Goal: Transaction & Acquisition: Obtain resource

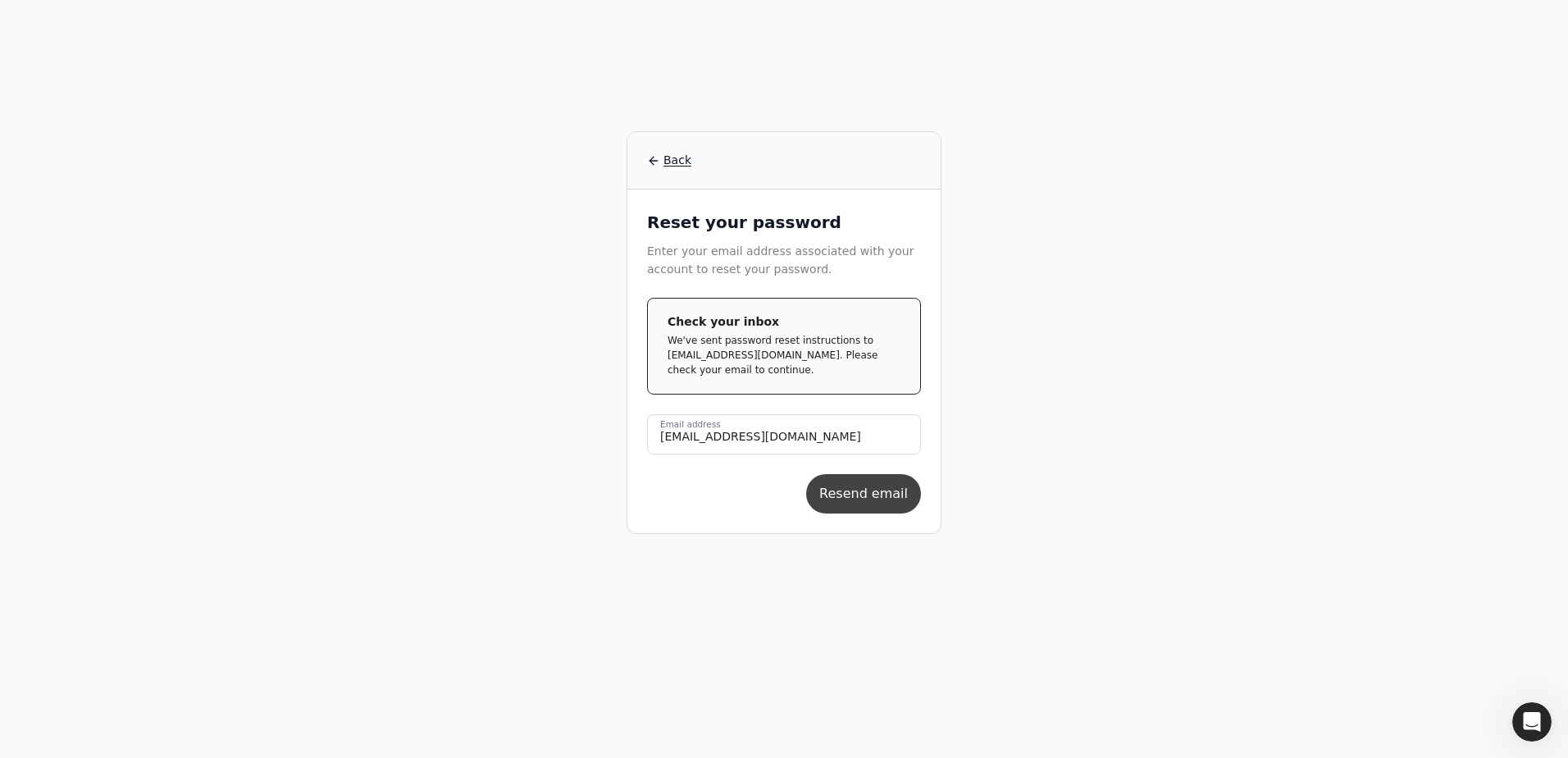
click at [765, 450] on button "Resend email" at bounding box center [863, 494] width 114 height 40
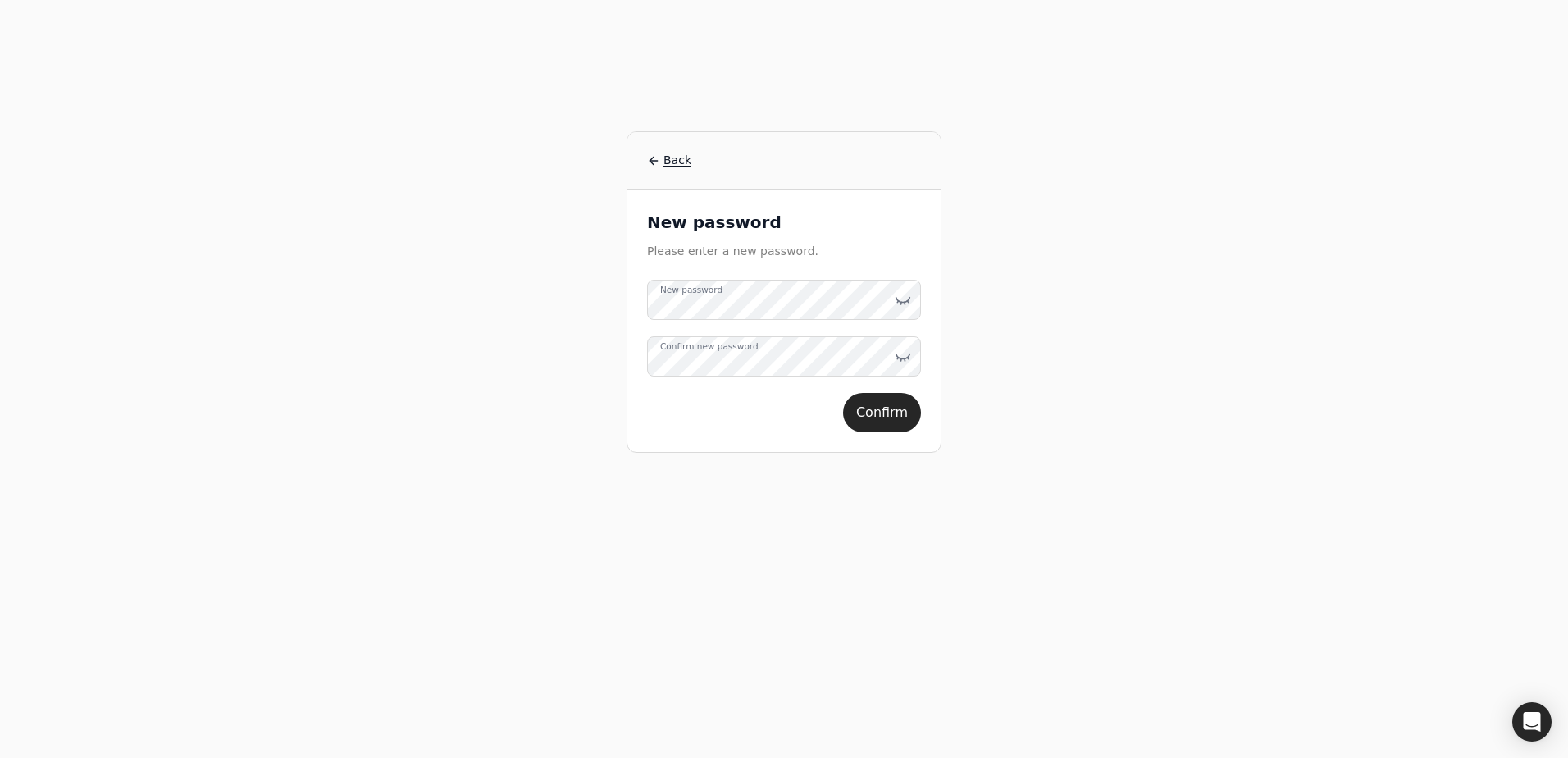
drag, startPoint x: 981, startPoint y: 247, endPoint x: 947, endPoint y: 259, distance: 36.1
click at [981, 247] on div "Back New password Please enter a new password. New password Confirm new passwor…" at bounding box center [784, 379] width 1260 height 758
click at [876, 425] on button "Confirm" at bounding box center [882, 427] width 78 height 40
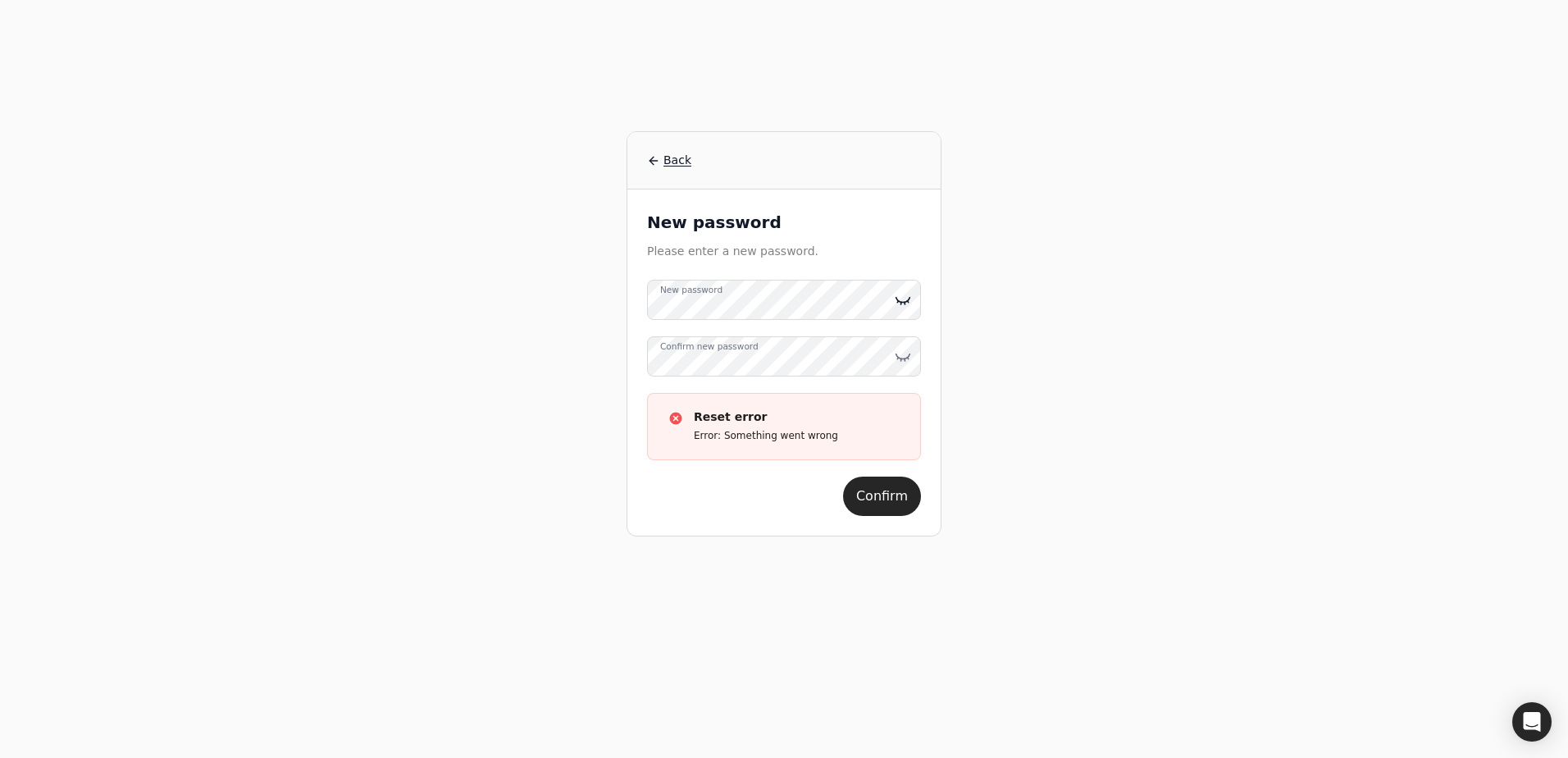
click at [896, 305] on icon at bounding box center [903, 300] width 16 height 16
click at [897, 355] on icon at bounding box center [903, 357] width 16 height 16
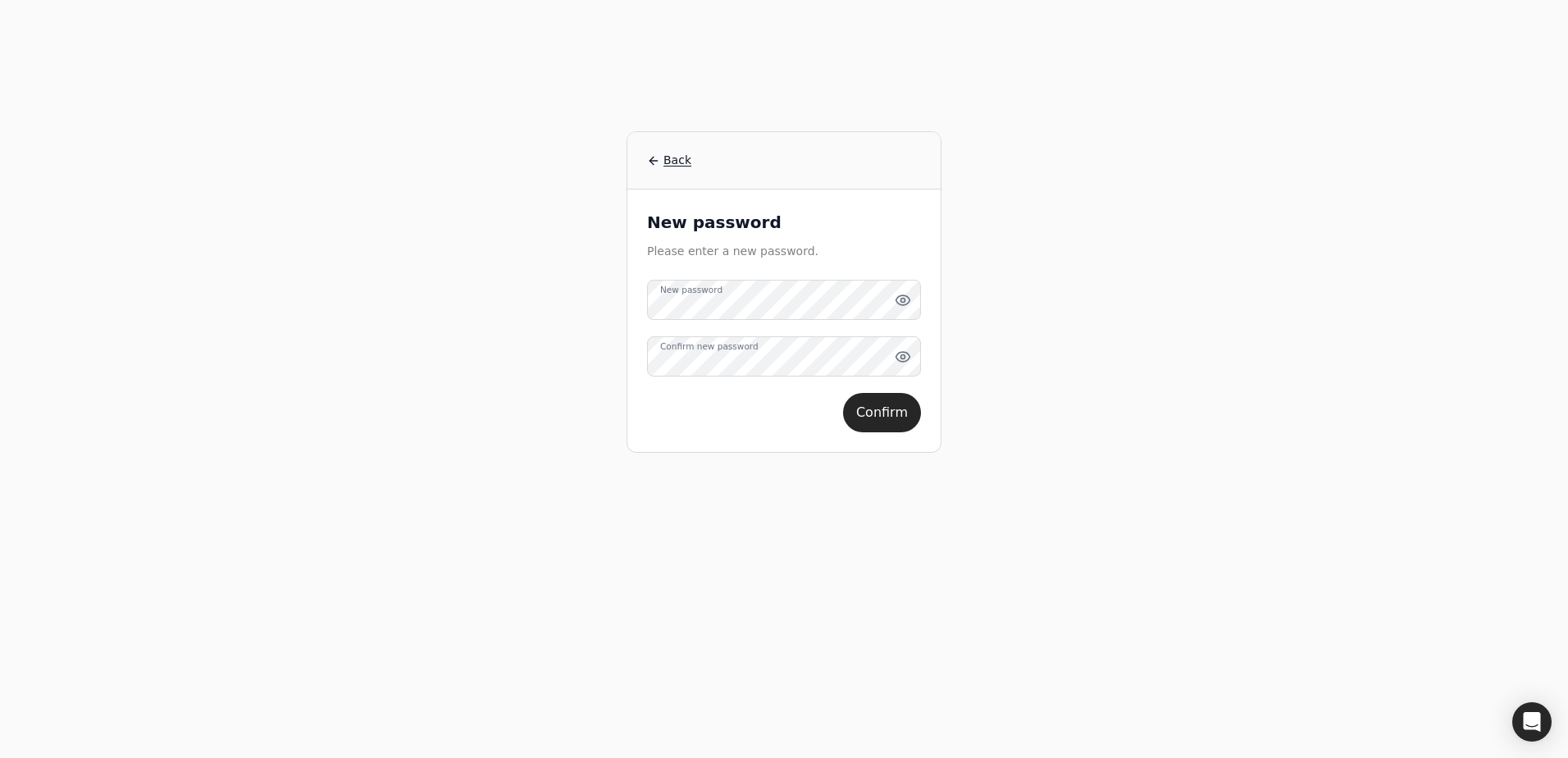
click at [1089, 367] on div "Back New password Please enter a new password. New password Confirm new passwor…" at bounding box center [784, 379] width 1260 height 758
click at [874, 420] on button "Confirm" at bounding box center [882, 427] width 78 height 40
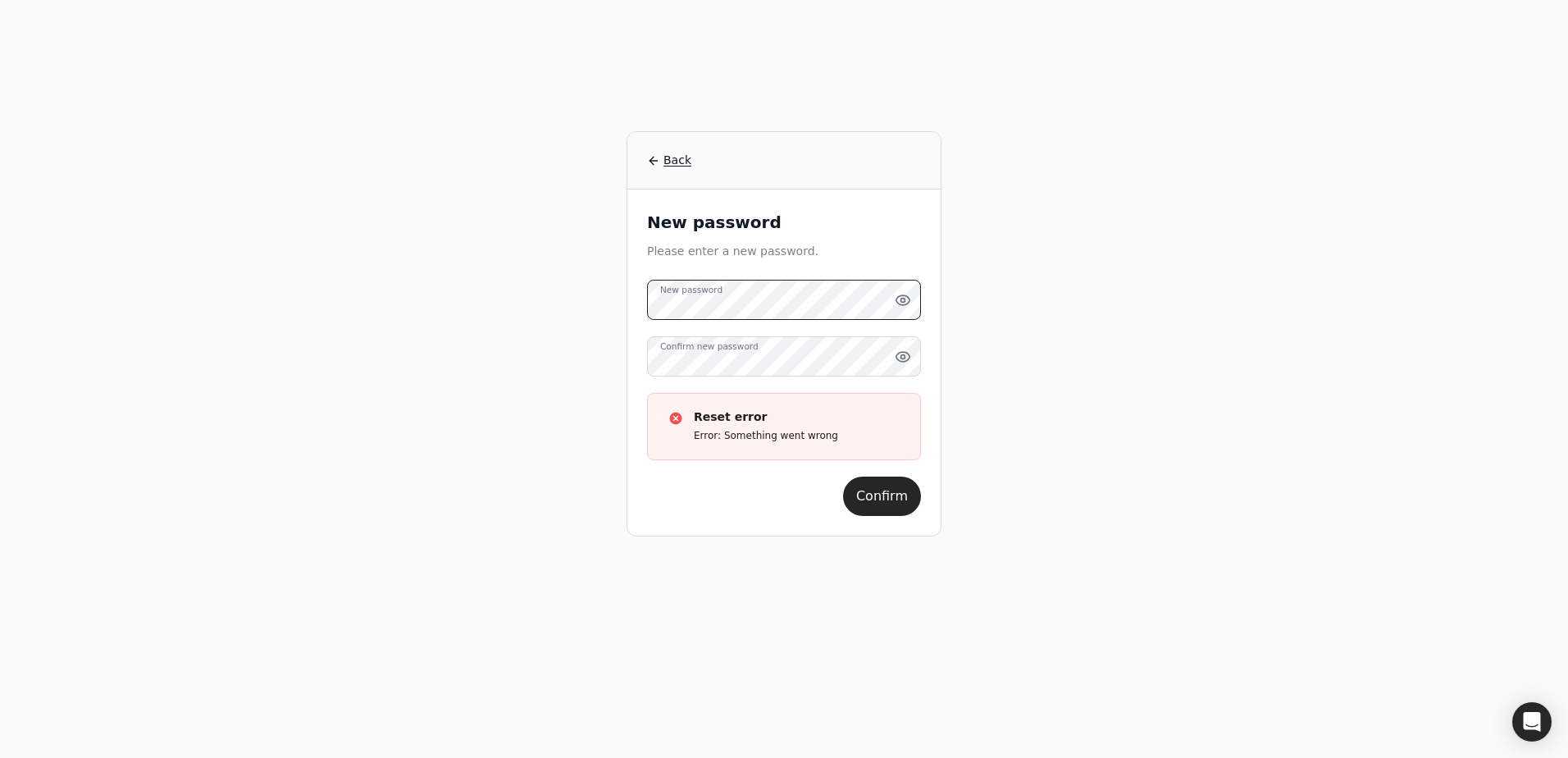
click at [645, 311] on div "New password Please enter a new password. New password Confirm new password Cho…" at bounding box center [784, 363] width 314 height 347
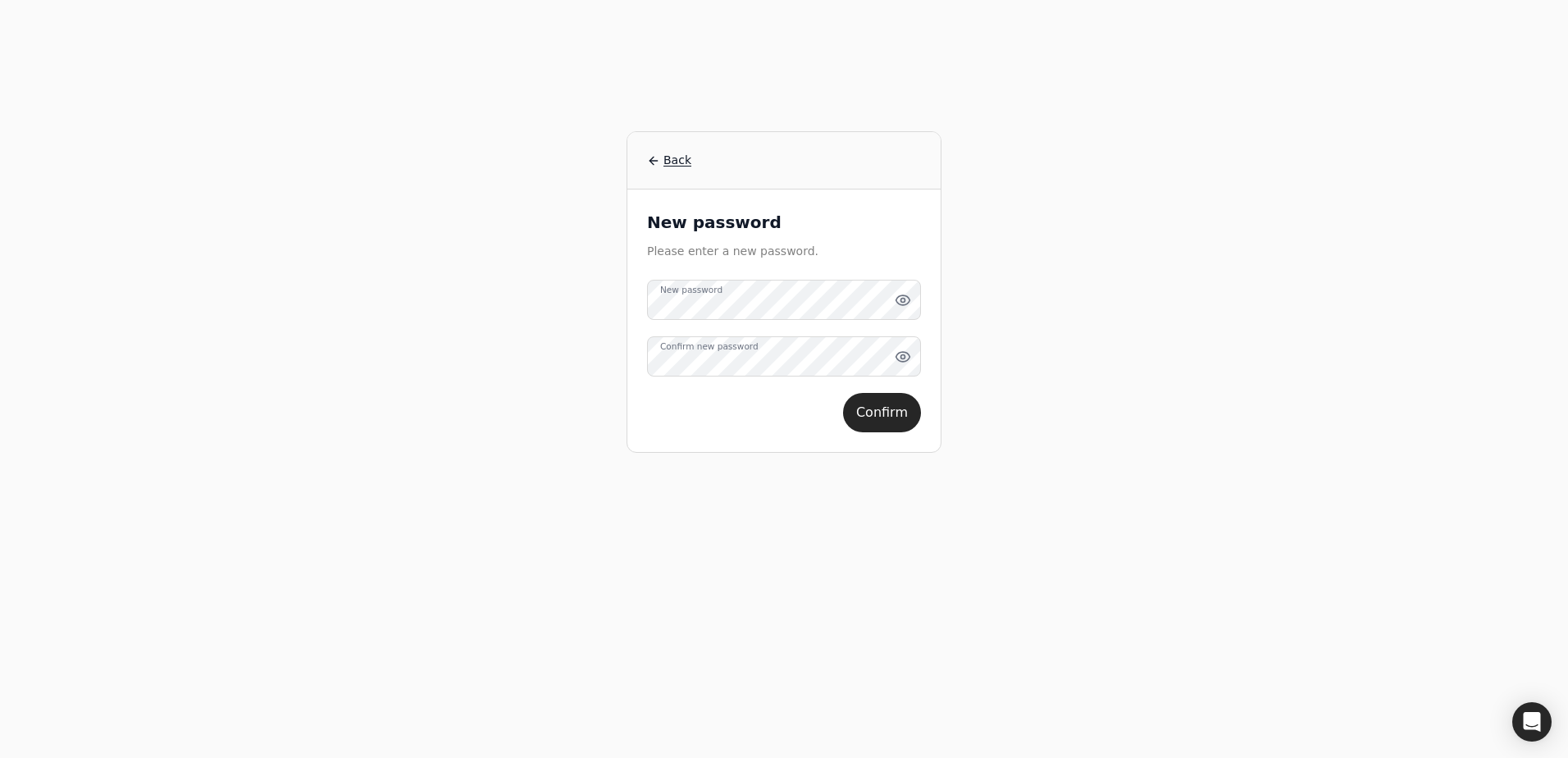
drag, startPoint x: 1008, startPoint y: 387, endPoint x: 949, endPoint y: 394, distance: 59.4
click at [1010, 389] on div "Back New password Please enter a new password. New password Confirm new passwor…" at bounding box center [784, 379] width 1260 height 758
click at [494, 363] on div "Back New password Please enter a new password. New password Confirm new passwor…" at bounding box center [784, 379] width 1260 height 758
click at [895, 419] on button "Confirm" at bounding box center [882, 427] width 78 height 40
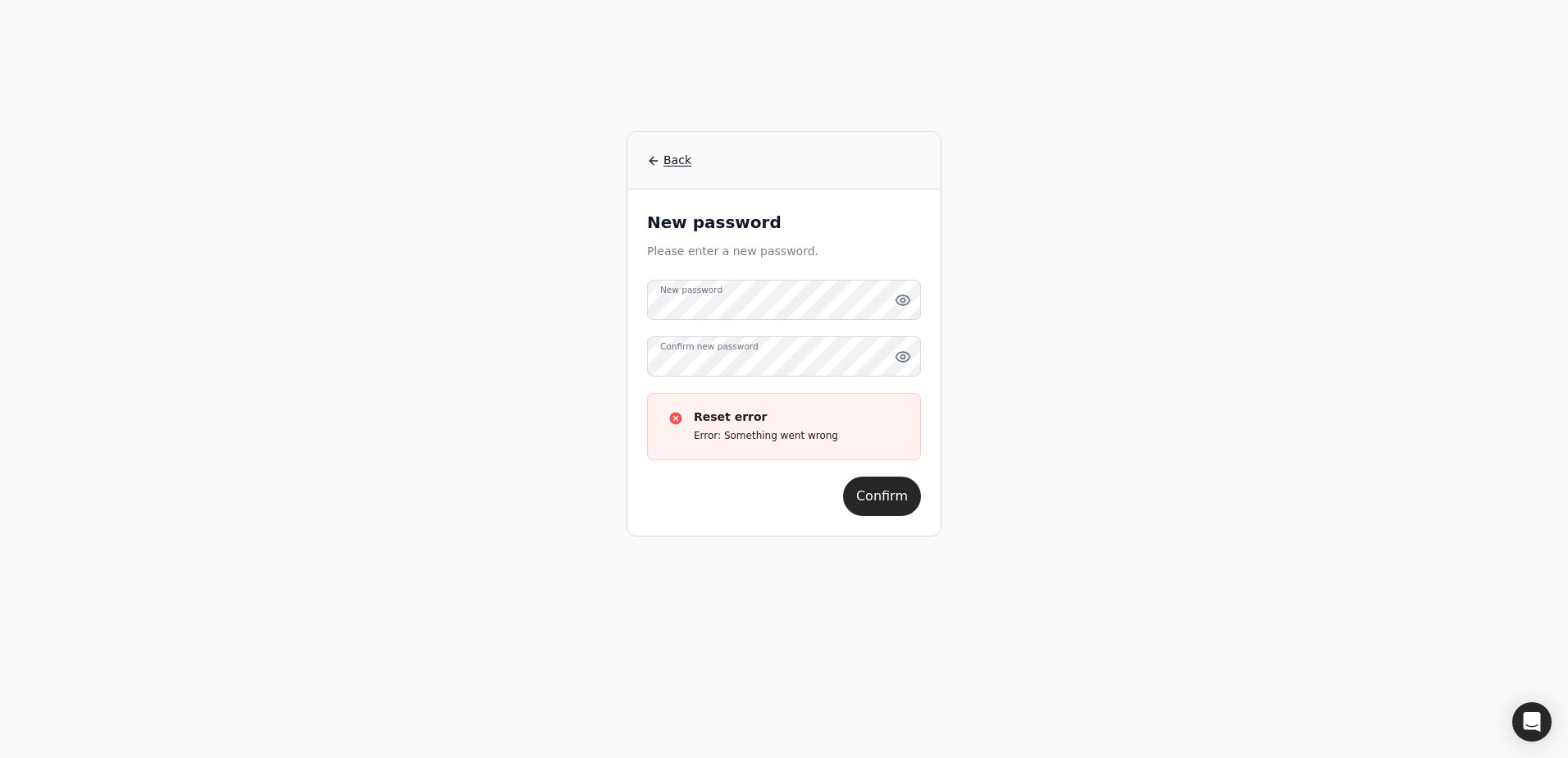
click at [980, 483] on div "Back New password Please enter a new password. New password Confirm new passwor…" at bounding box center [784, 379] width 1260 height 758
click at [668, 167] on span "Back" at bounding box center [678, 159] width 28 height 17
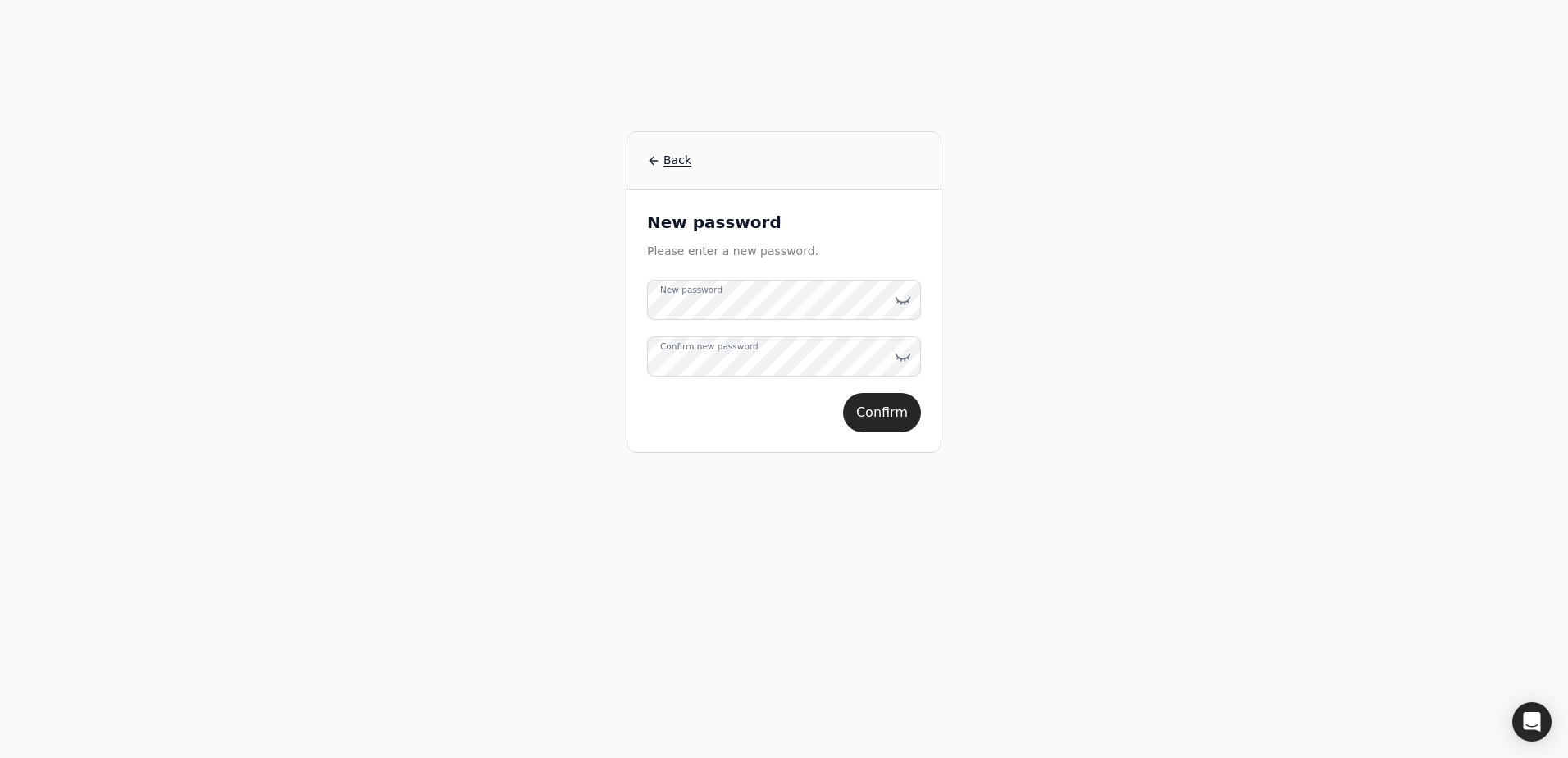
click at [1129, 473] on div "Back New password Please enter a new password. New password Confirm new passwor…" at bounding box center [784, 379] width 1260 height 758
click at [902, 304] on icon at bounding box center [903, 300] width 16 height 16
click at [888, 411] on button "Confirm" at bounding box center [882, 413] width 78 height 40
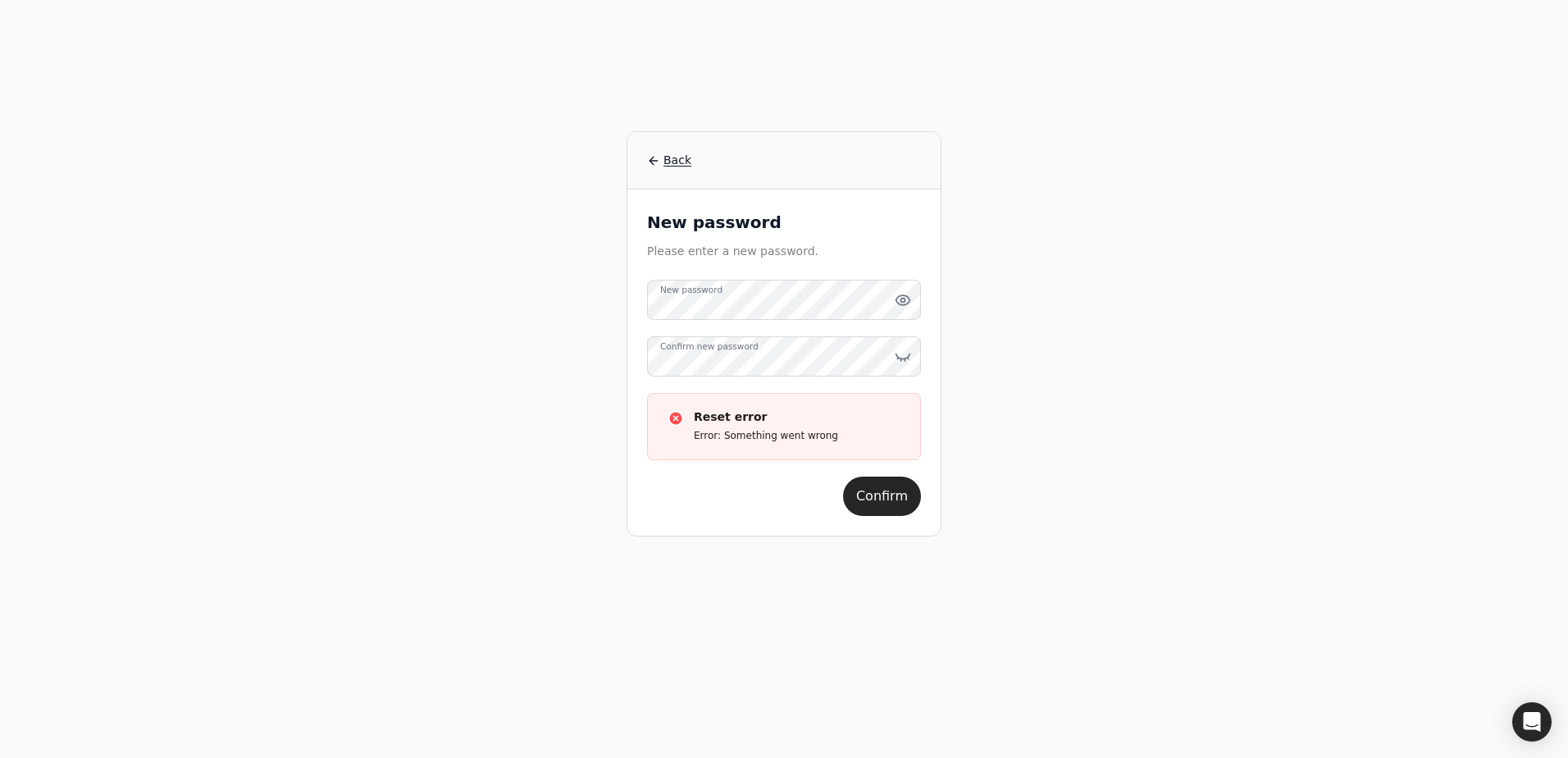
click at [1011, 411] on div "Back New password Please enter a new password. New password Confirm new passwor…" at bounding box center [784, 379] width 1260 height 758
click at [884, 496] on button "Confirm" at bounding box center [882, 497] width 78 height 40
click at [662, 165] on link "Back" at bounding box center [784, 159] width 274 height 17
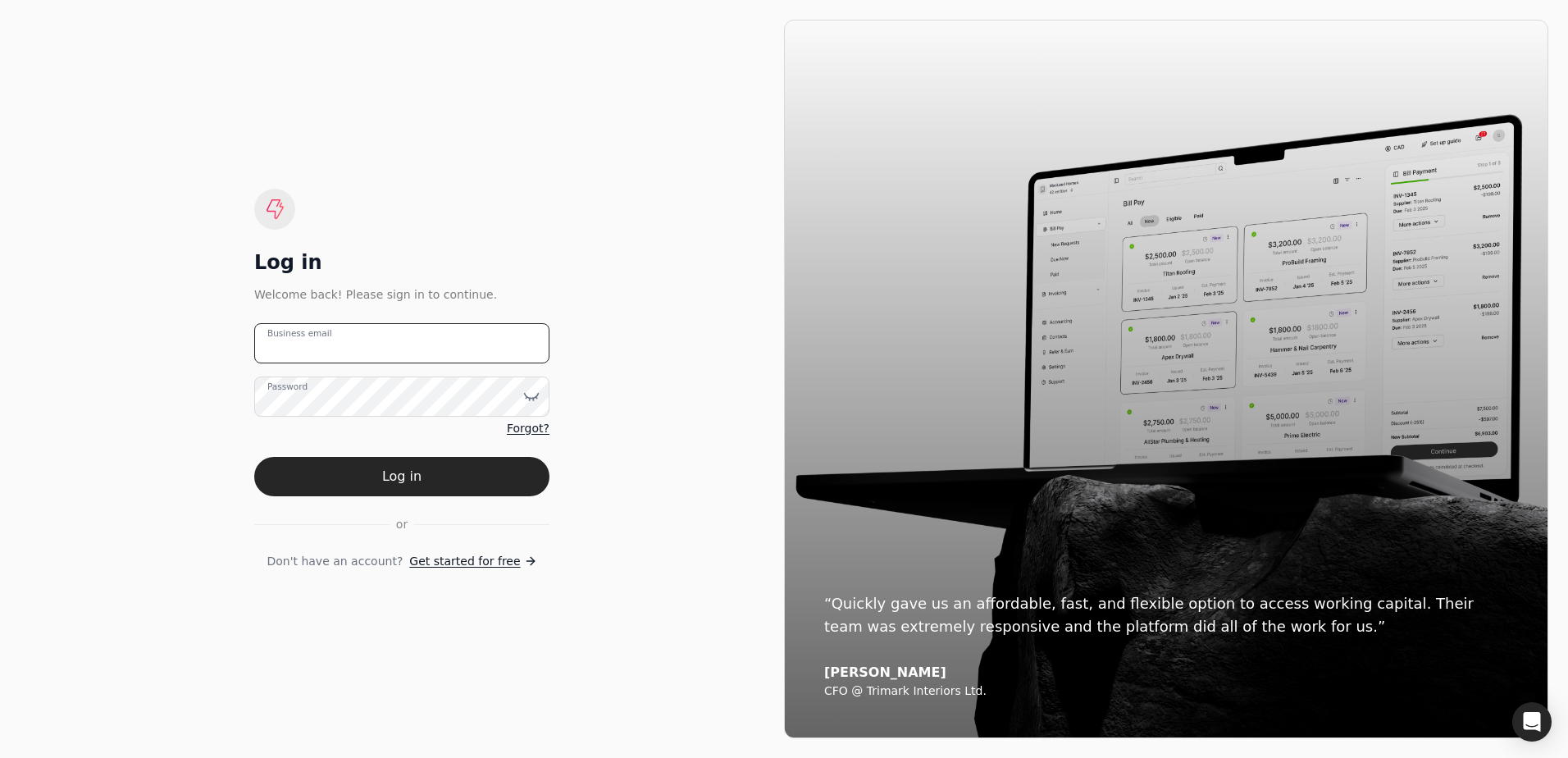
click at [387, 354] on email "Business email" at bounding box center [401, 344] width 296 height 40
type email "VancouverInvoices@rjc.ca"
drag, startPoint x: 677, startPoint y: 417, endPoint x: 567, endPoint y: 422, distance: 110.1
click at [676, 418] on div "Log in Welcome back! Please sign in to continue. VancouverInvoices@rjc.ca Busin…" at bounding box center [402, 379] width 765 height 719
click at [538, 427] on span "Forgot?" at bounding box center [528, 428] width 43 height 17
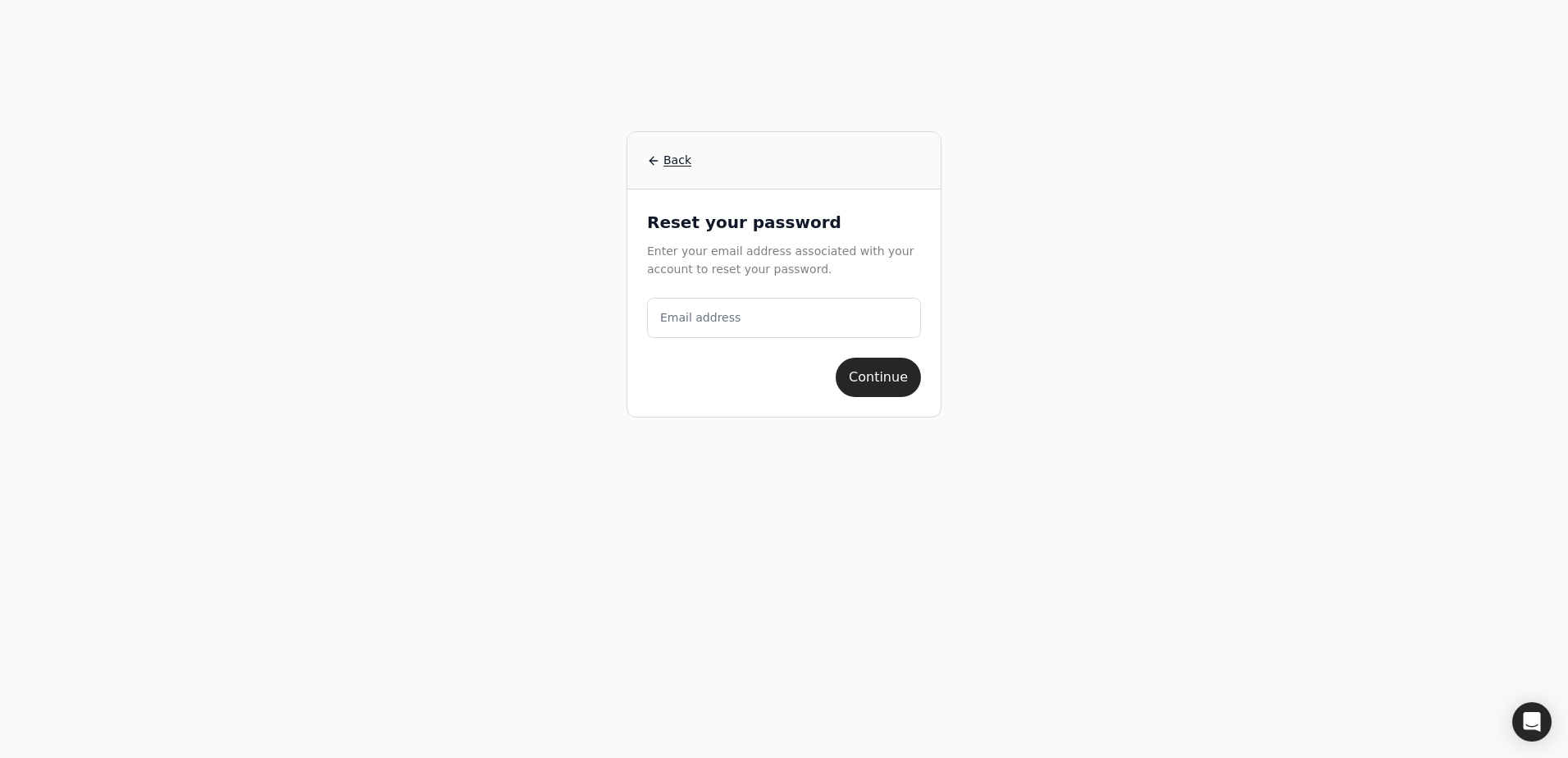
click at [692, 325] on label "Email address" at bounding box center [700, 318] width 81 height 17
click at [692, 325] on address "Email address" at bounding box center [784, 318] width 274 height 40
type address "VancouverInvoices@rjc.ca"
click at [878, 378] on button "Continue" at bounding box center [879, 378] width 86 height 40
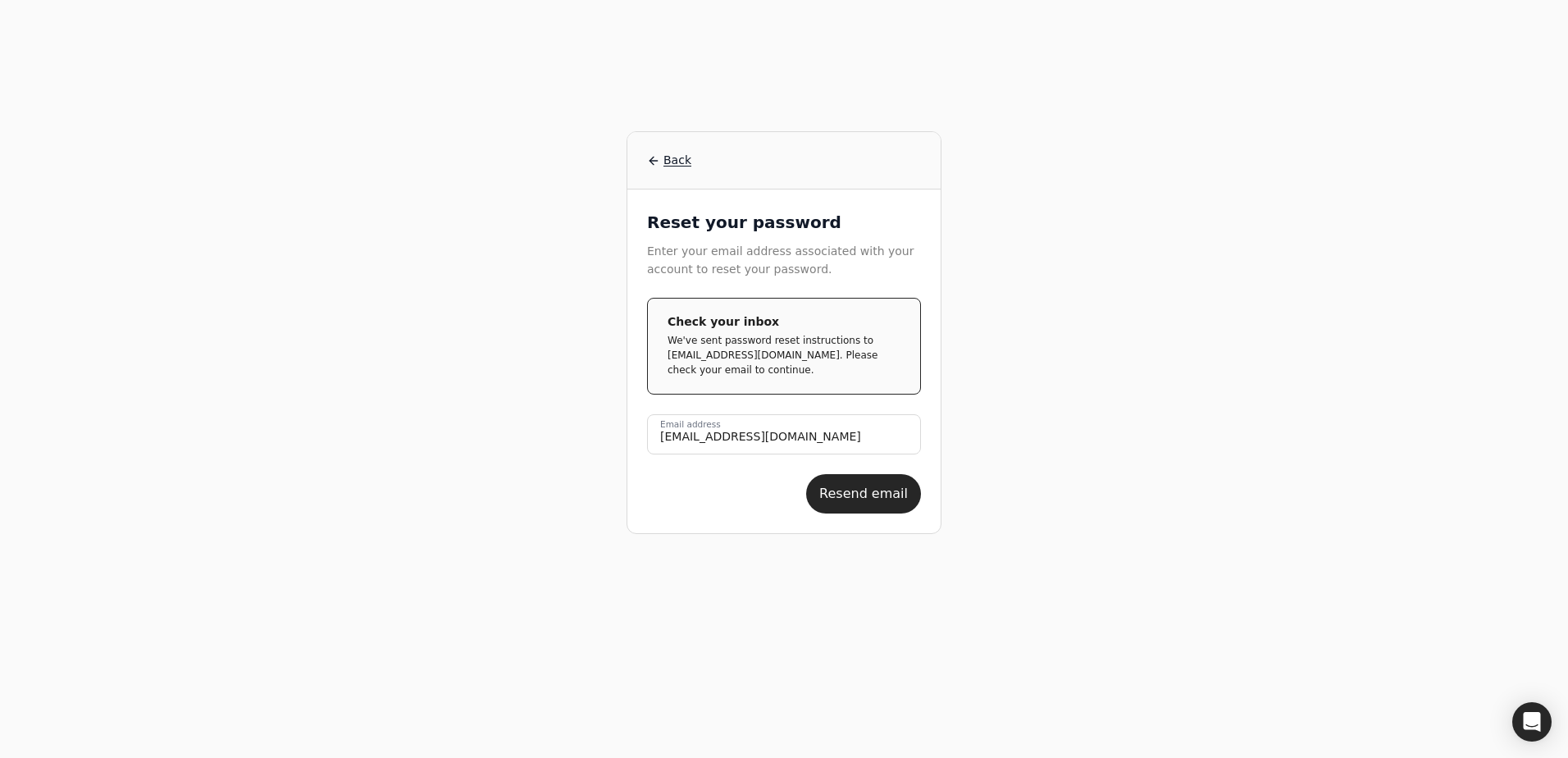
click at [389, 645] on div "Back Reset your password Enter your email address associated with your account …" at bounding box center [784, 379] width 1260 height 758
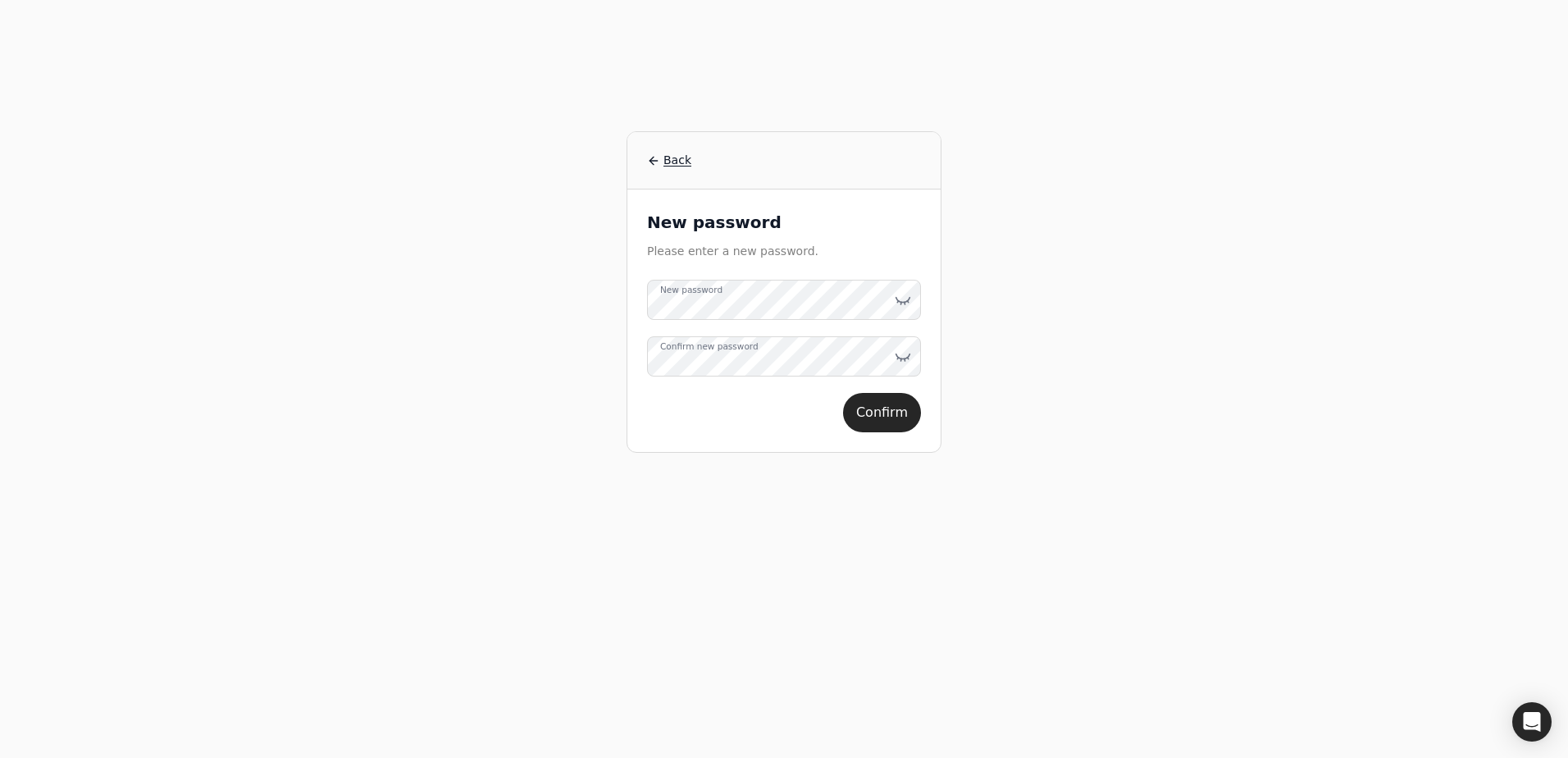
click at [972, 344] on div "Back New password Please enter a new password. New password Confirm new passwor…" at bounding box center [784, 379] width 1260 height 758
drag, startPoint x: 757, startPoint y: 364, endPoint x: 768, endPoint y: 361, distance: 11.4
click at [759, 354] on label "Confirm new password" at bounding box center [709, 347] width 99 height 13
drag, startPoint x: 768, startPoint y: 361, endPoint x: 985, endPoint y: 318, distance: 221.2
click at [985, 318] on div "Back New password Please enter a new password. New password Confirm new passwor…" at bounding box center [784, 379] width 1260 height 758
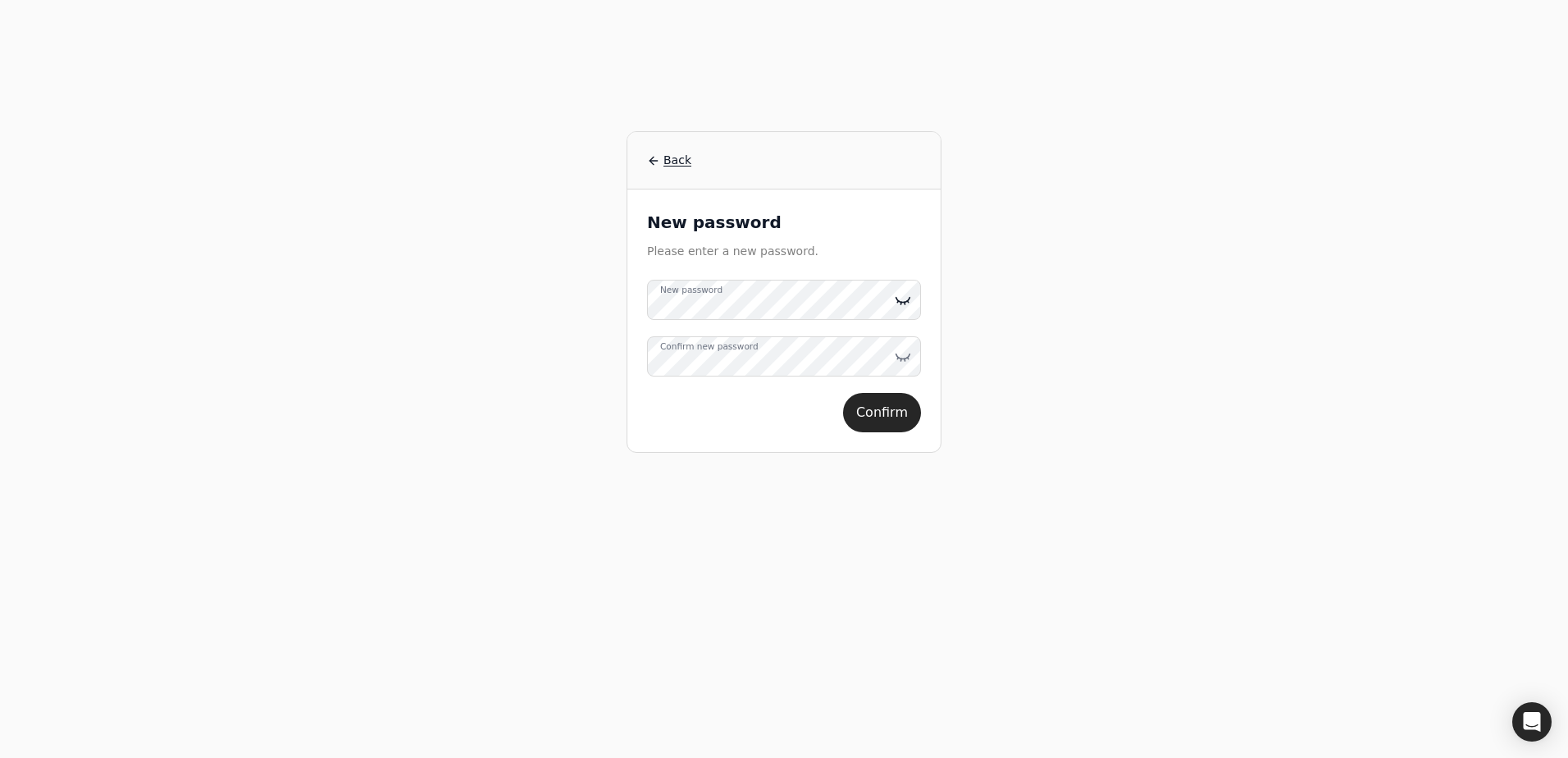
click at [898, 305] on icon at bounding box center [903, 300] width 16 height 16
click at [909, 360] on icon at bounding box center [903, 357] width 16 height 16
click at [886, 432] on button "Confirm" at bounding box center [882, 413] width 78 height 40
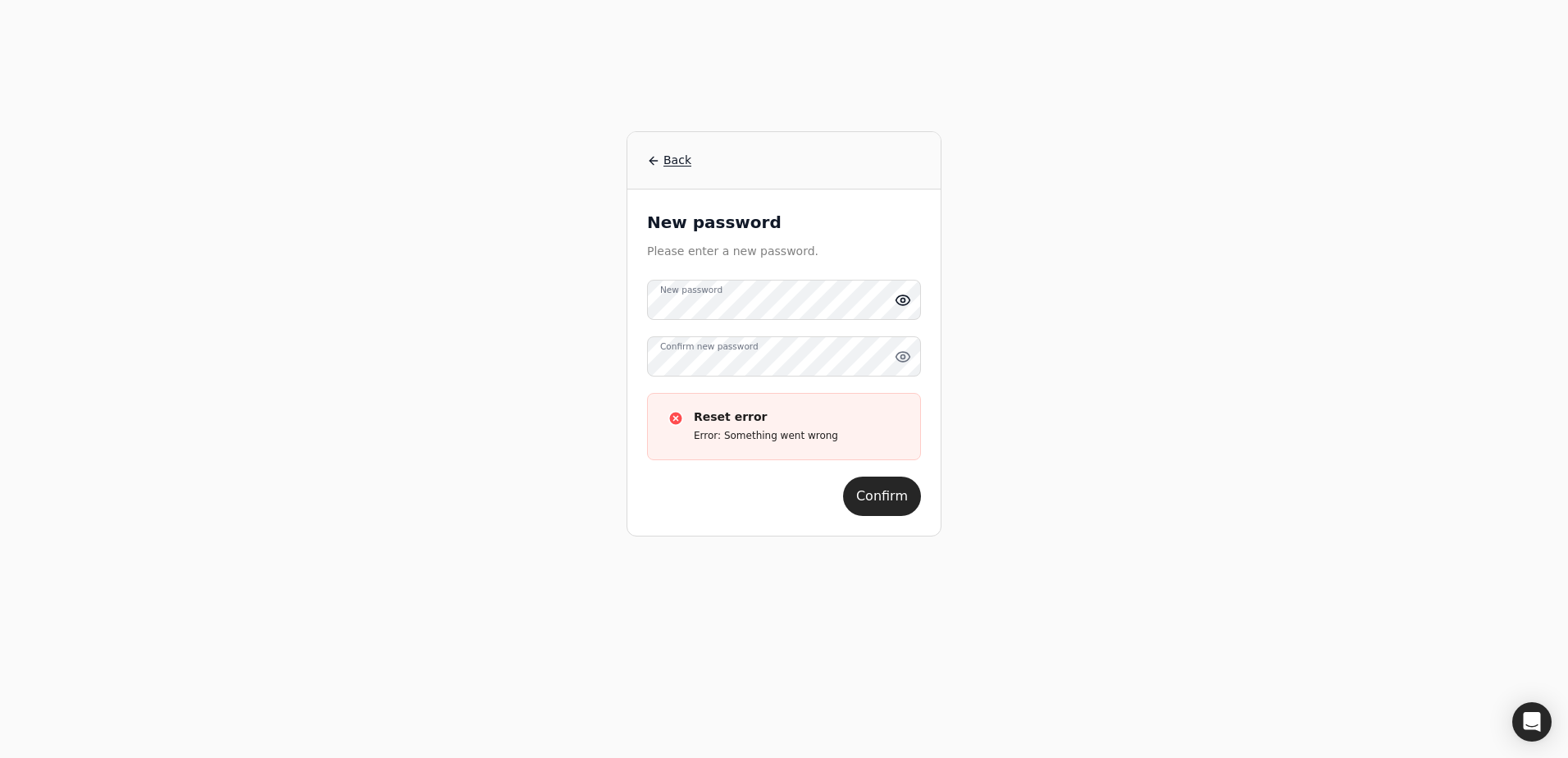
click at [902, 301] on circle at bounding box center [904, 300] width 4 height 4
click at [903, 354] on icon at bounding box center [903, 357] width 16 height 16
drag, startPoint x: 1181, startPoint y: 176, endPoint x: 757, endPoint y: 487, distance: 525.8
click at [1181, 174] on div "Back New password Please enter a new password. New password Confirm new passwor…" at bounding box center [784, 379] width 1260 height 758
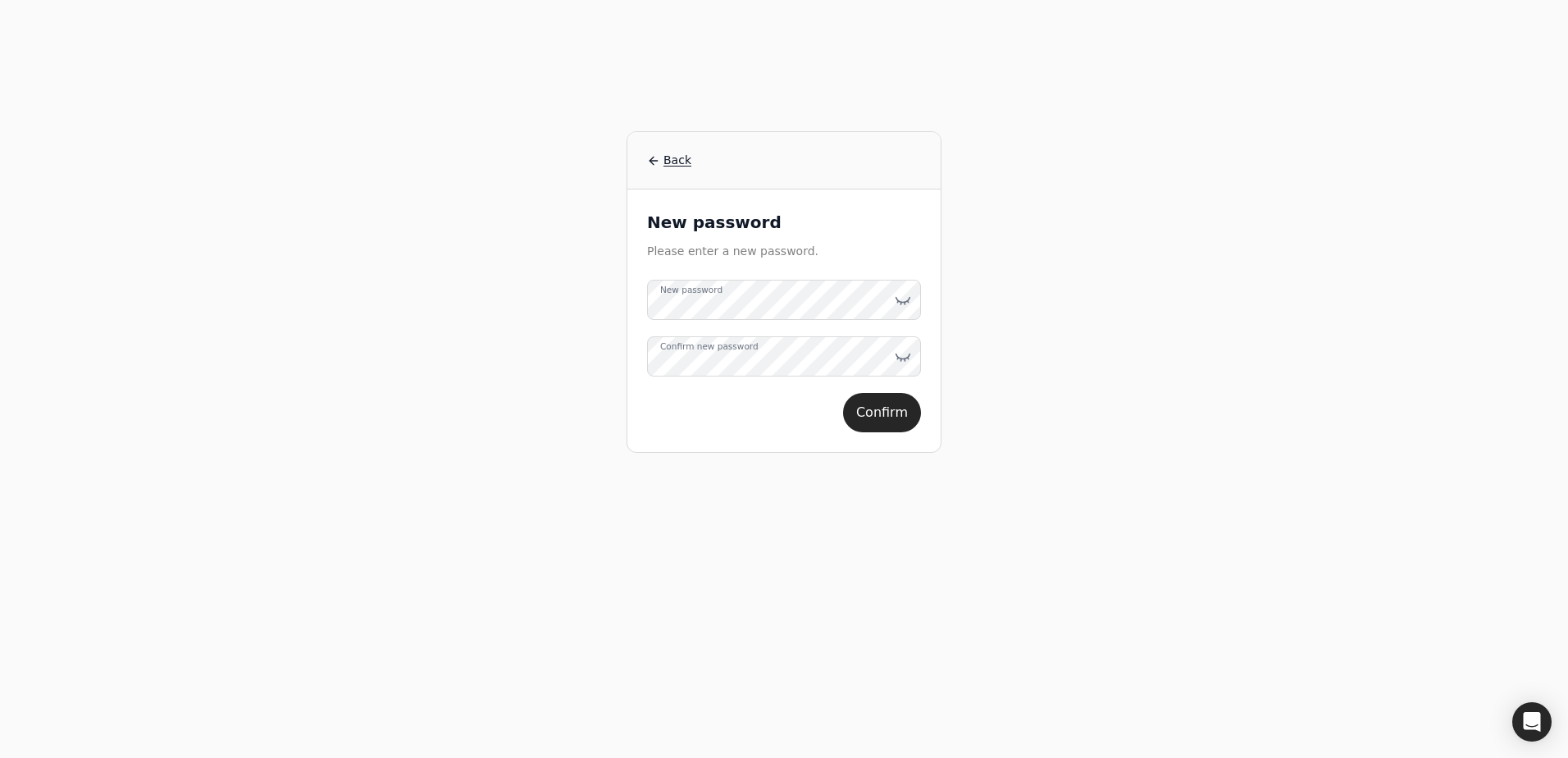
click at [1002, 298] on div "Back New password Please enter a new password. New password Confirm new passwor…" at bounding box center [784, 379] width 1260 height 758
click at [759, 354] on label "Confirm new password" at bounding box center [709, 347] width 99 height 13
click at [981, 378] on div "Back New password Please enter a new password. New password Confirm new passwor…" at bounding box center [784, 379] width 1260 height 758
click at [889, 408] on button "Confirm" at bounding box center [882, 413] width 78 height 40
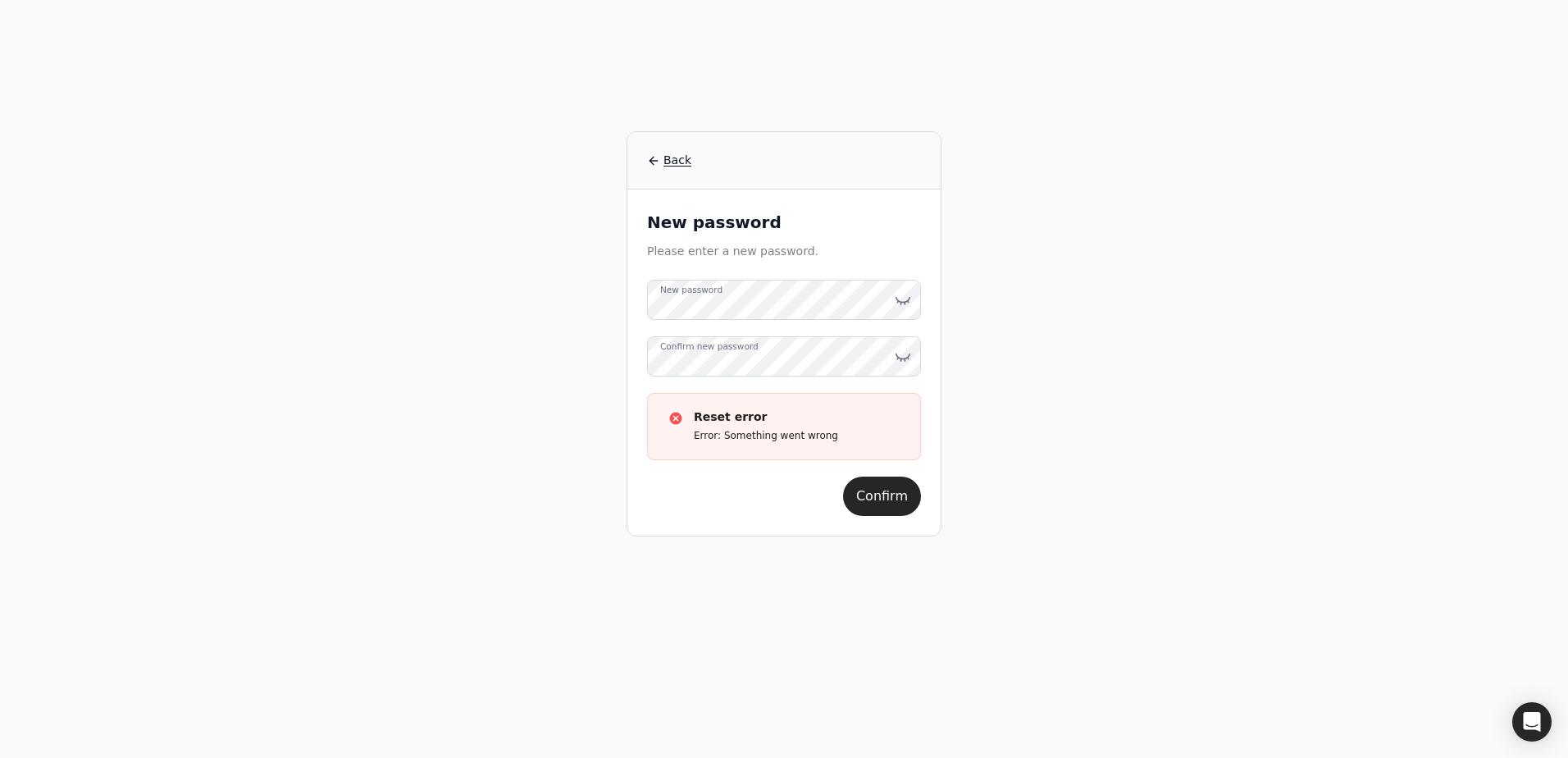
click at [980, 422] on div "Back New password Please enter a new password. New password Confirm new passwor…" at bounding box center [784, 379] width 1260 height 758
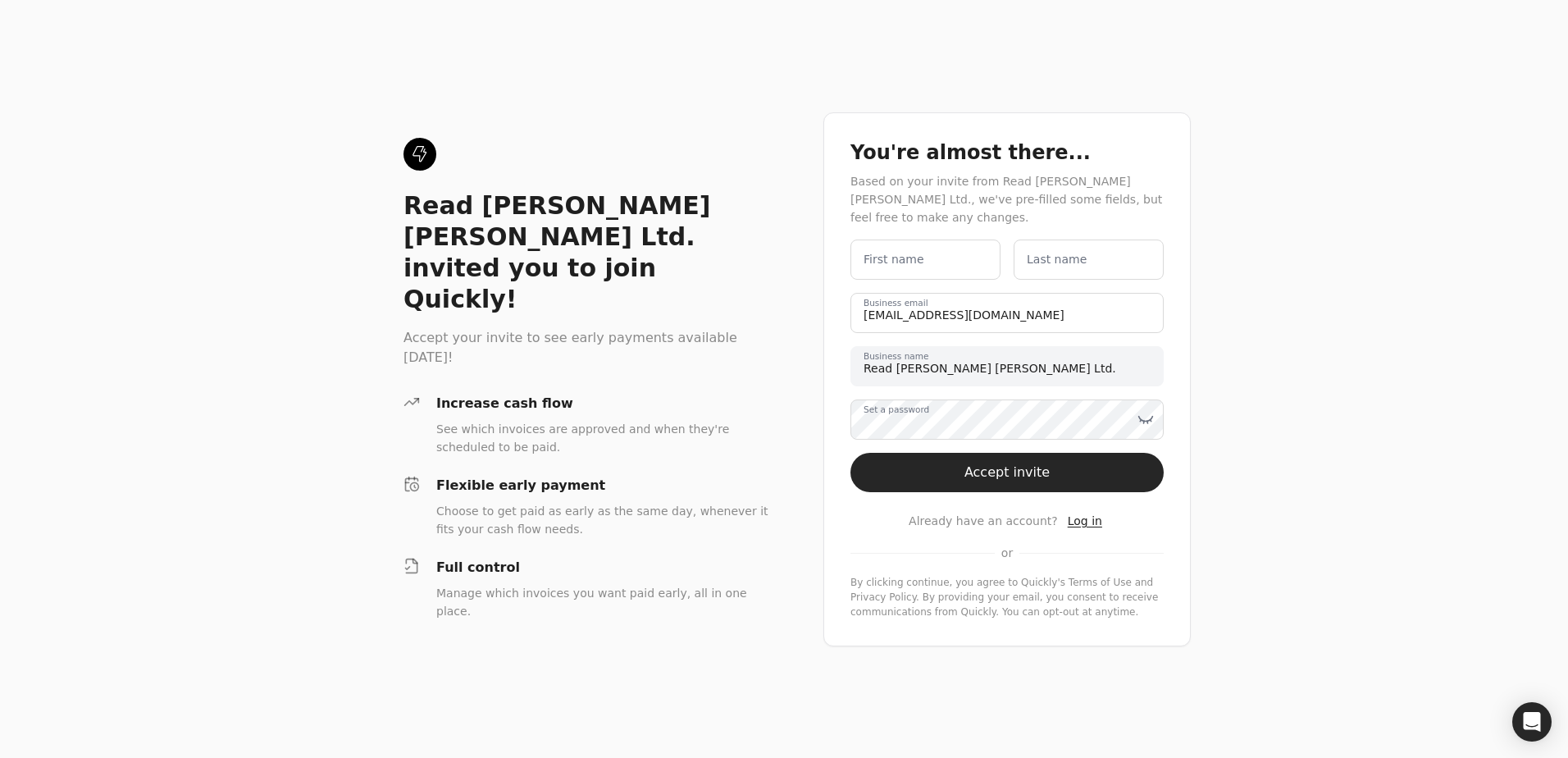
click at [904, 263] on label "First name" at bounding box center [894, 259] width 61 height 17
click at [904, 263] on name "First name" at bounding box center [925, 260] width 150 height 40
drag, startPoint x: 914, startPoint y: 266, endPoint x: 839, endPoint y: 264, distance: 75.0
click at [839, 264] on div "You're almost there... Based on your invite from Read [PERSON_NAME] [PERSON_NAM…" at bounding box center [1007, 379] width 367 height 534
type name "RJCAR"
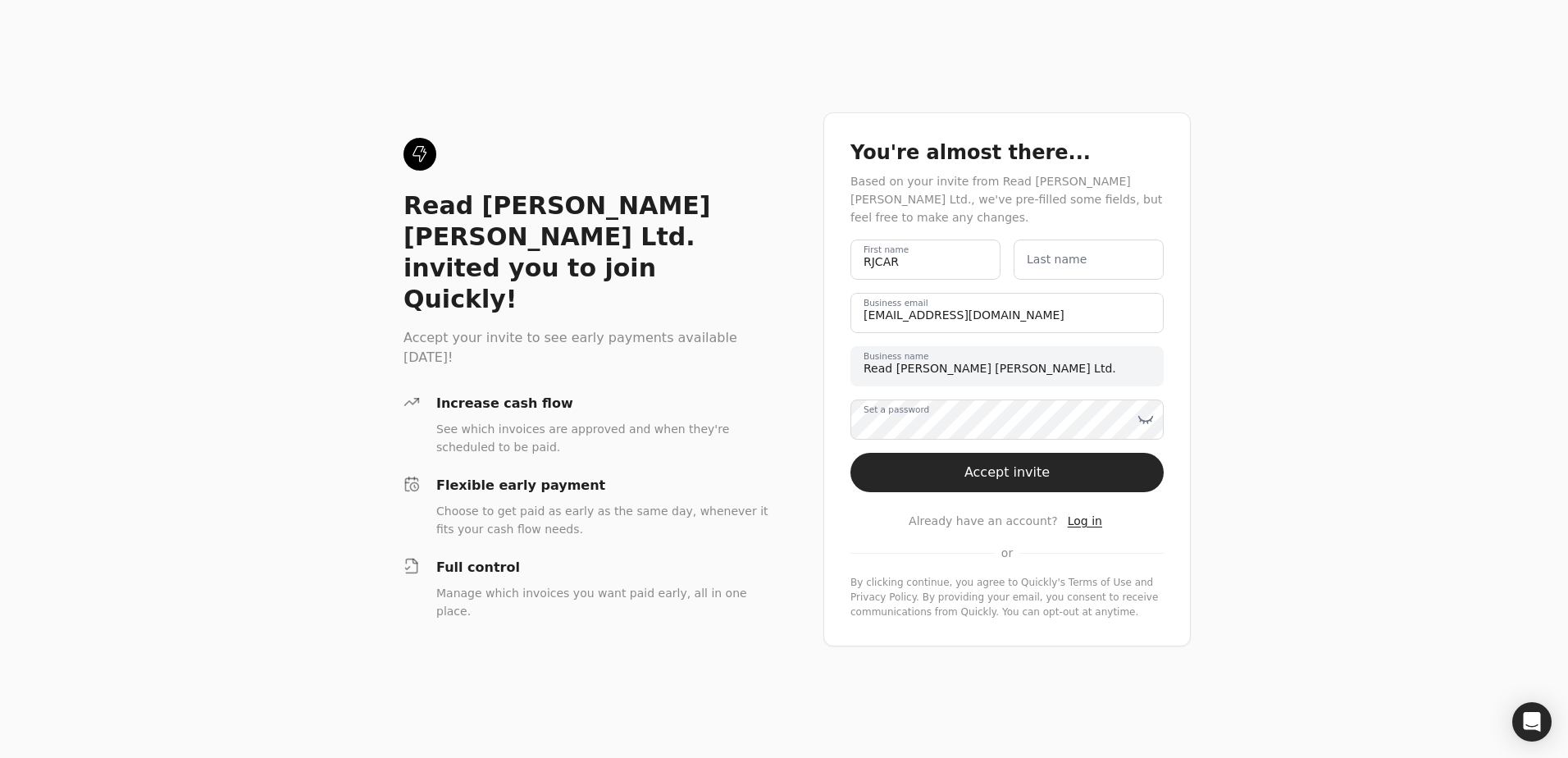
click at [1060, 266] on label "Last name" at bounding box center [1057, 259] width 60 height 17
click at [1060, 266] on name "Last name" at bounding box center [1088, 260] width 150 height 40
paste name "RJCAR"
type name "RJCAR"
click at [1327, 351] on div "Read [PERSON_NAME] [PERSON_NAME] Ltd. invited you to join Quickly! Accept your …" at bounding box center [784, 379] width 1568 height 758
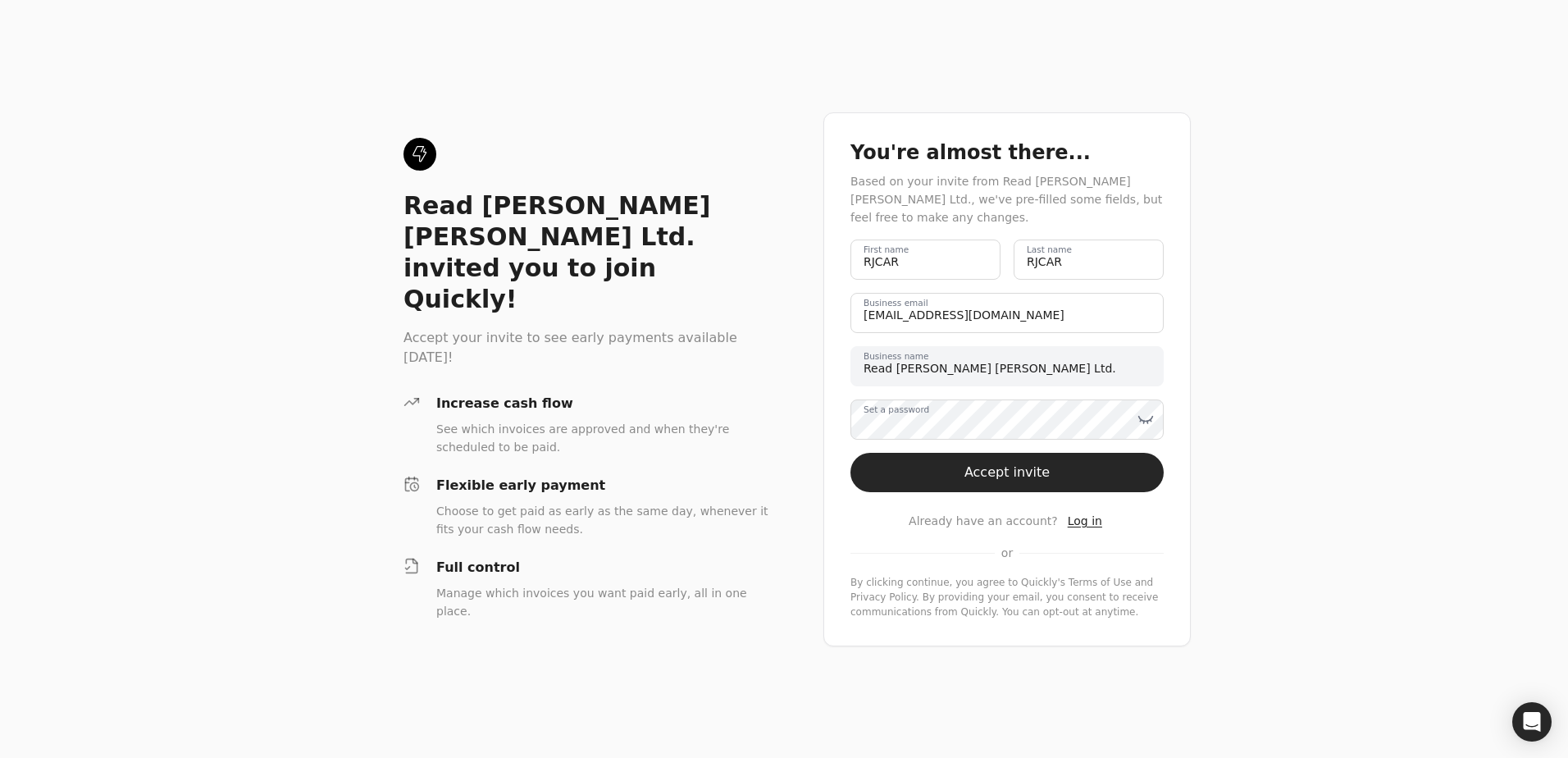
click at [1272, 417] on div "Read [PERSON_NAME] [PERSON_NAME] Ltd. invited you to join Quickly! Accept your …" at bounding box center [784, 379] width 1568 height 758
click at [1132, 460] on button "Accept invite" at bounding box center [1007, 473] width 314 height 40
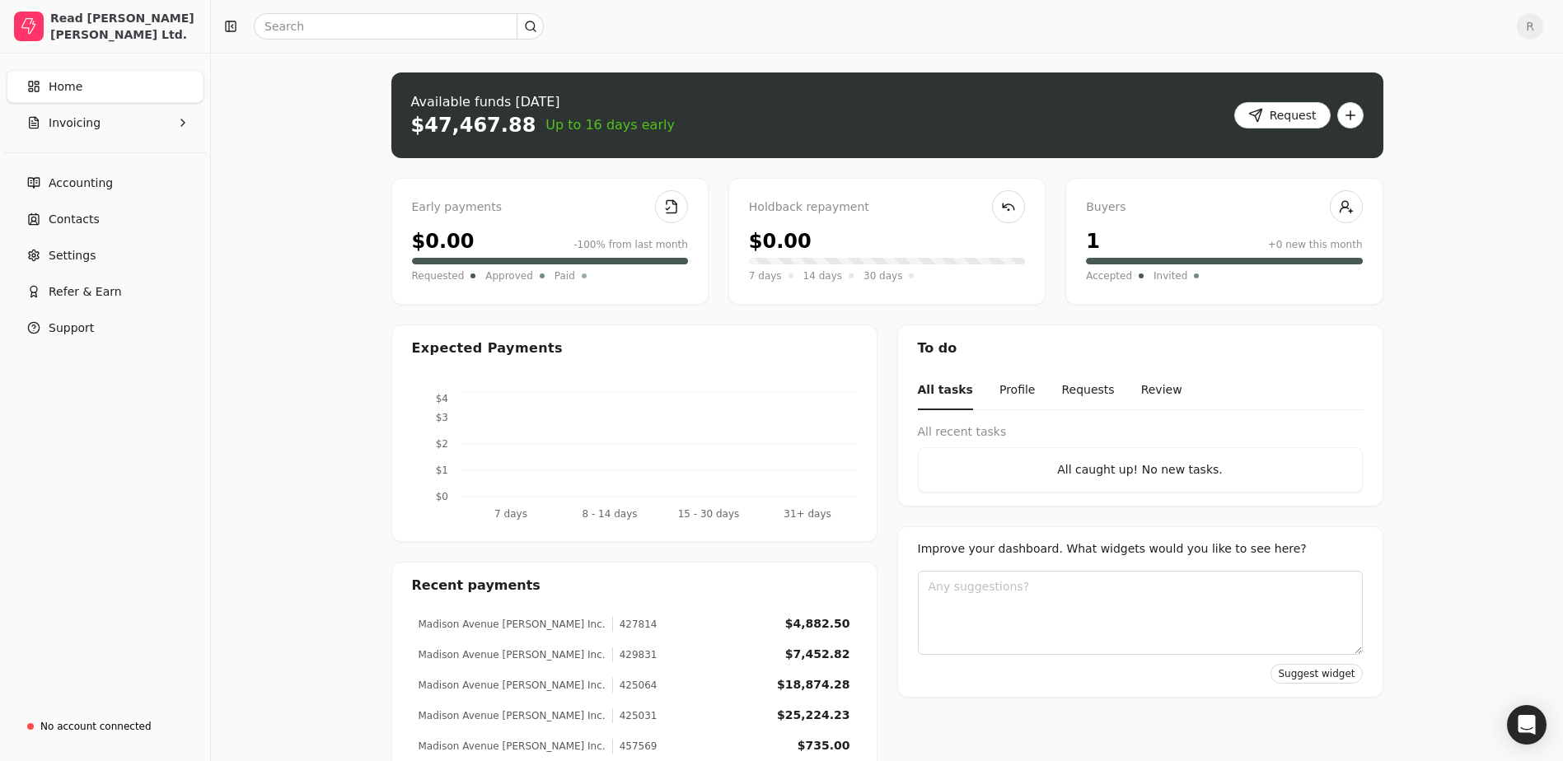
click at [1472, 169] on div "Upload file: Drag your invoice here to upload or browse for files Available fun…" at bounding box center [887, 424] width 1352 height 742
click at [155, 131] on button "Invoicing" at bounding box center [105, 122] width 197 height 33
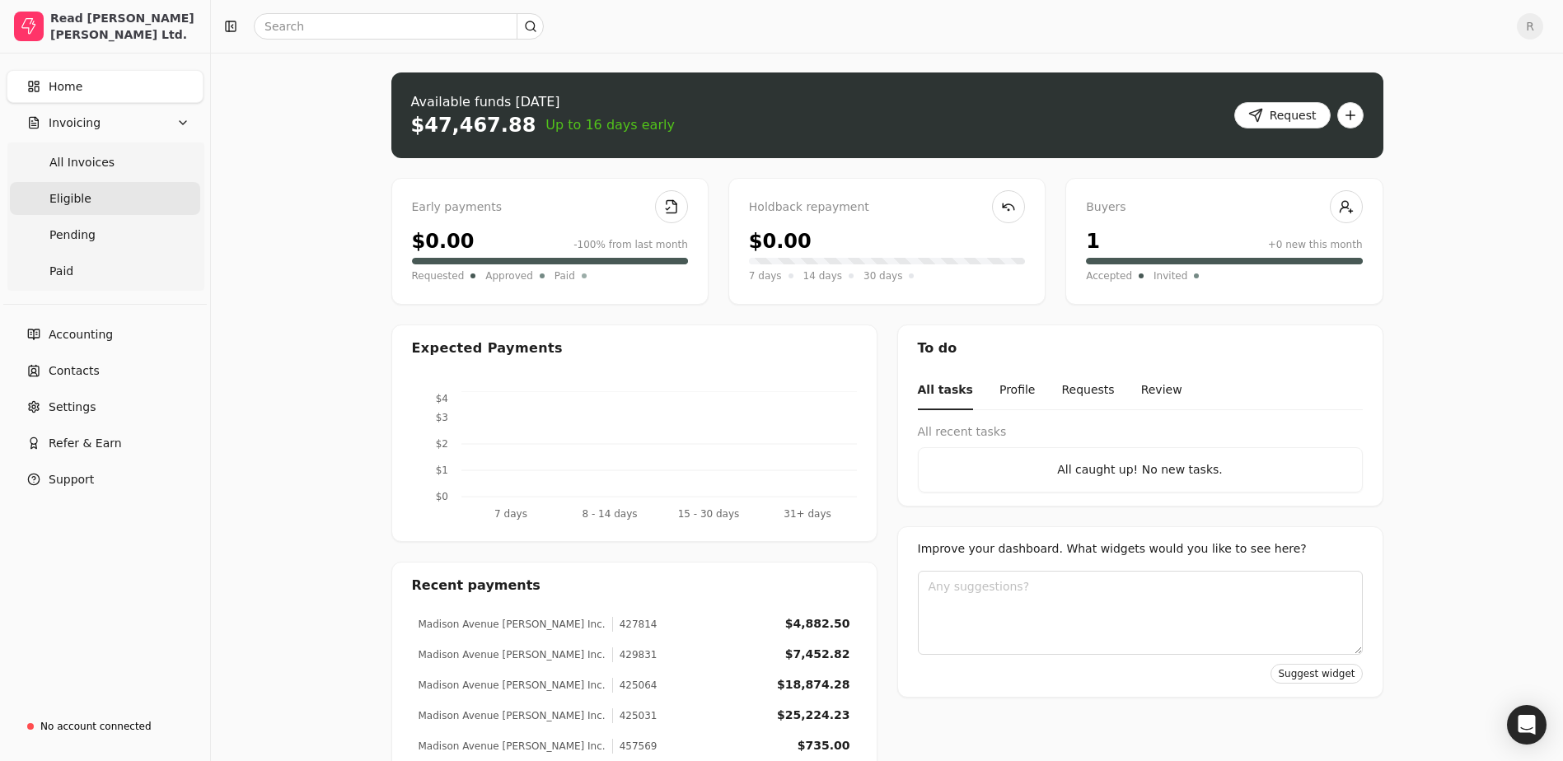
click at [106, 204] on link "Eligible" at bounding box center [105, 198] width 190 height 33
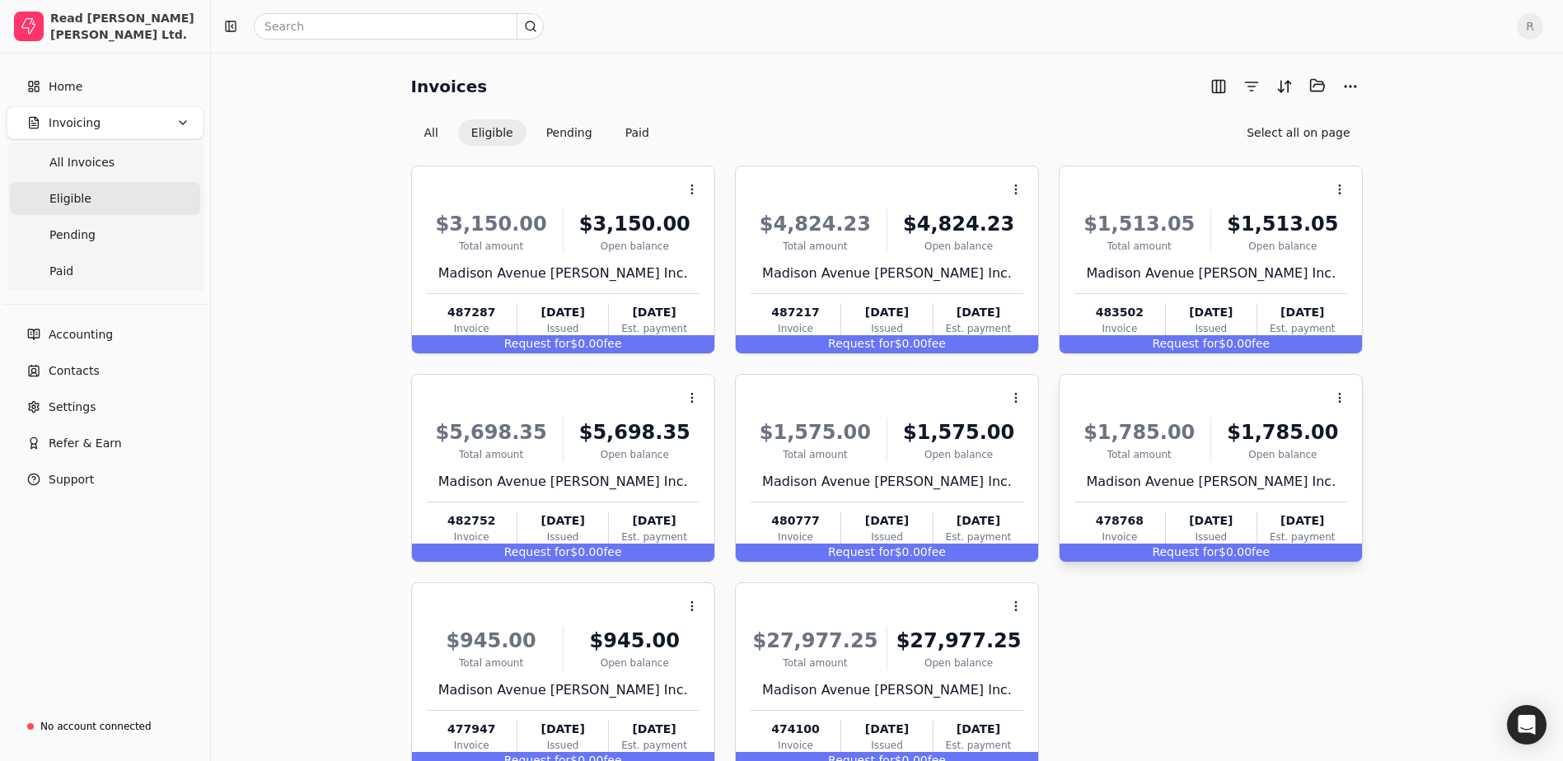
scroll to position [101, 0]
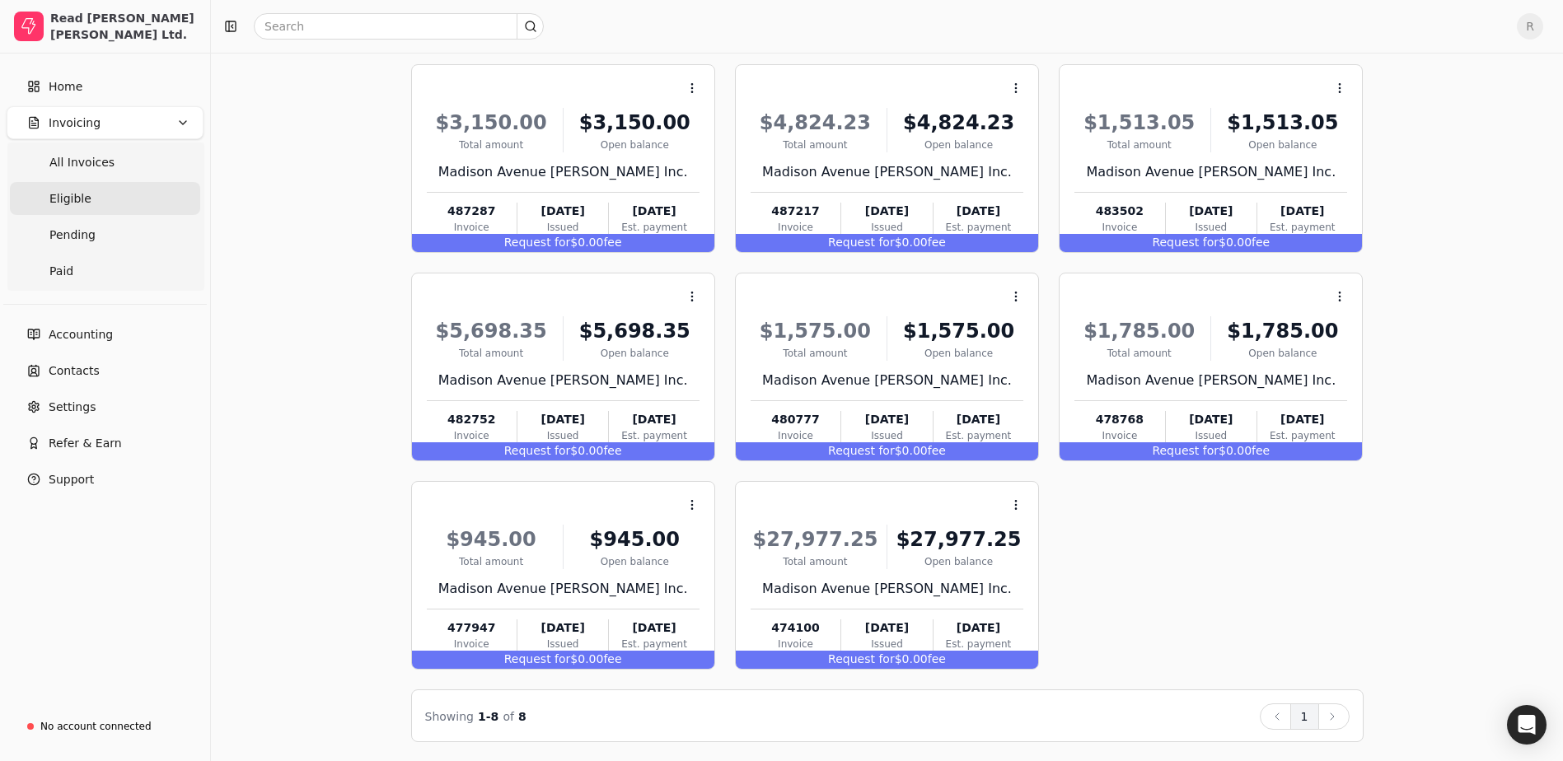
click at [1467, 408] on div "Invoices Selected items: 0 All Eligible Pending Paid Select all on page Context…" at bounding box center [887, 356] width 1313 height 771
click at [591, 241] on div "Request for $0.00 fee" at bounding box center [563, 243] width 302 height 18
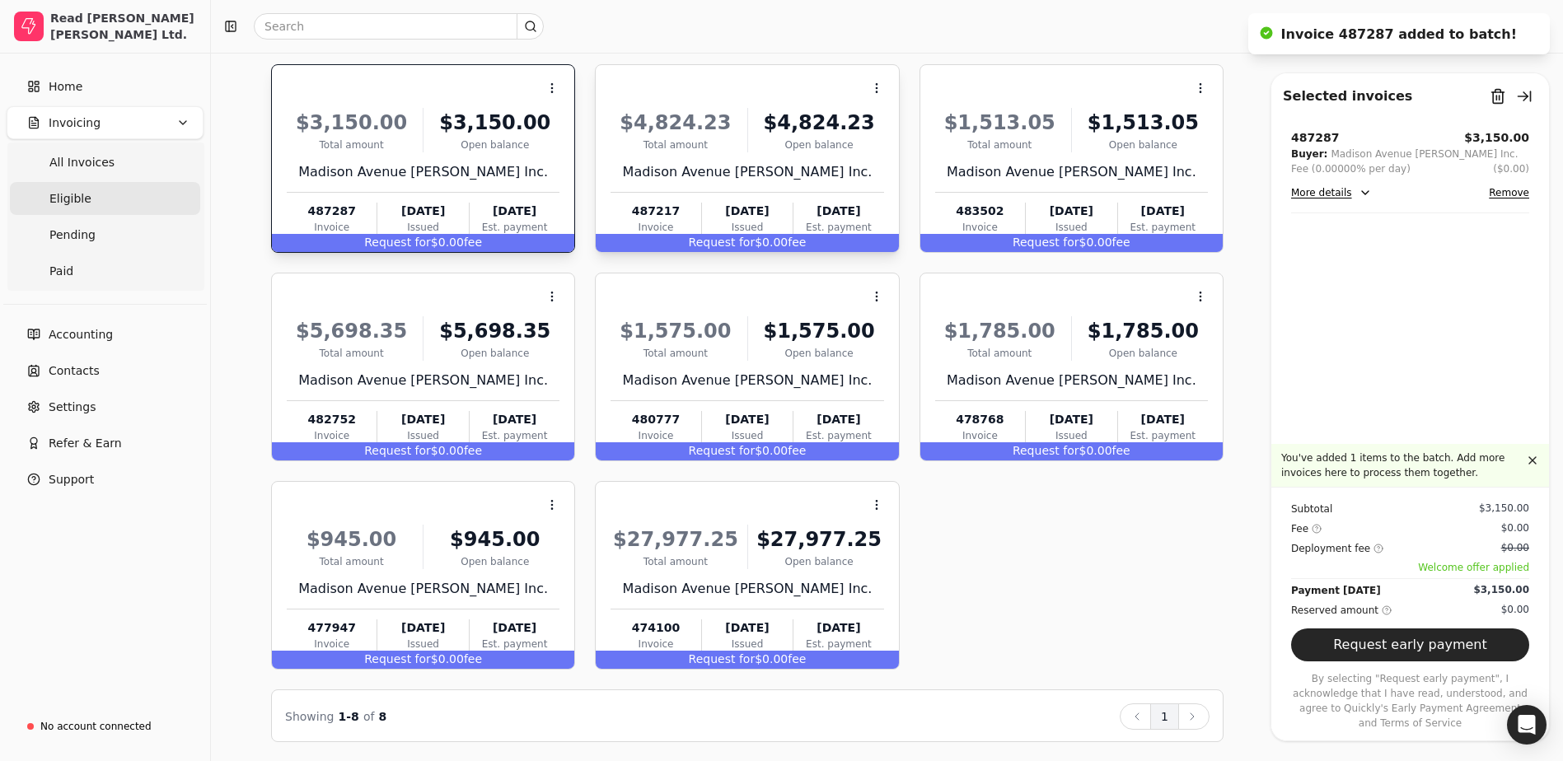
click at [701, 241] on span "Request for" at bounding box center [722, 242] width 67 height 13
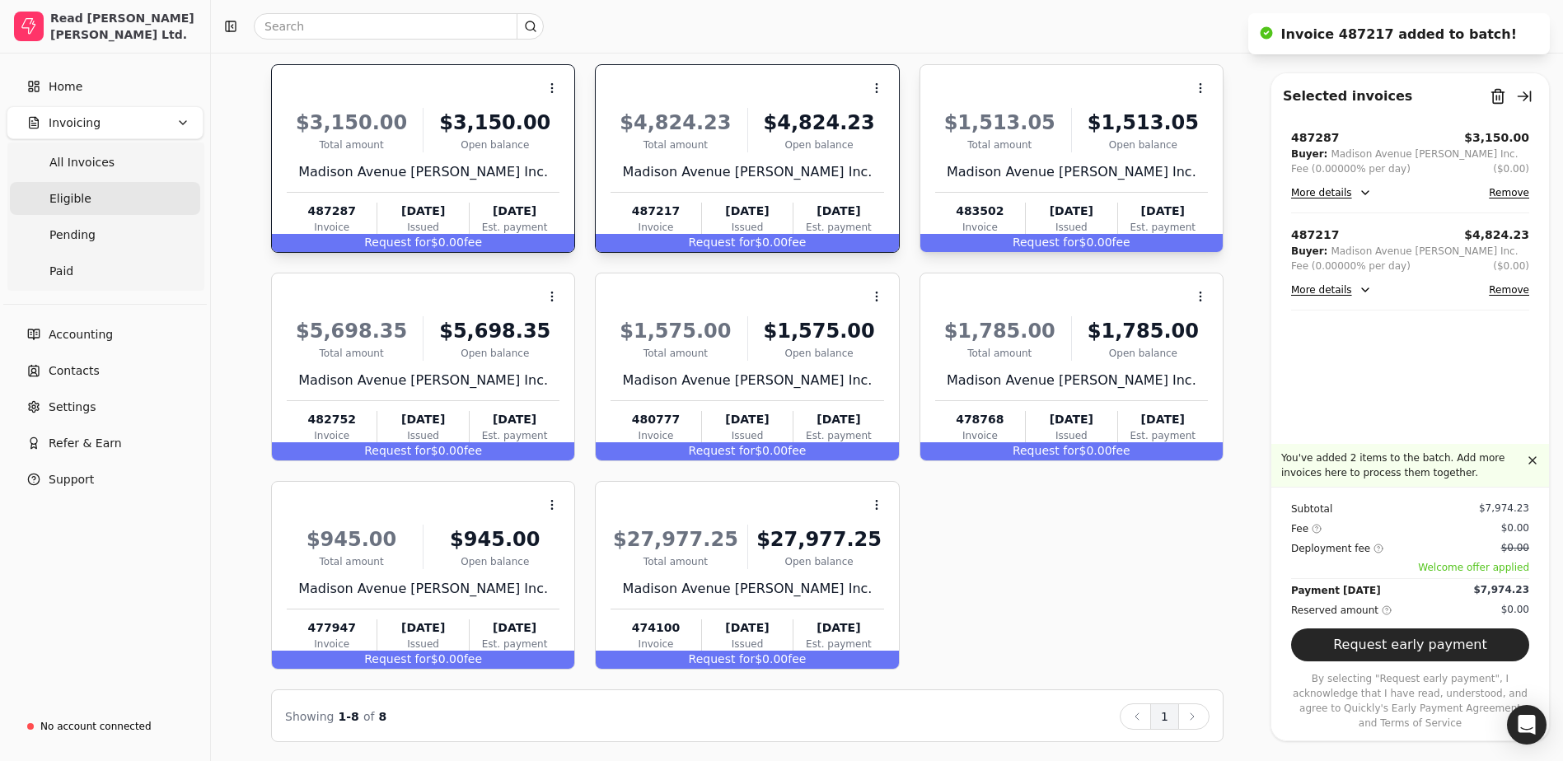
click at [1090, 244] on div "Request for $0.00 fee" at bounding box center [1071, 243] width 302 height 18
click at [512, 444] on div "Request for $0.00 fee" at bounding box center [423, 451] width 302 height 18
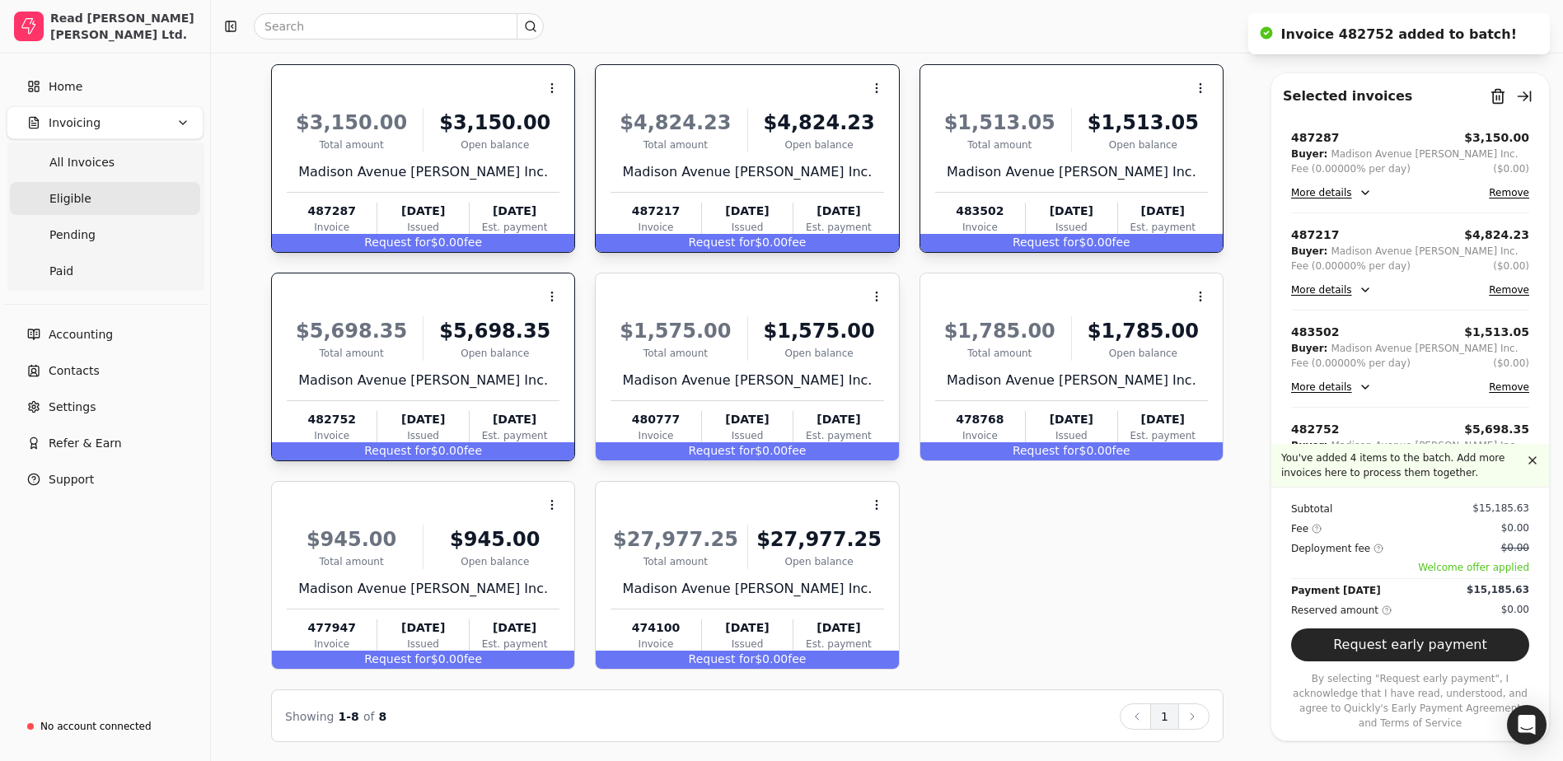
click at [658, 445] on div "Request for $0.00 fee" at bounding box center [747, 451] width 302 height 18
click at [971, 447] on div "Request for $0.00 fee" at bounding box center [1071, 451] width 302 height 18
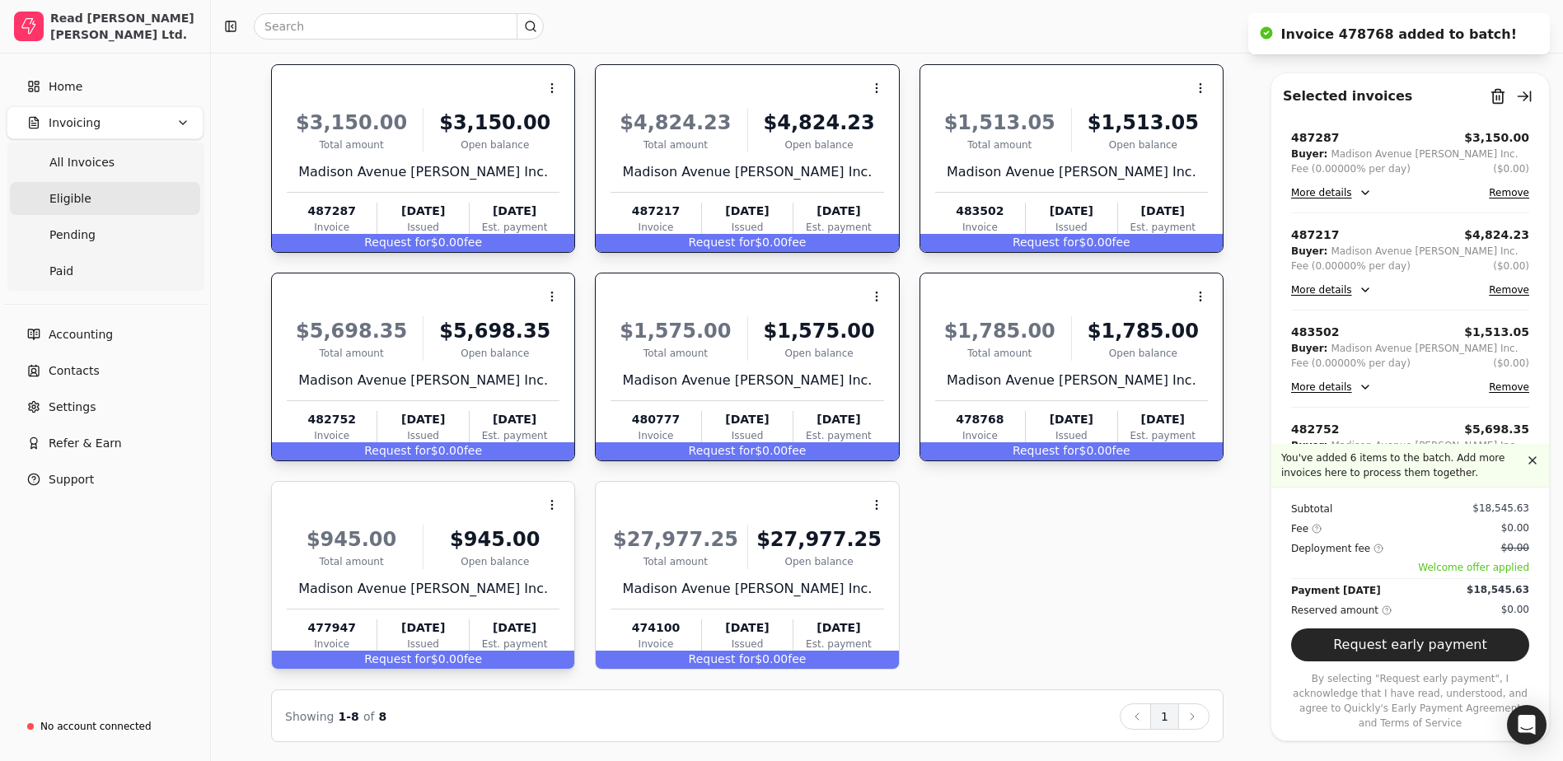
click at [491, 648] on div "Est. payment" at bounding box center [515, 644] width 90 height 15
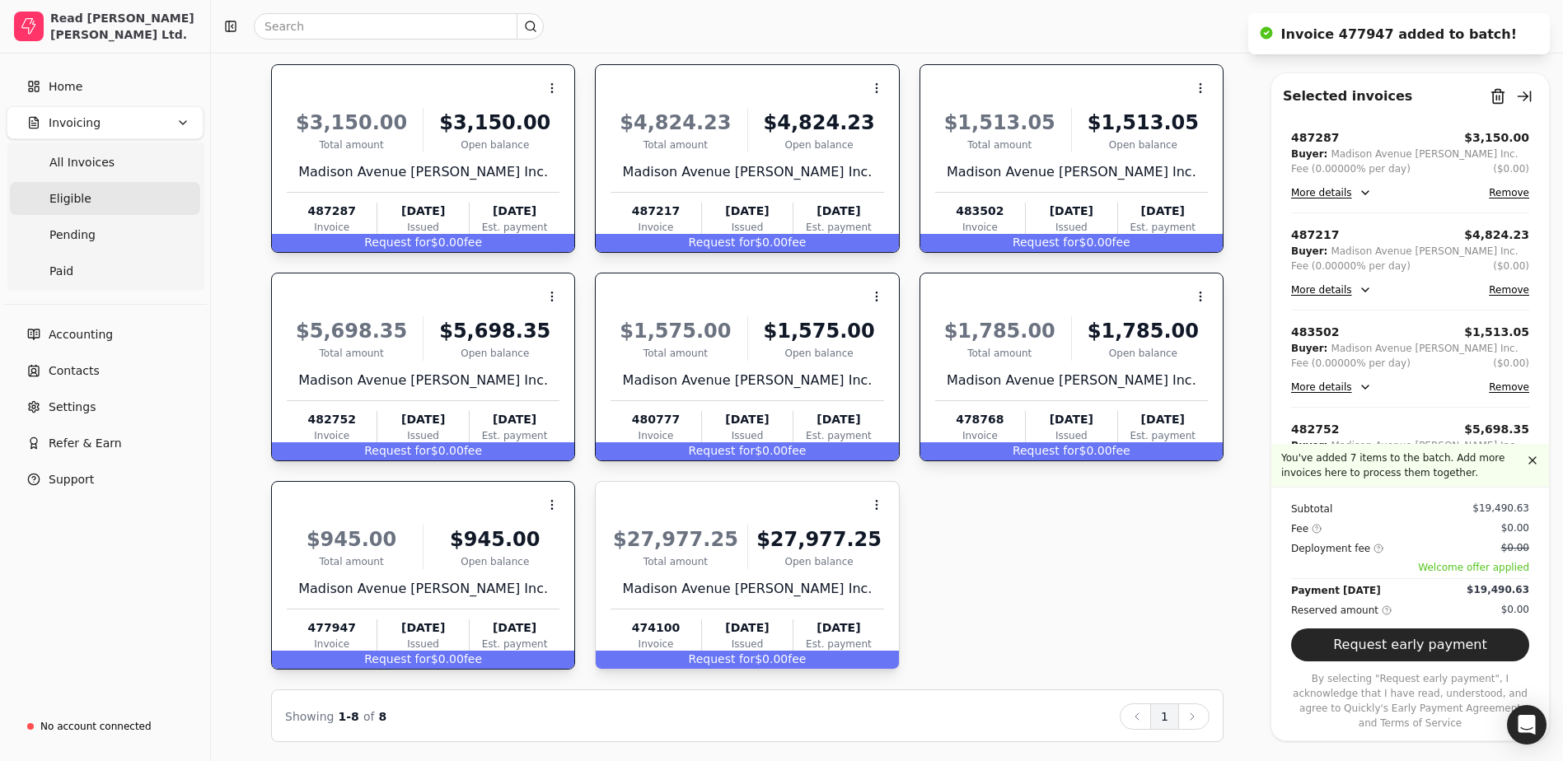
click at [653, 657] on div "Request for $0.00 fee" at bounding box center [747, 660] width 302 height 18
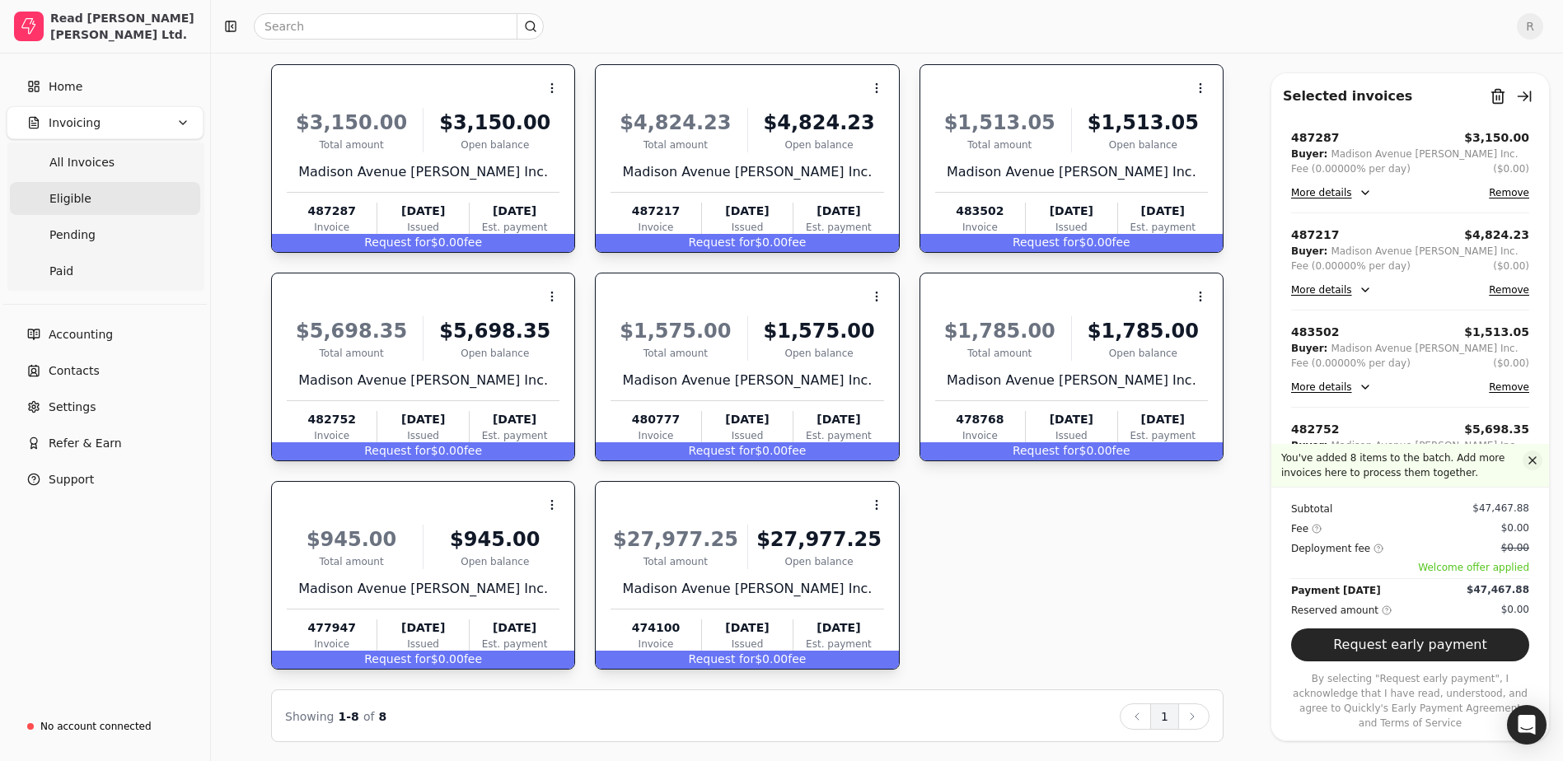
click at [1530, 470] on button "button" at bounding box center [1533, 461] width 20 height 20
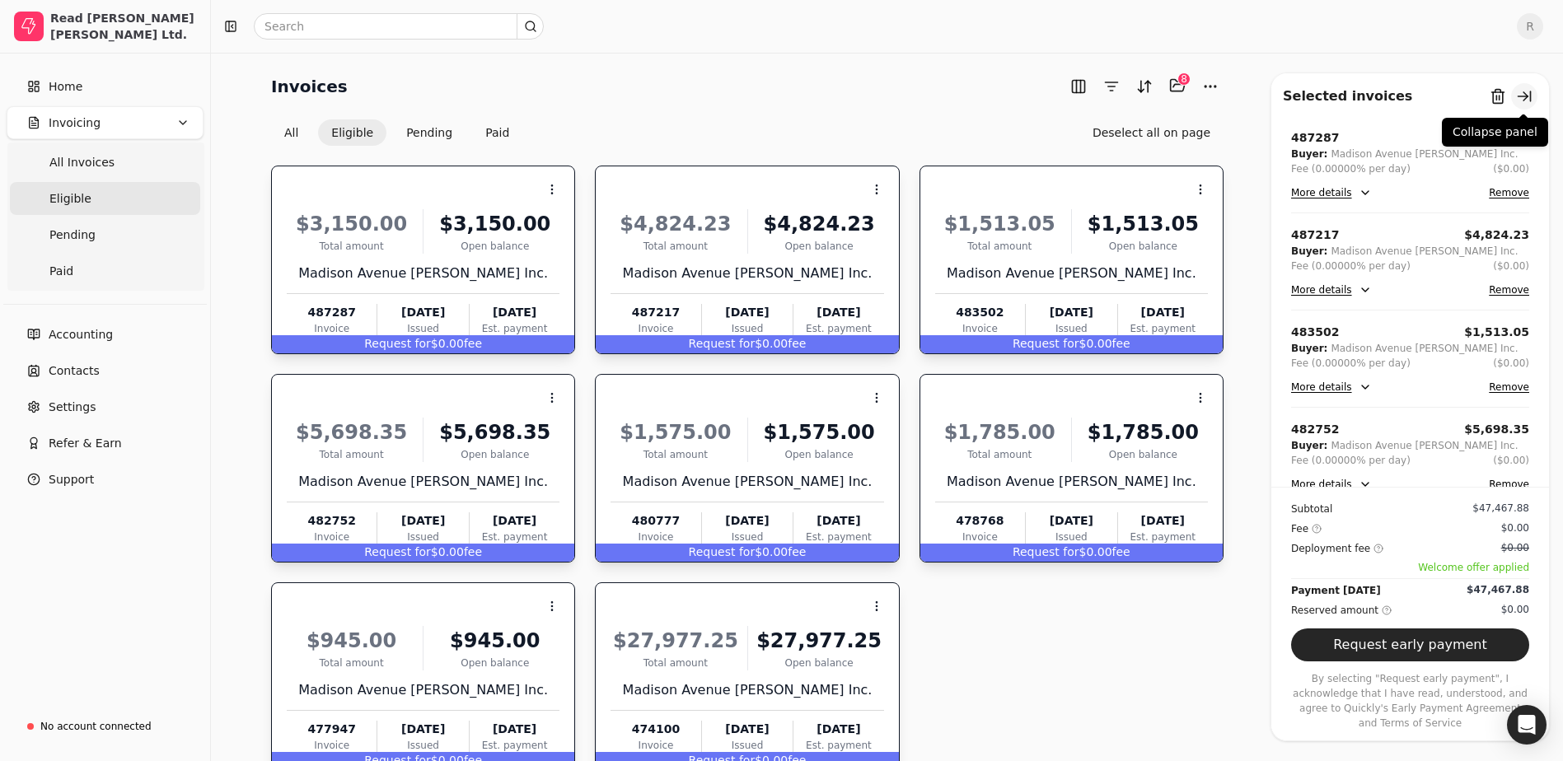
click at [1531, 103] on button "button" at bounding box center [1524, 96] width 26 height 26
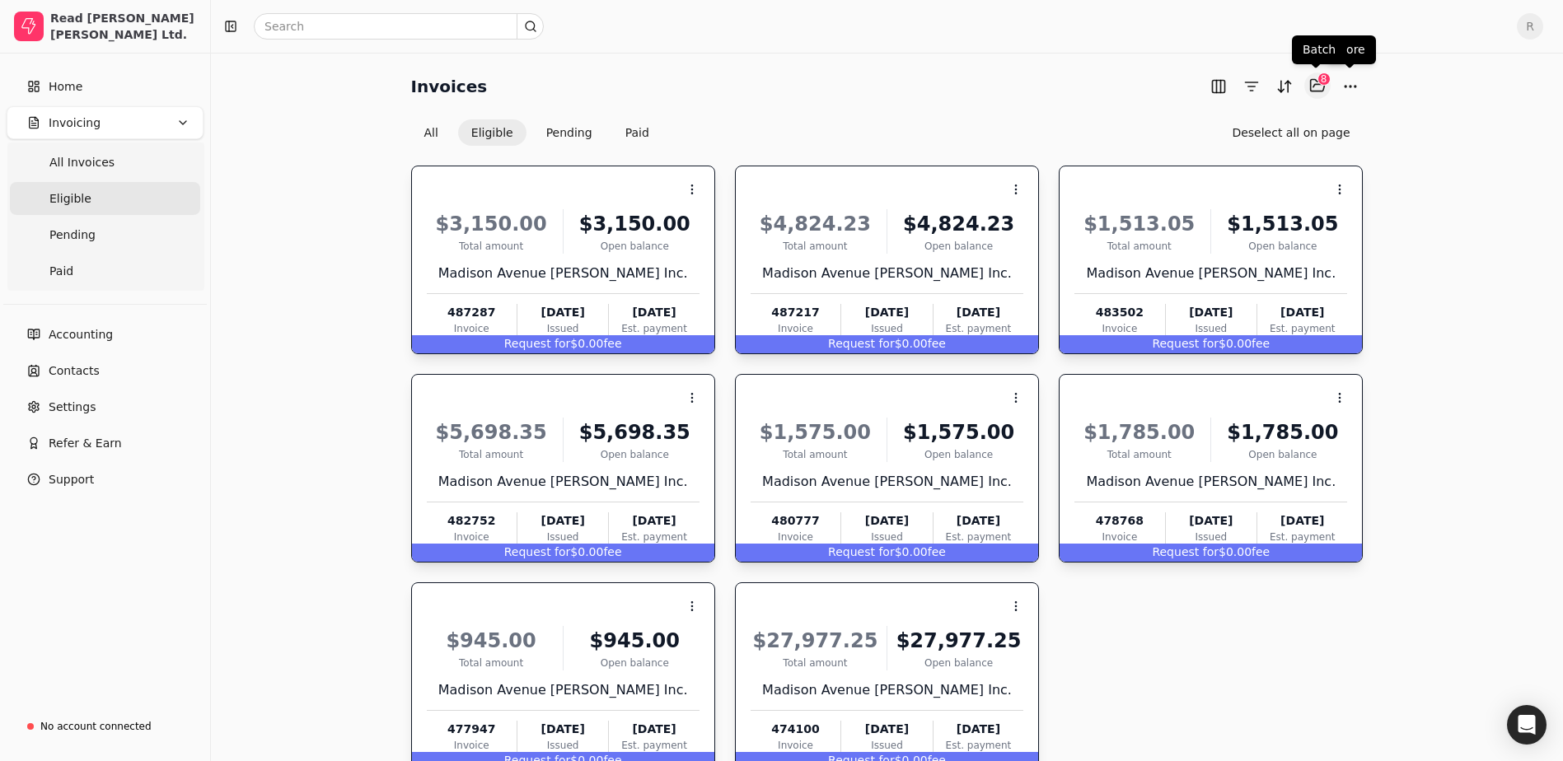
click at [1323, 87] on button "Selected items: 8" at bounding box center [1317, 86] width 26 height 26
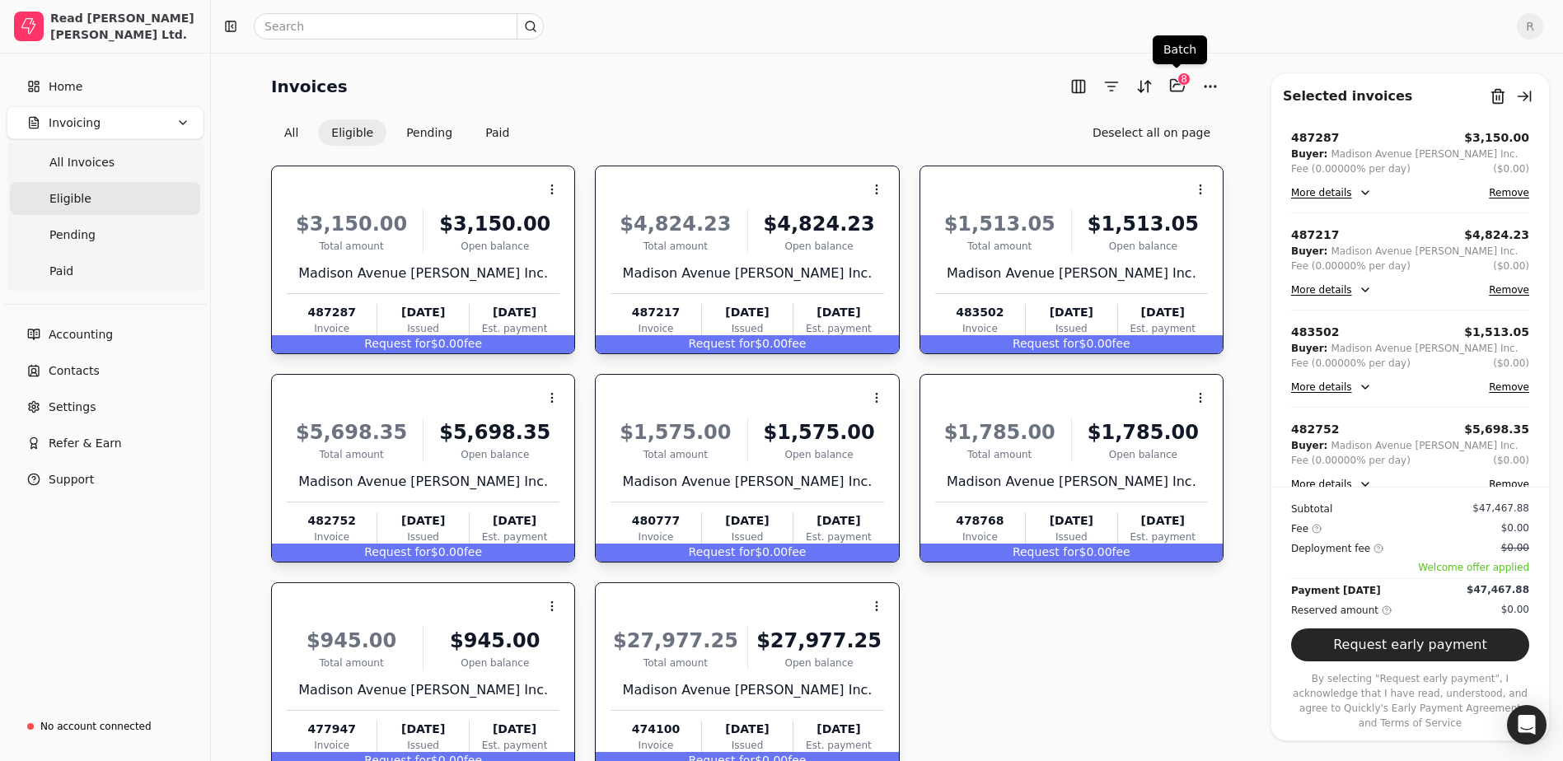
click at [1178, 82] on div "8" at bounding box center [1183, 79] width 13 height 13
click at [84, 248] on link "Pending" at bounding box center [105, 234] width 190 height 33
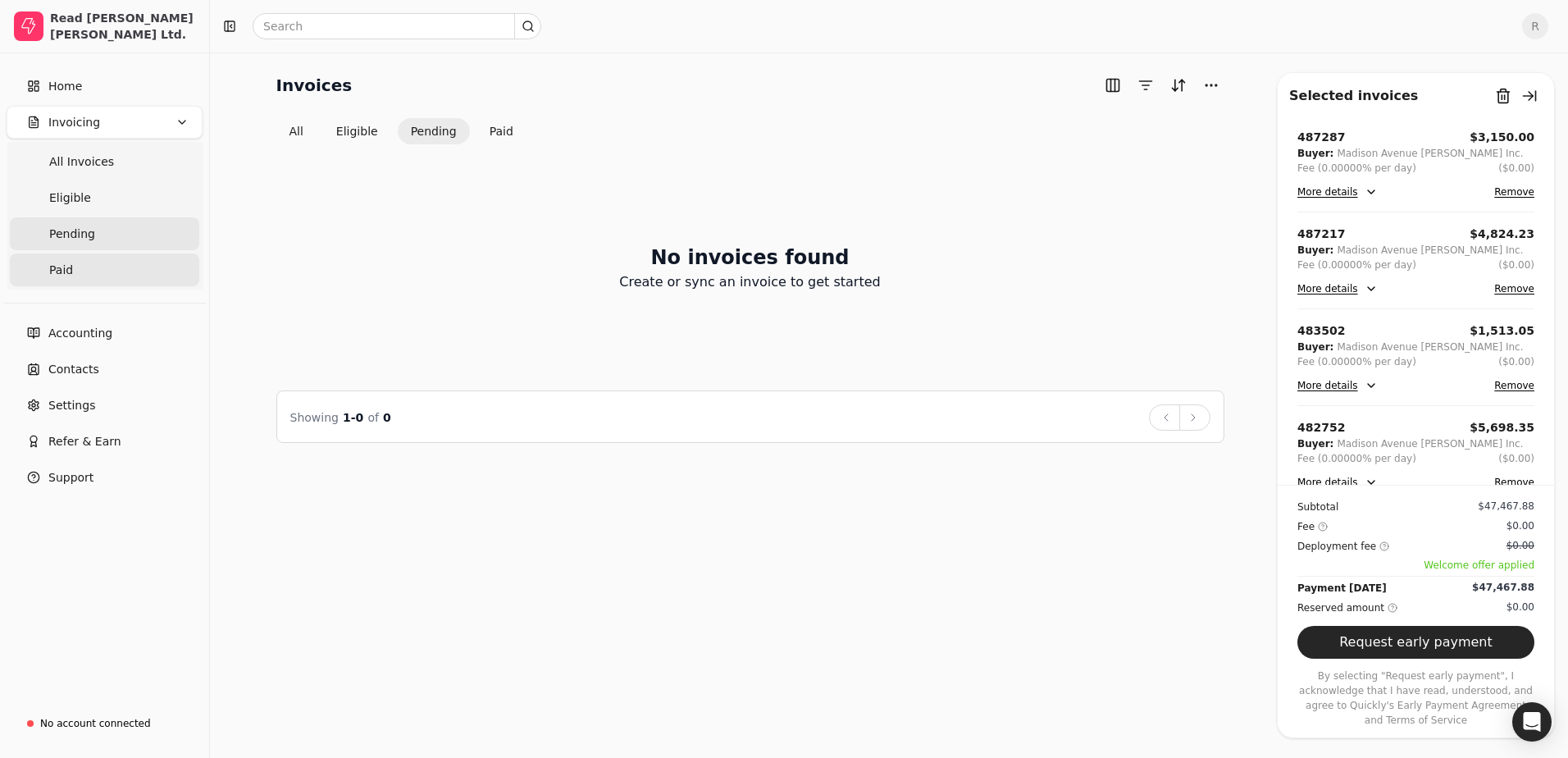
click at [78, 277] on link "Paid" at bounding box center [105, 270] width 189 height 33
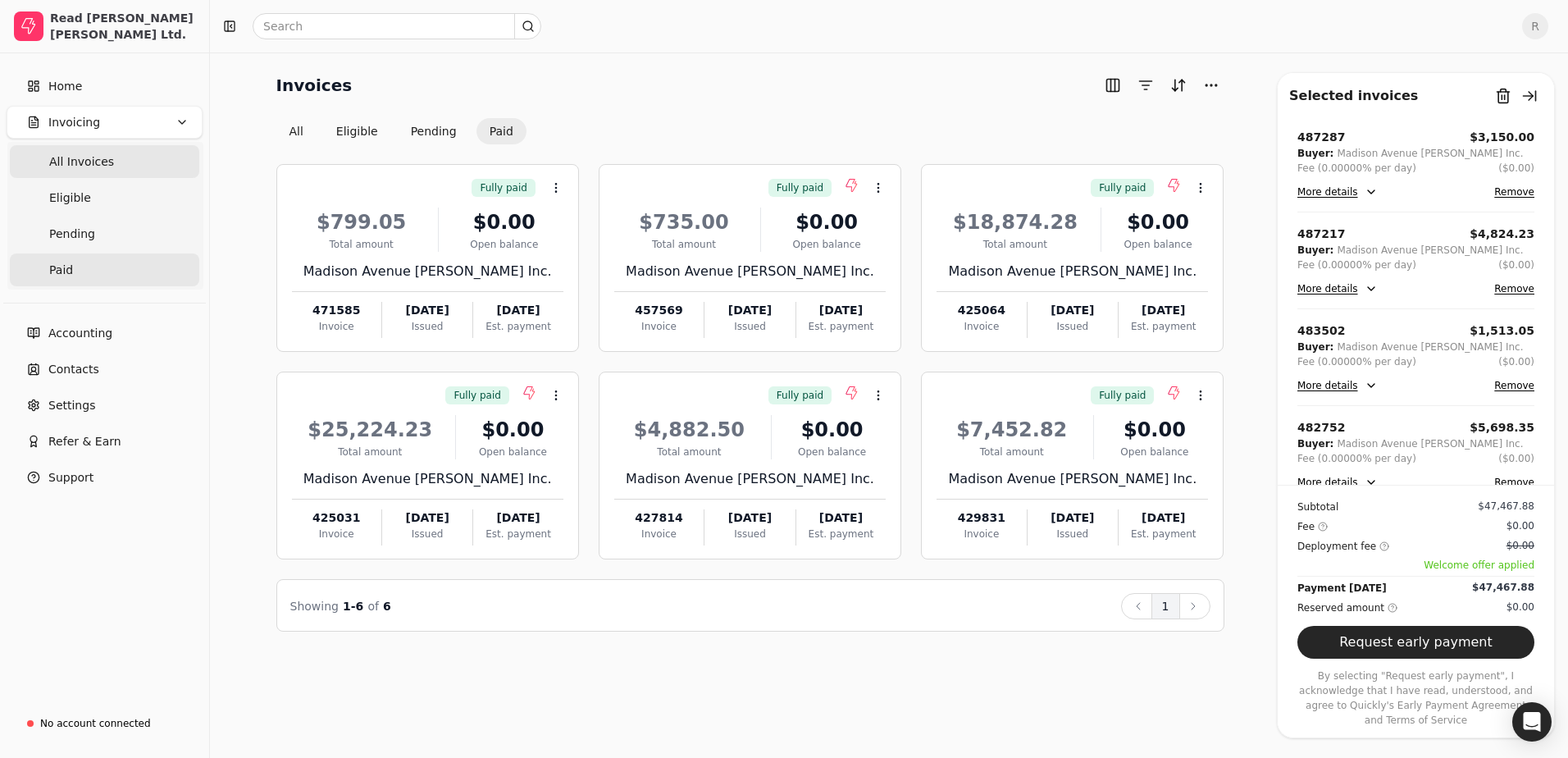
click at [82, 165] on span "All Invoices" at bounding box center [81, 161] width 65 height 17
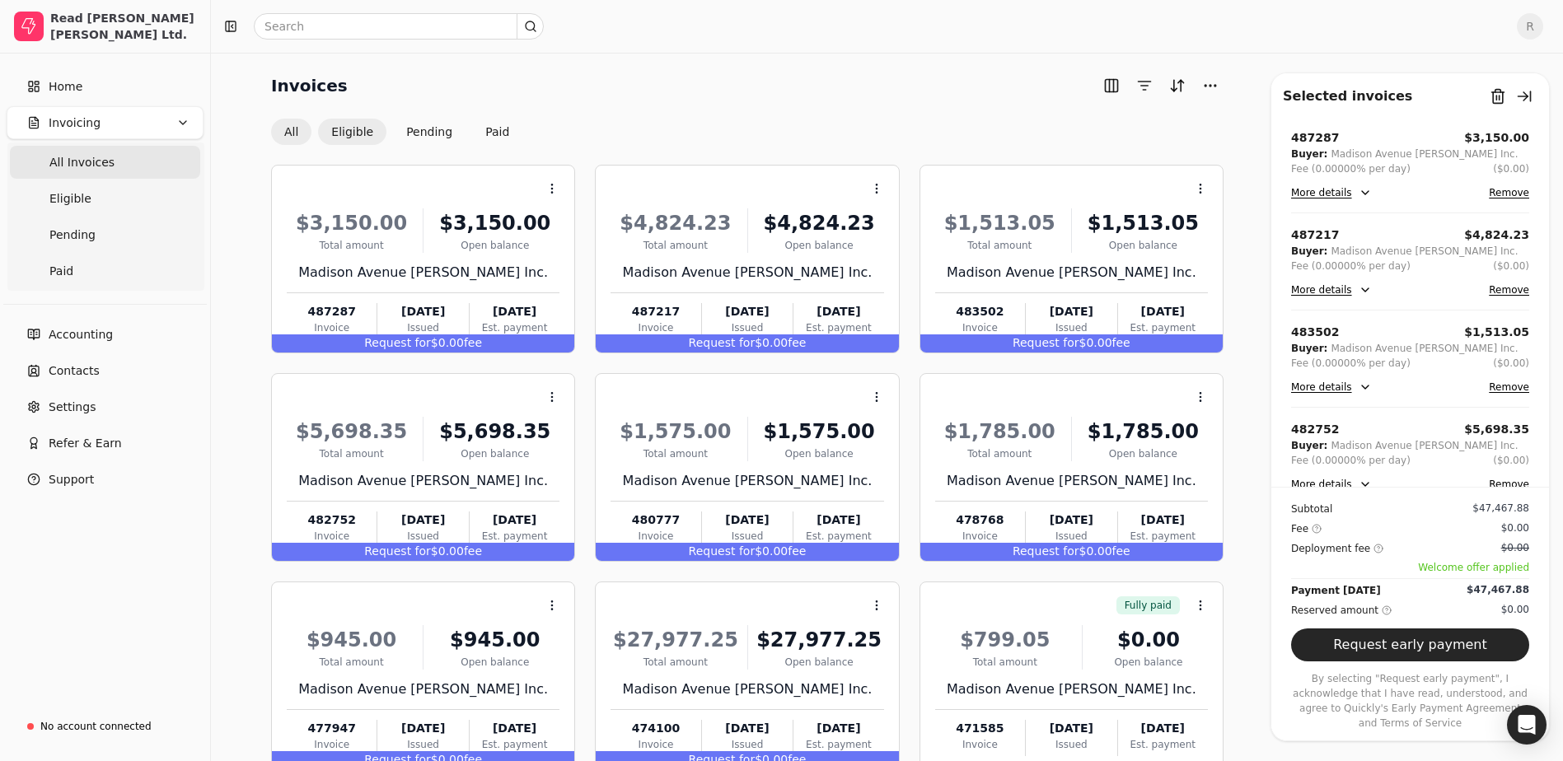
click at [354, 142] on button "Eligible" at bounding box center [352, 132] width 68 height 26
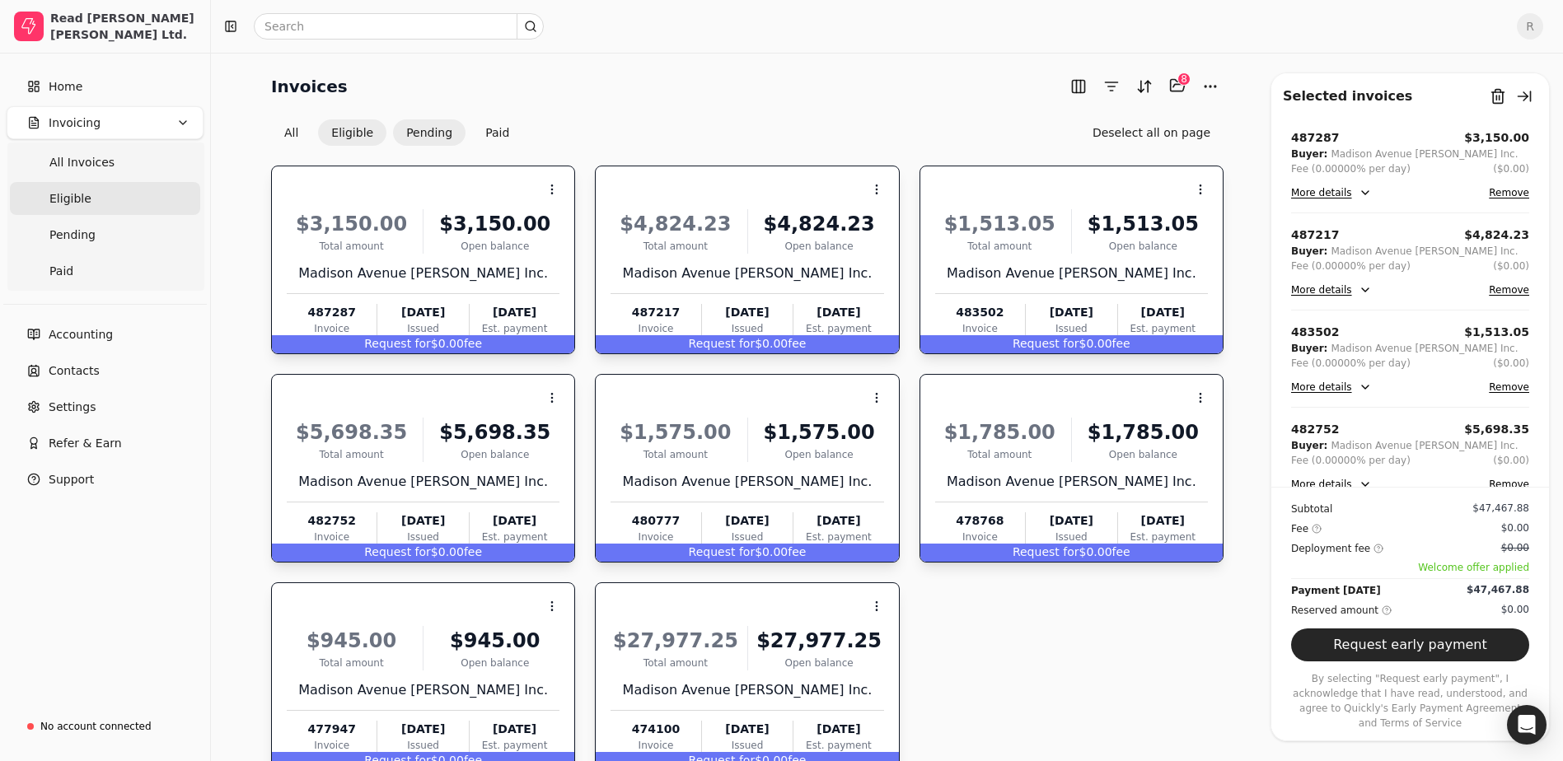
click at [419, 134] on button "Pending" at bounding box center [429, 132] width 73 height 26
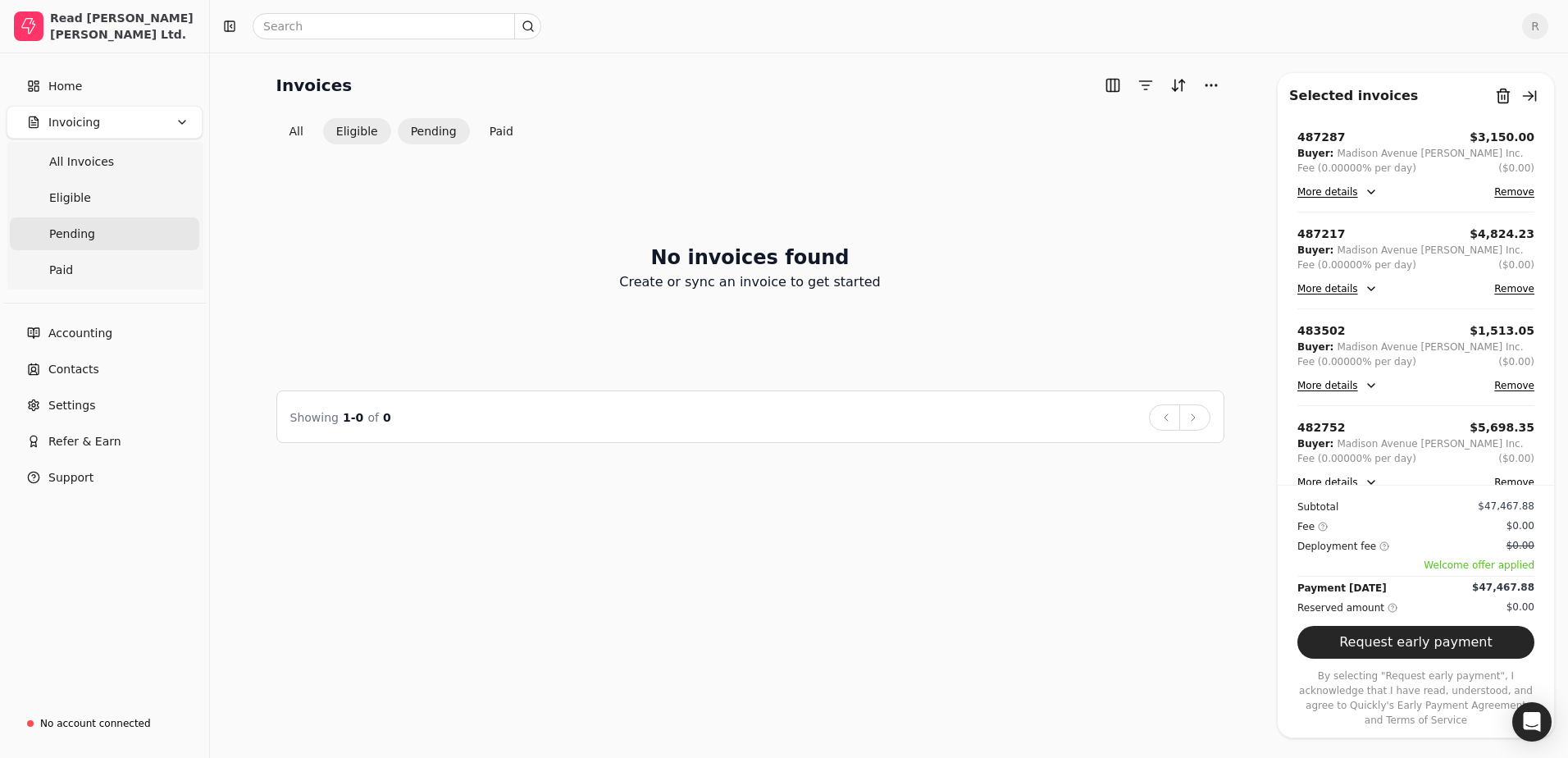
click at [365, 132] on button "Eligible" at bounding box center [357, 131] width 68 height 26
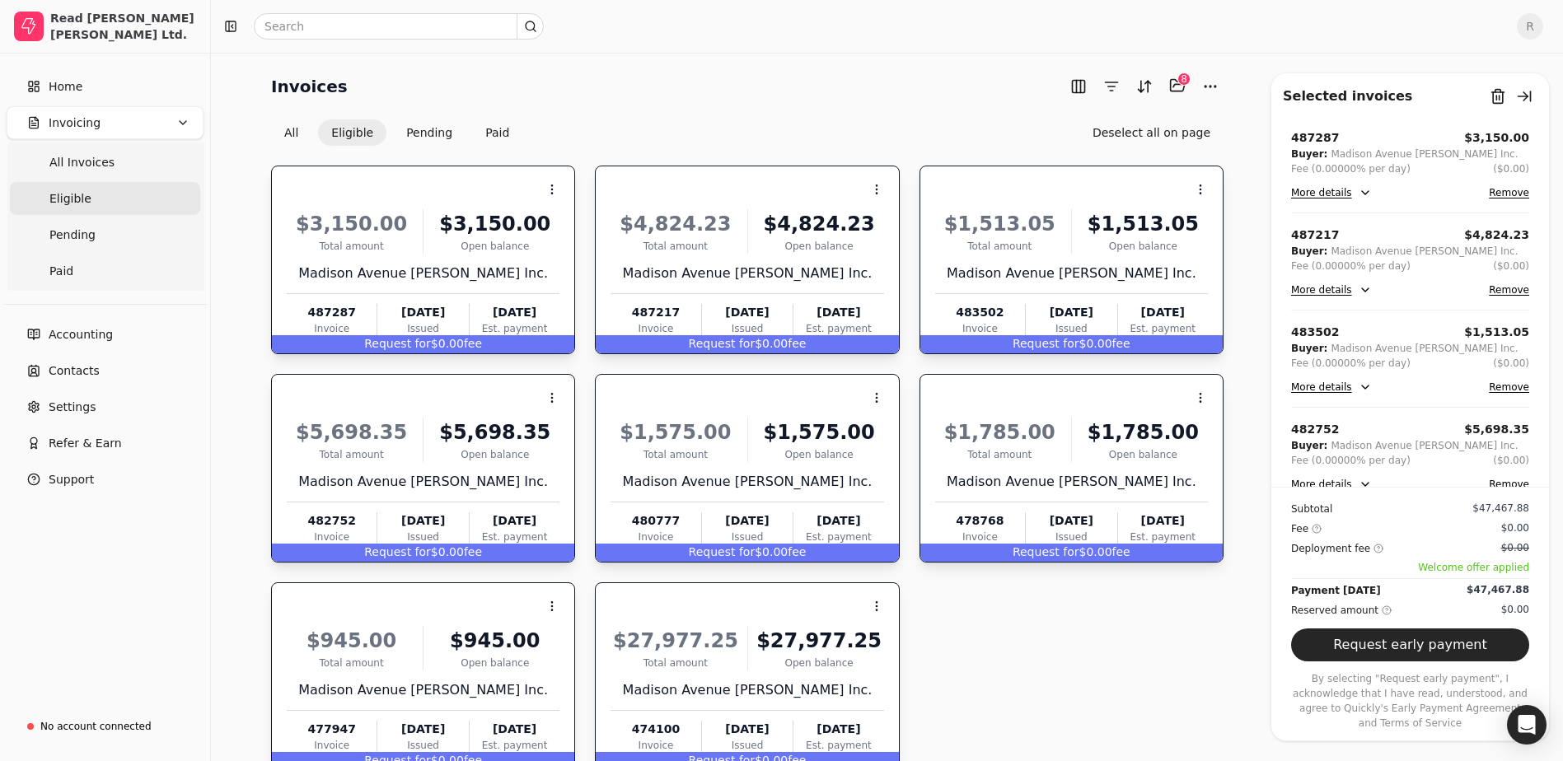
click at [1344, 195] on button "More details" at bounding box center [1331, 193] width 81 height 20
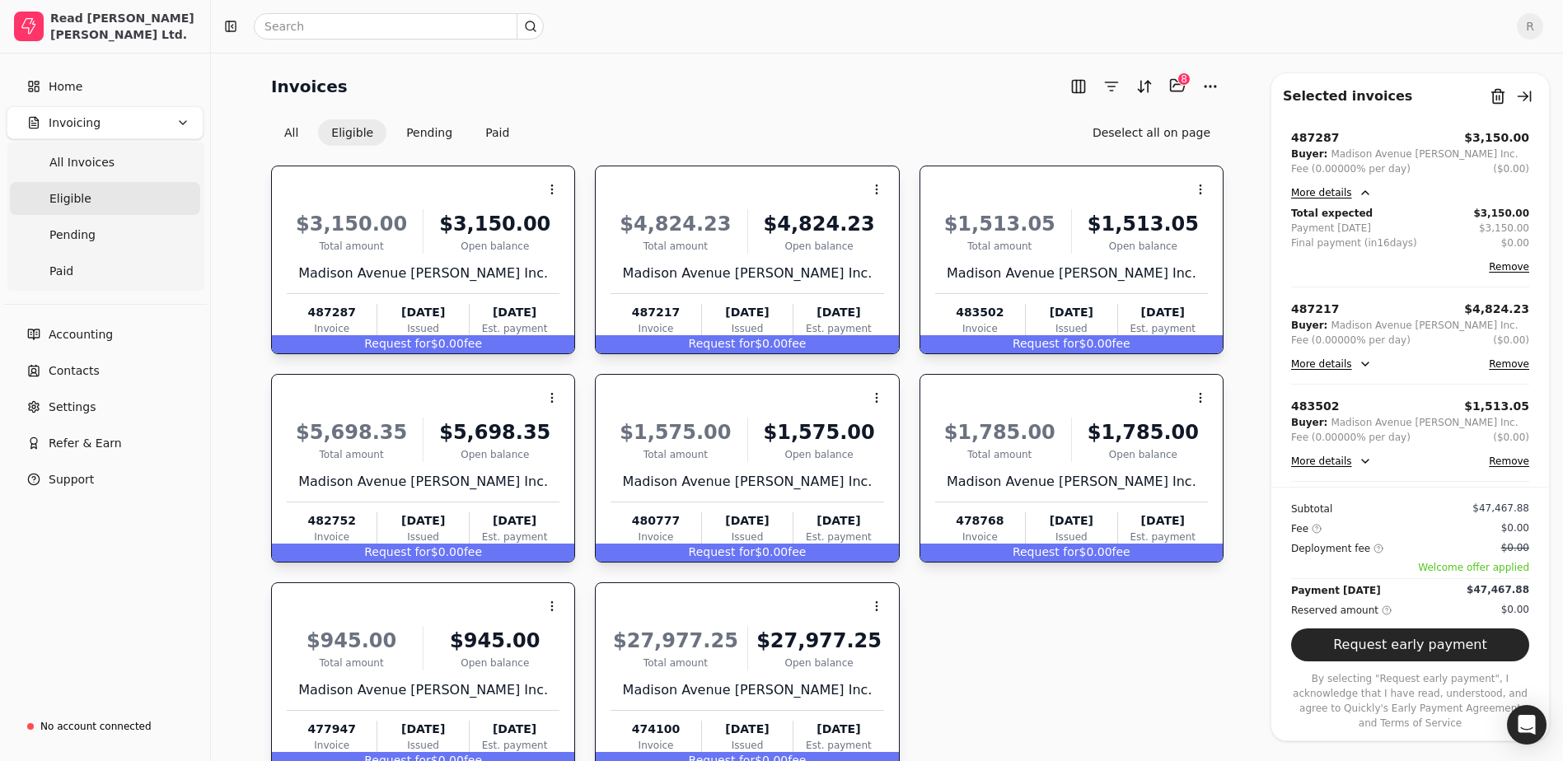
click at [1352, 190] on button "More details" at bounding box center [1331, 193] width 81 height 20
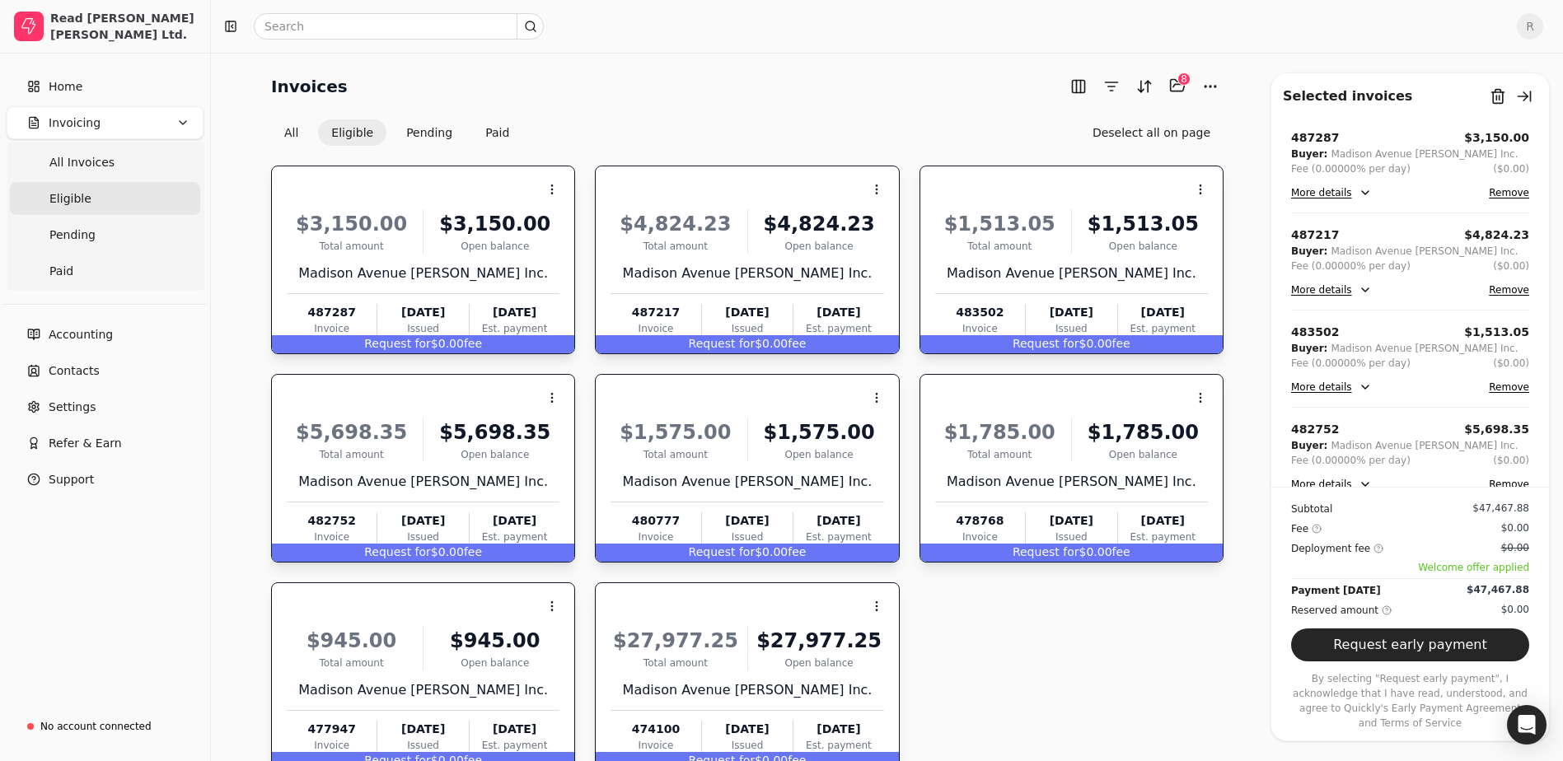
scroll to position [101, 0]
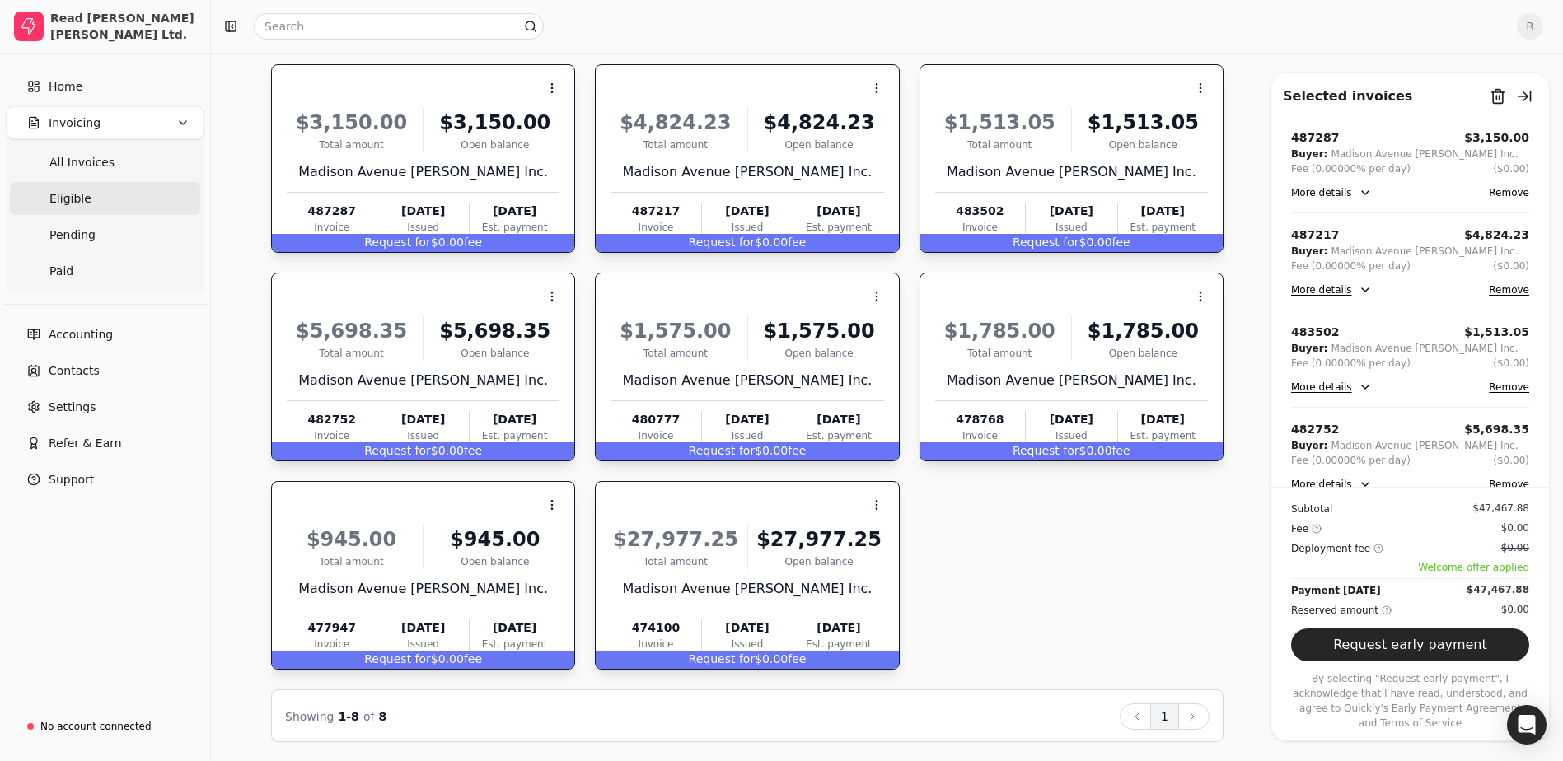
click at [522, 241] on div "Request for $0.00 fee" at bounding box center [423, 243] width 302 height 18
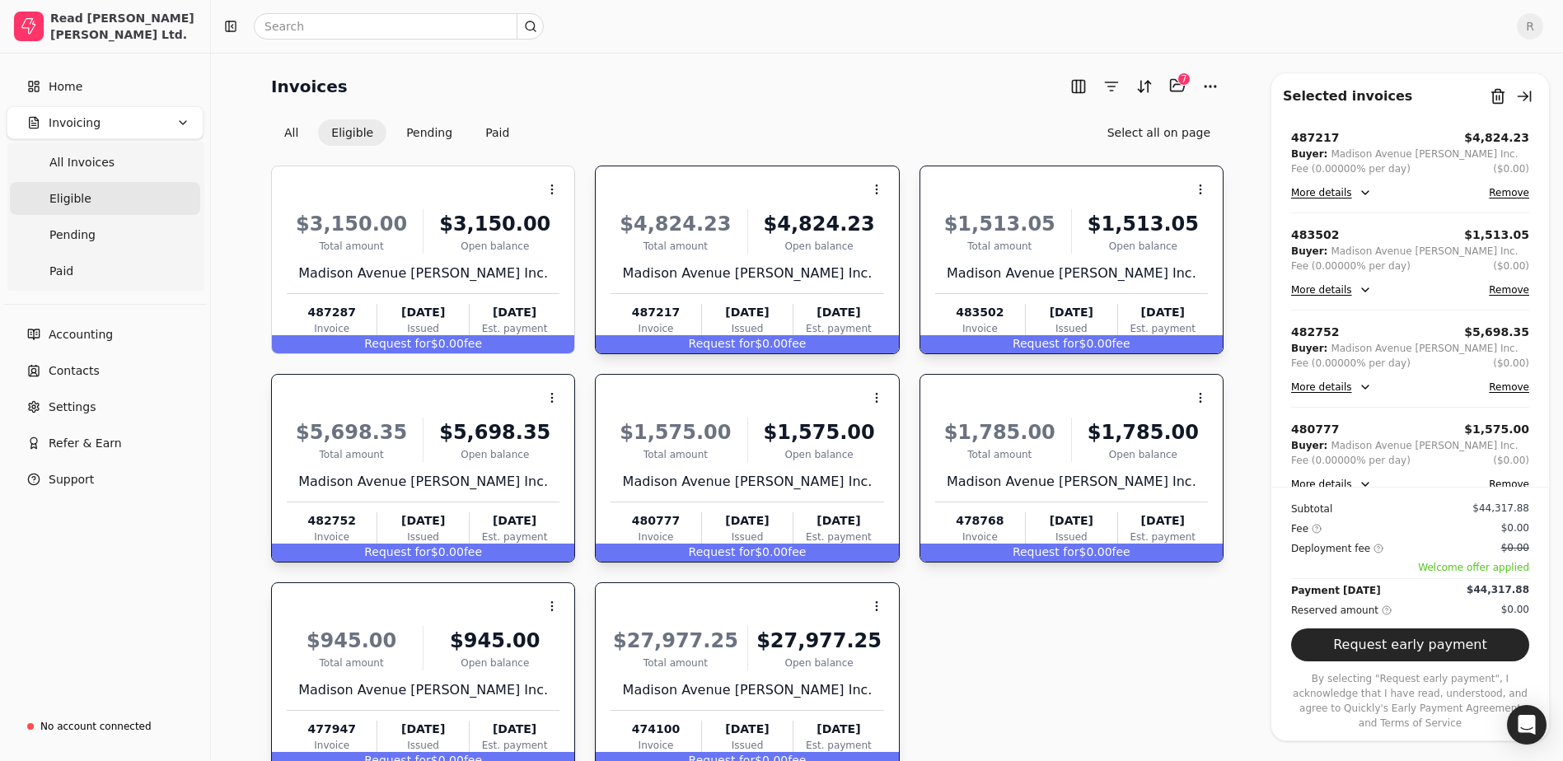
click at [865, 347] on div "Request for $0.00 fee" at bounding box center [747, 344] width 302 height 18
click at [527, 344] on div "Request for $0.00 fee" at bounding box center [423, 344] width 302 height 18
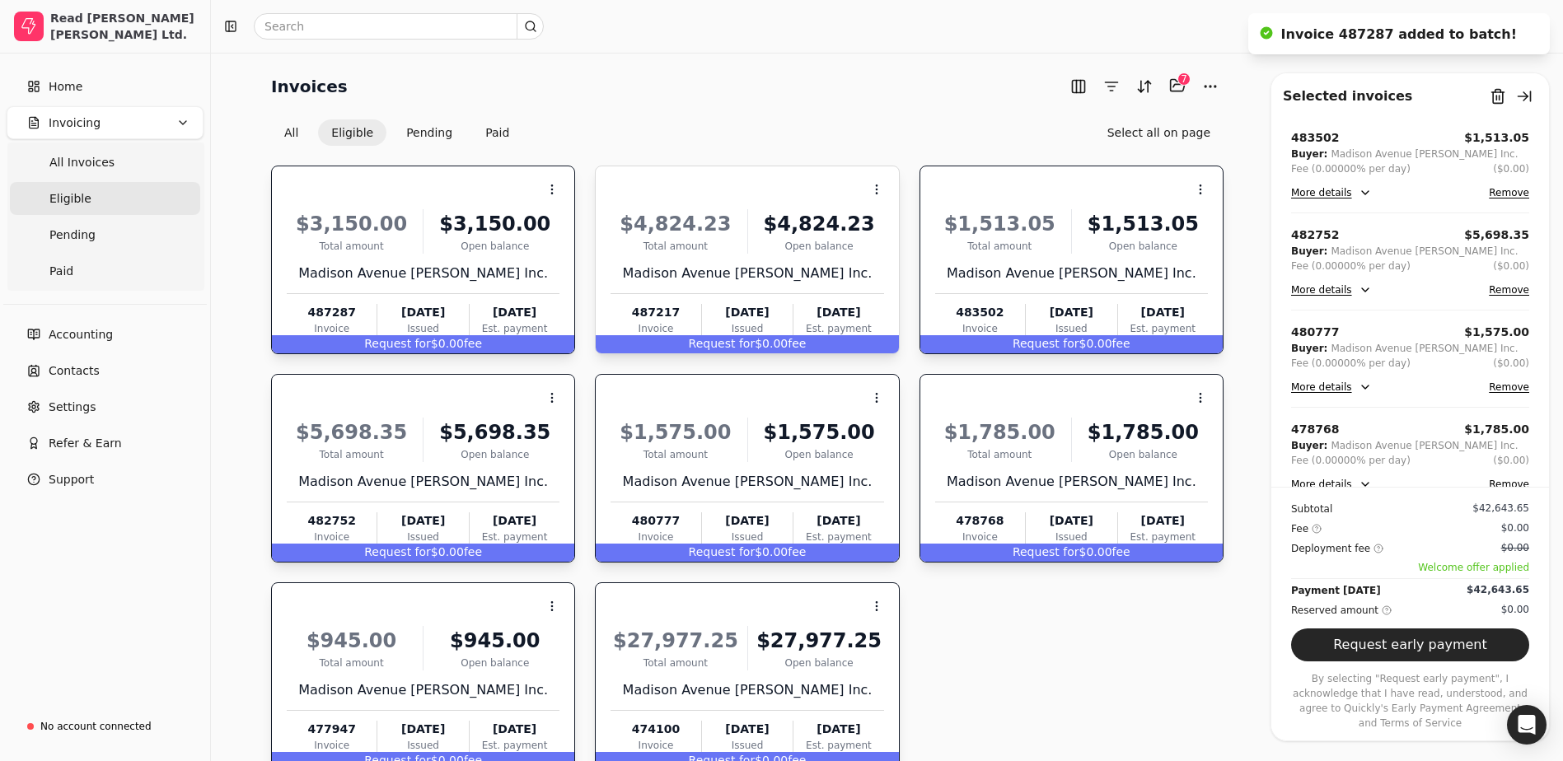
click at [667, 337] on div "Request for $0.00 fee" at bounding box center [747, 344] width 302 height 18
click at [1171, 84] on button "Selected items: 8" at bounding box center [1177, 86] width 26 height 26
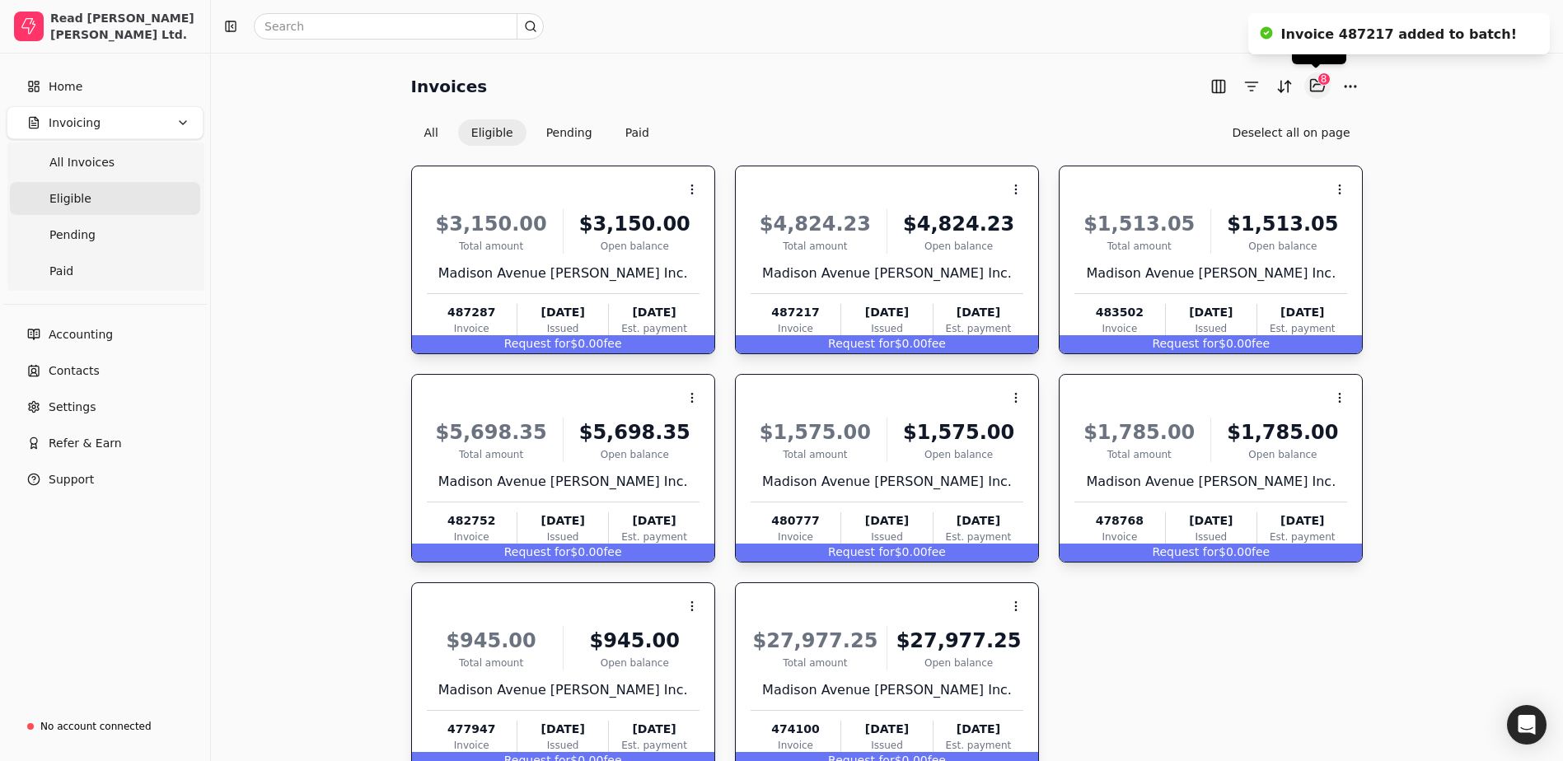
click at [1317, 89] on button "Selected items: 8" at bounding box center [1317, 86] width 26 height 26
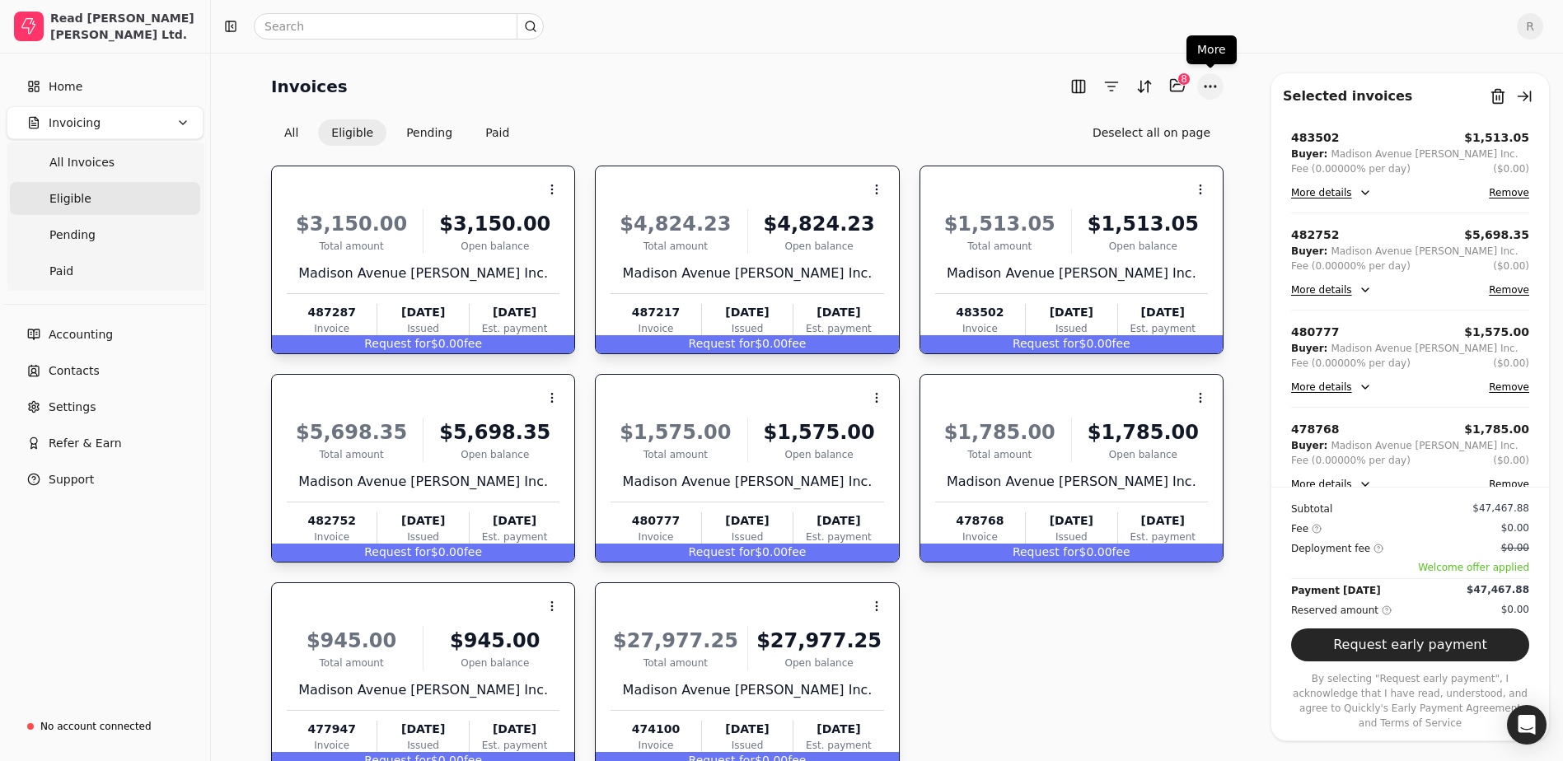
click at [1219, 88] on button "More" at bounding box center [1210, 86] width 26 height 26
click at [1115, 143] on div "Export CSV" at bounding box center [1131, 146] width 178 height 27
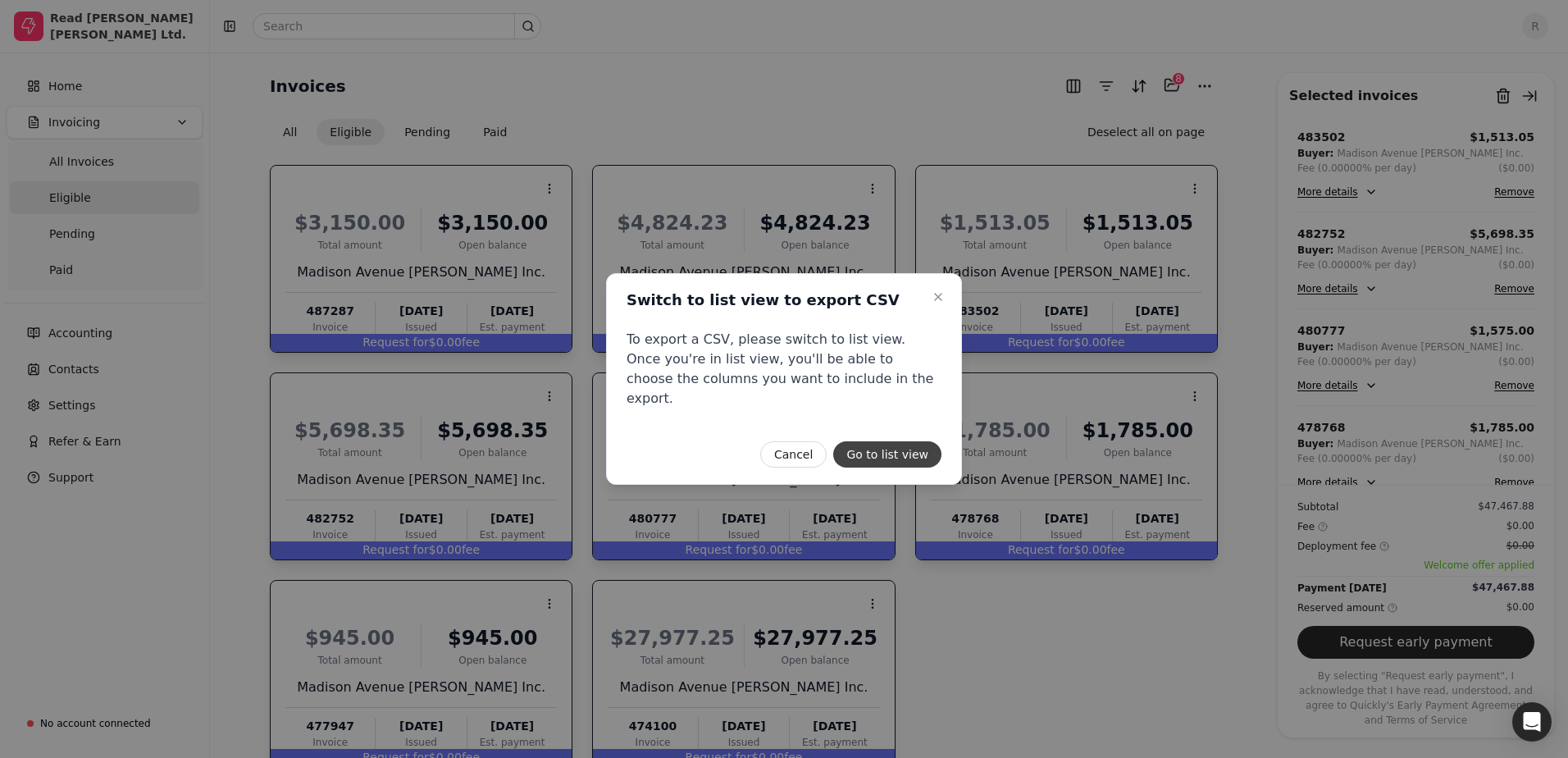
click at [894, 445] on button "Go to list view" at bounding box center [887, 454] width 109 height 26
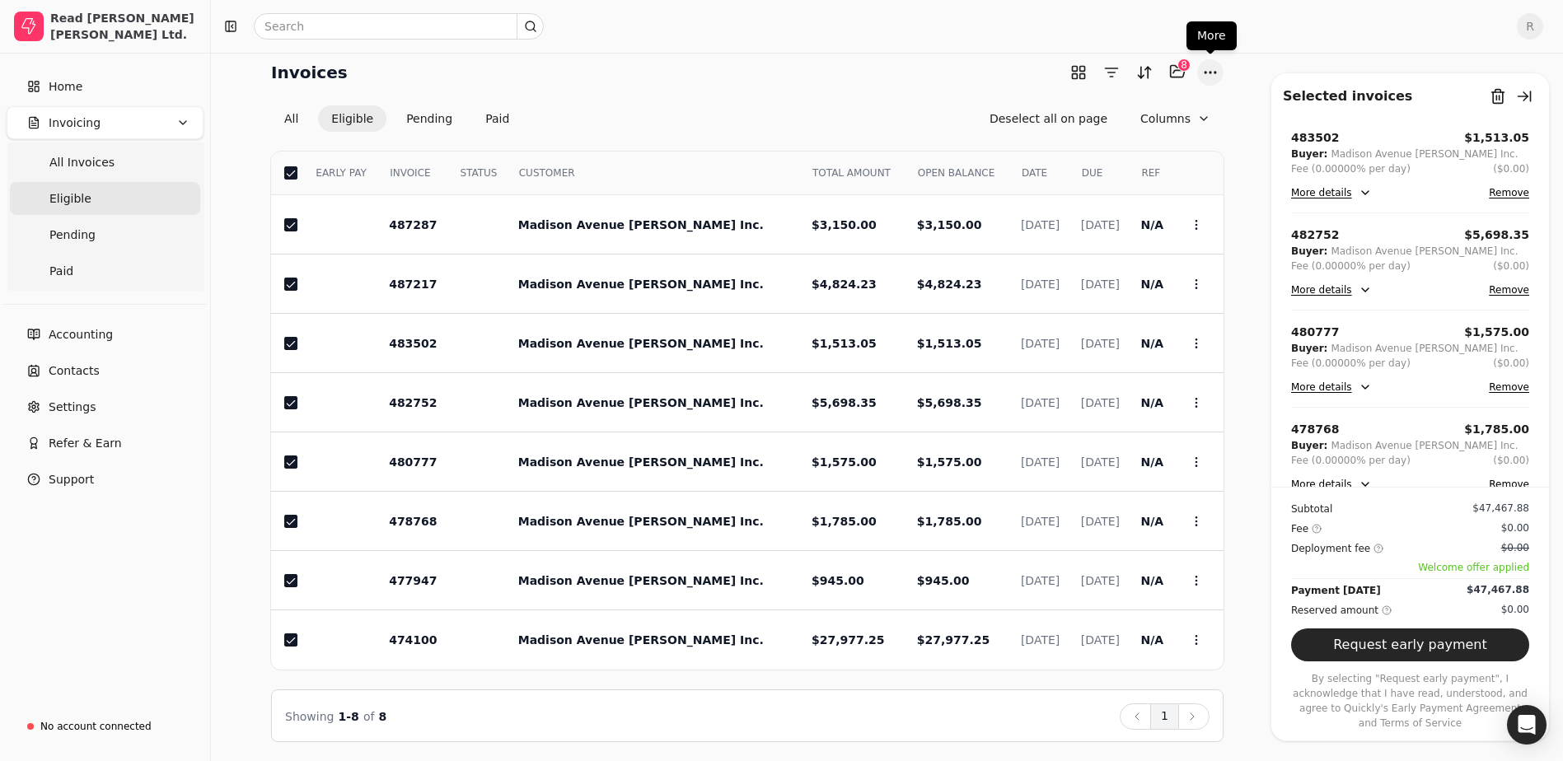
click at [1204, 73] on button "More" at bounding box center [1210, 72] width 26 height 26
click at [1089, 133] on div "Export CSV" at bounding box center [1131, 132] width 178 height 27
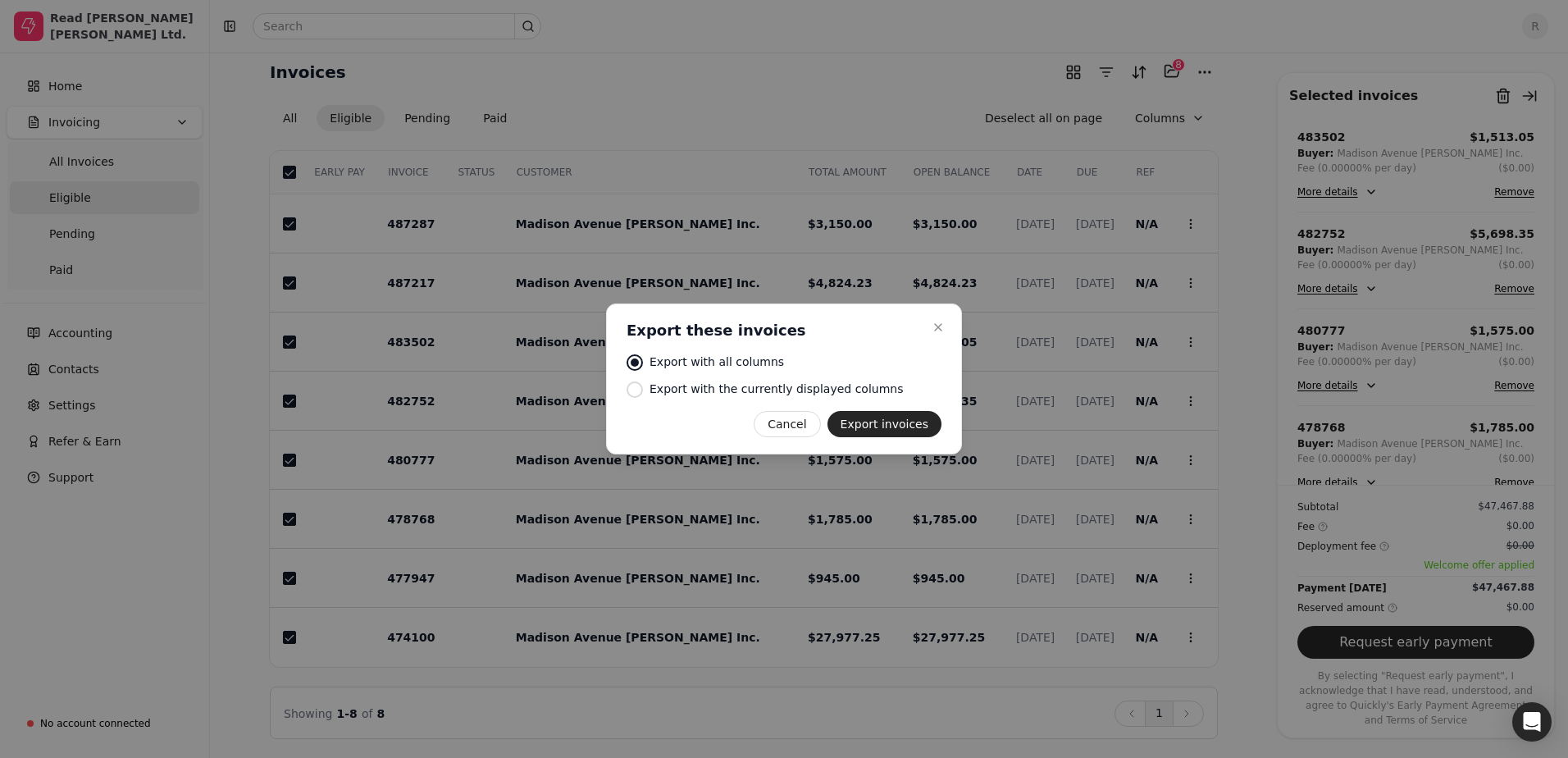
click at [915, 422] on button "Export invoices" at bounding box center [884, 424] width 114 height 26
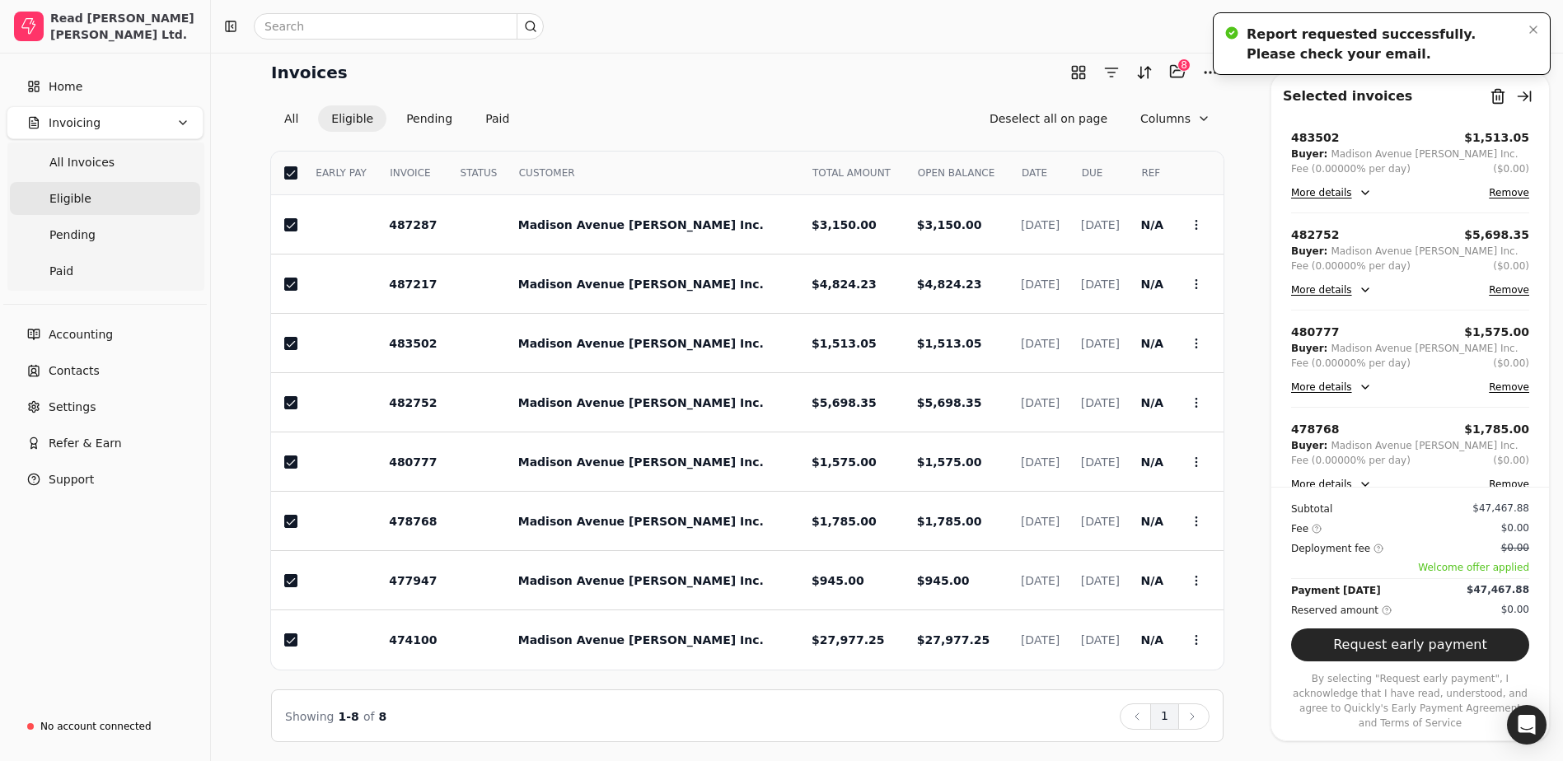
click at [1345, 32] on div "Report requested successfully. Please check your email." at bounding box center [1382, 45] width 270 height 40
click at [1531, 23] on icon "Notifications (F8)" at bounding box center [1533, 29] width 13 height 13
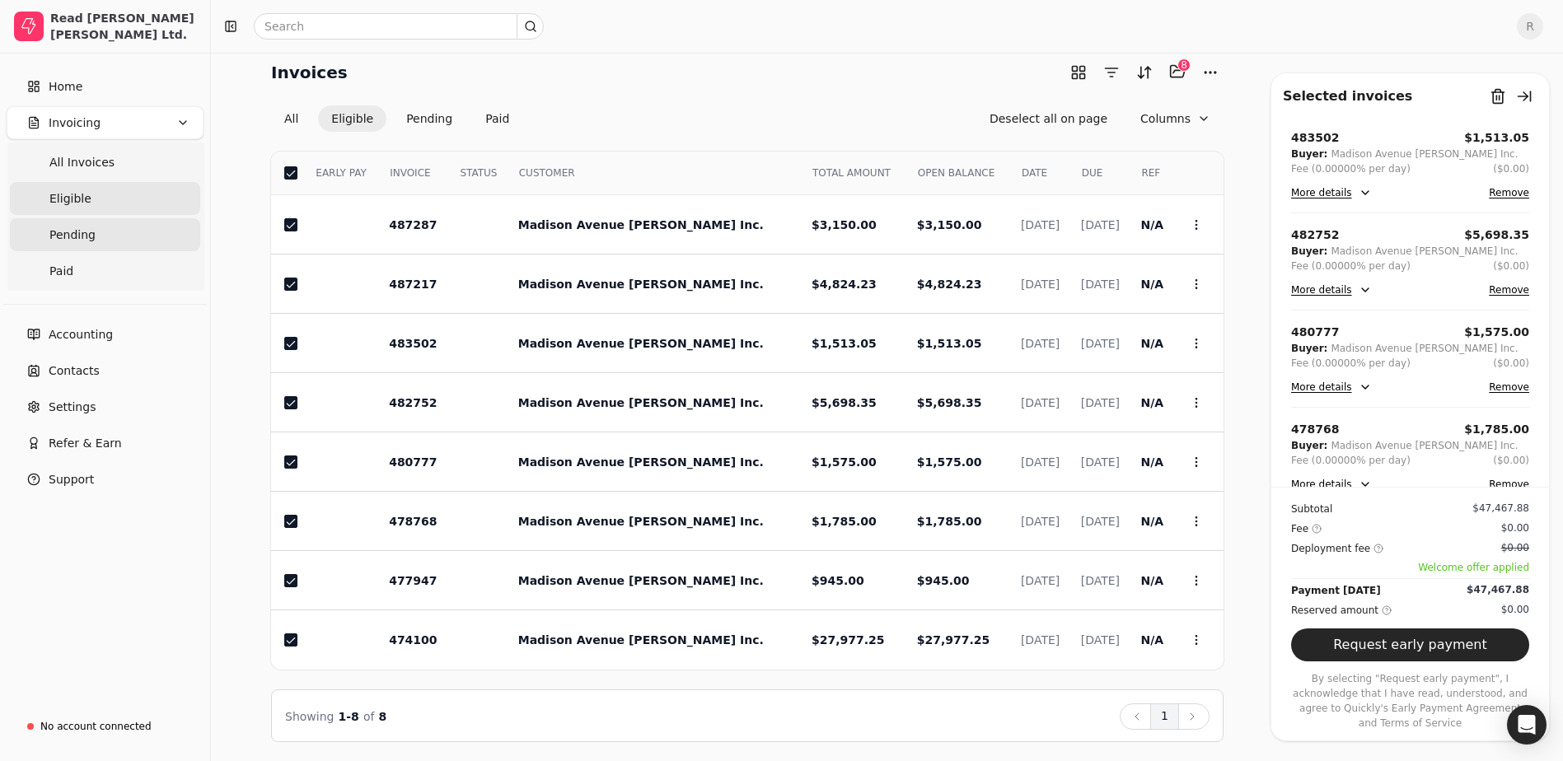
click at [83, 233] on span "Pending" at bounding box center [72, 235] width 46 height 17
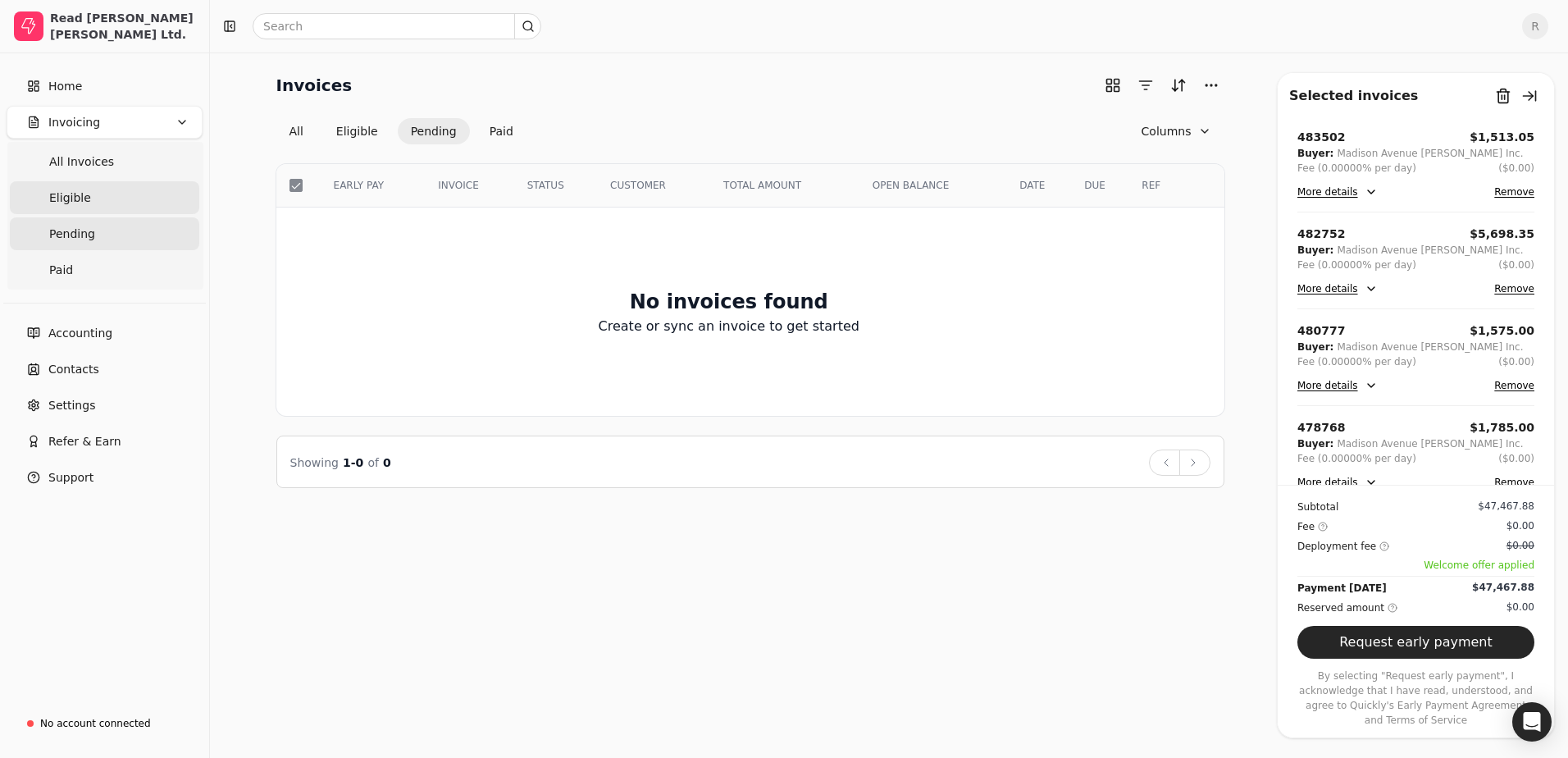
click at [77, 193] on span "Eligible" at bounding box center [70, 197] width 42 height 17
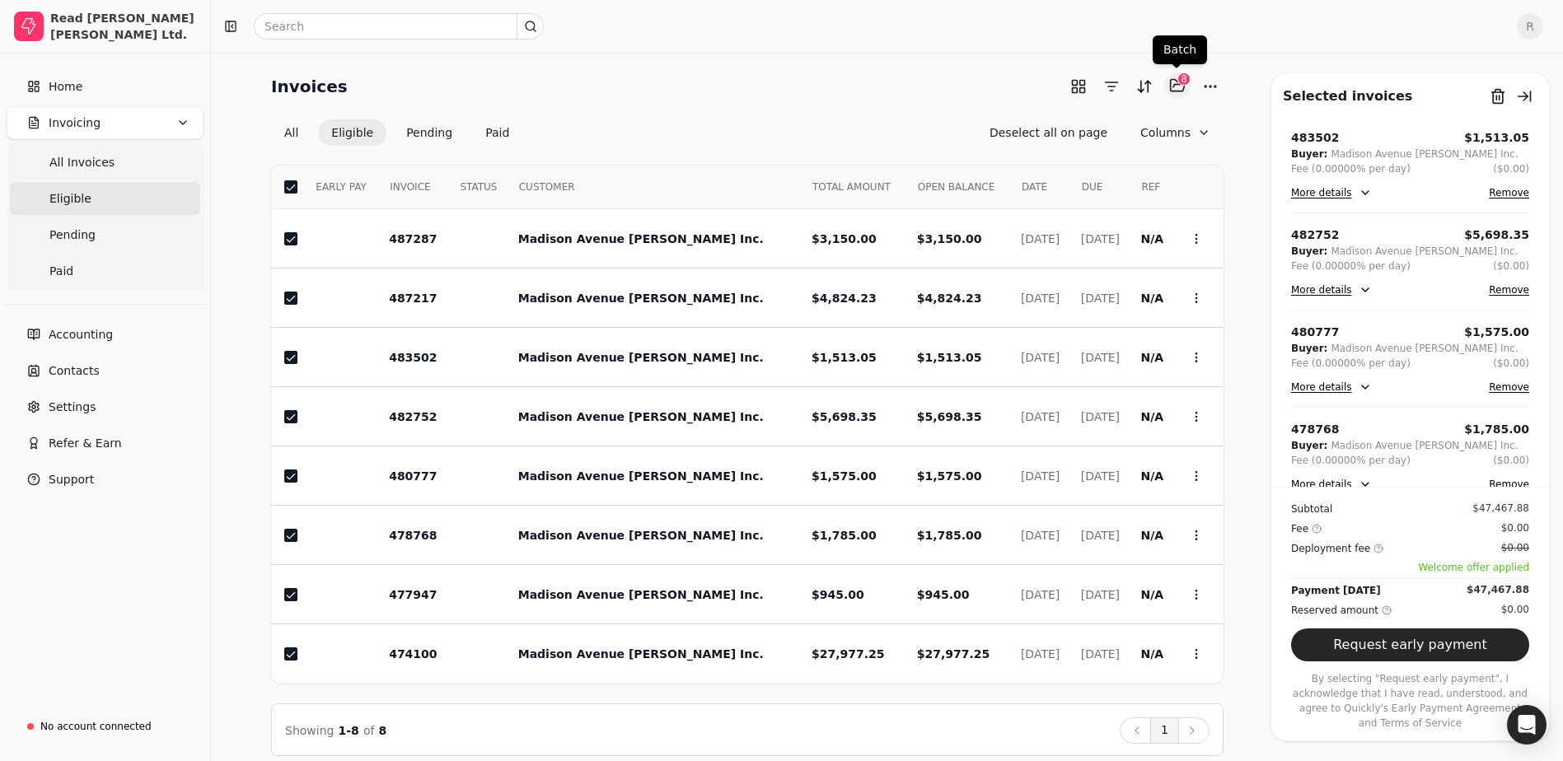
click at [1186, 90] on button "Selected items: 8" at bounding box center [1177, 86] width 26 height 26
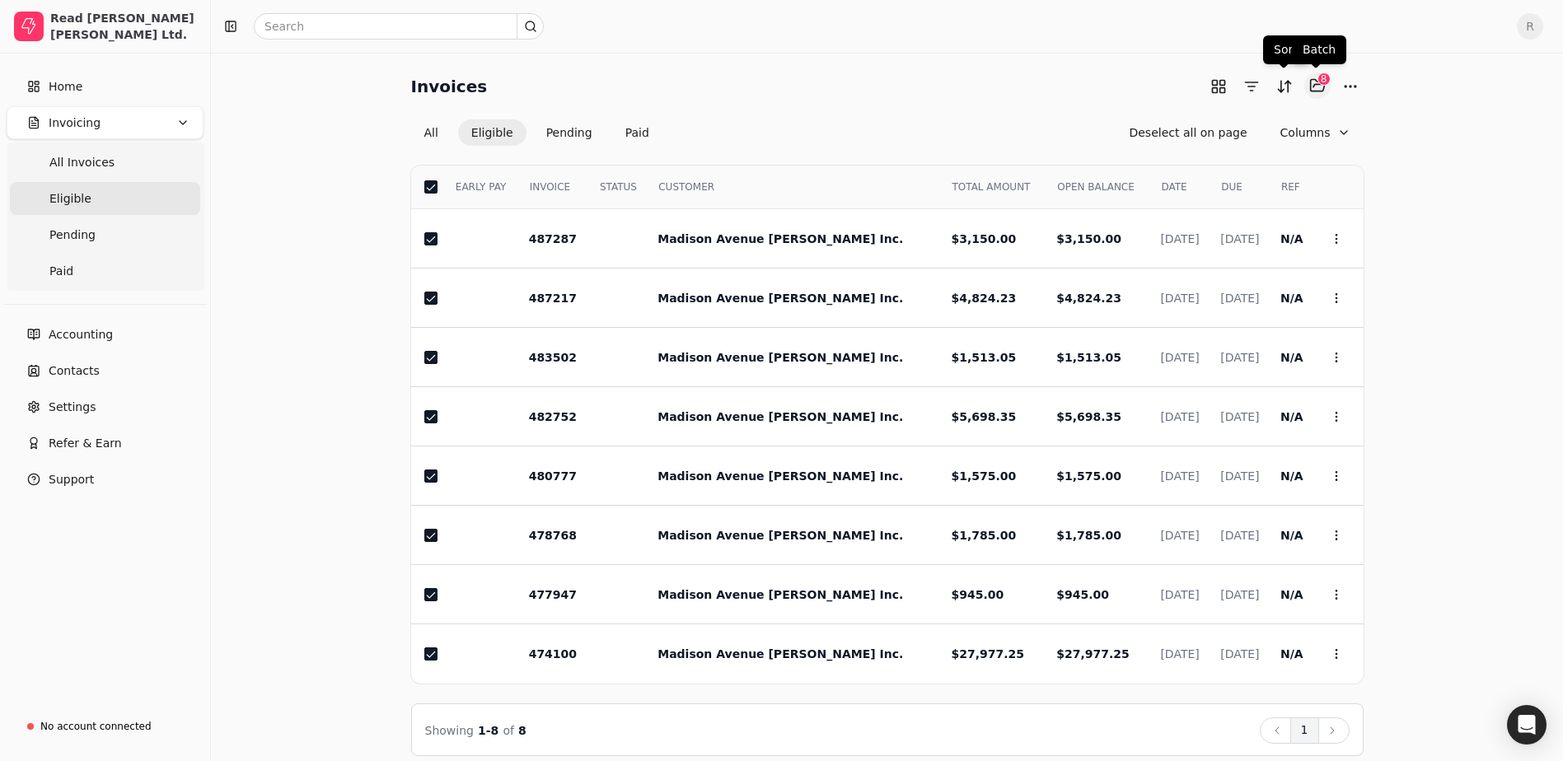
click at [1316, 86] on button "Selected items: 8" at bounding box center [1317, 86] width 26 height 26
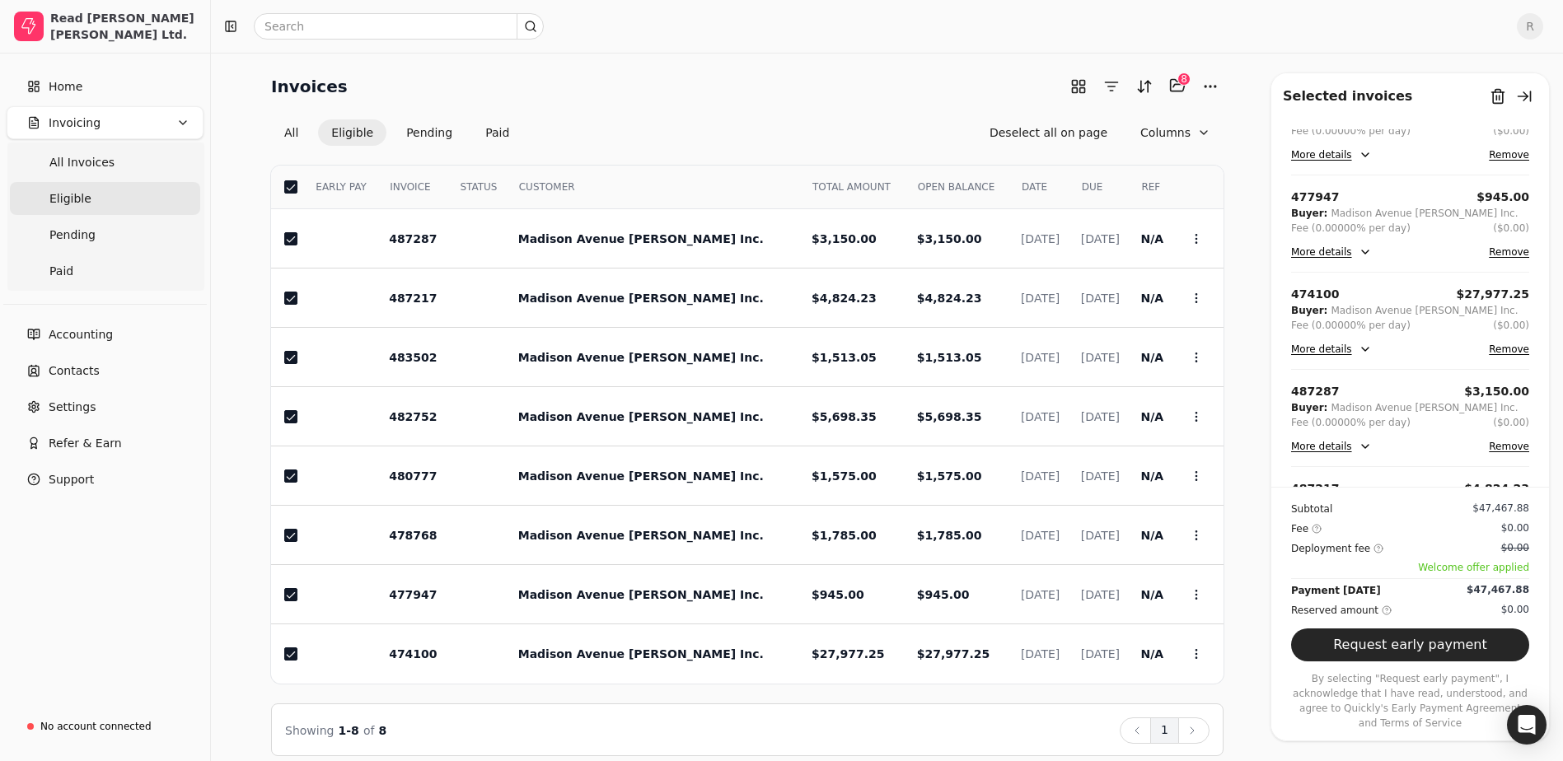
scroll to position [394, 0]
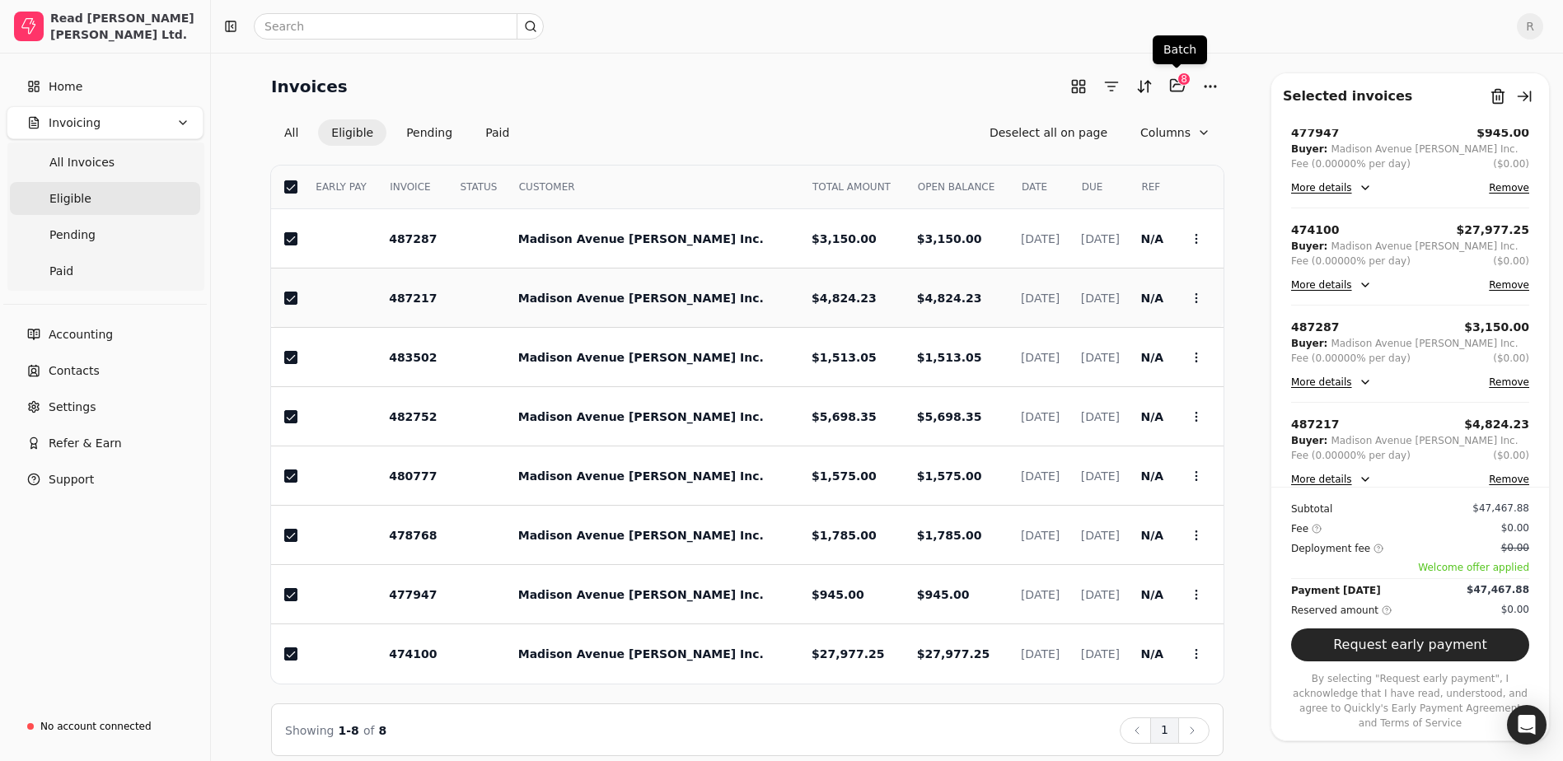
drag, startPoint x: 722, startPoint y: 309, endPoint x: 742, endPoint y: 297, distance: 22.9
click at [798, 309] on td "$4,824.23" at bounding box center [850, 298] width 105 height 59
click at [1175, 85] on button "Selected items: 7" at bounding box center [1177, 86] width 26 height 26
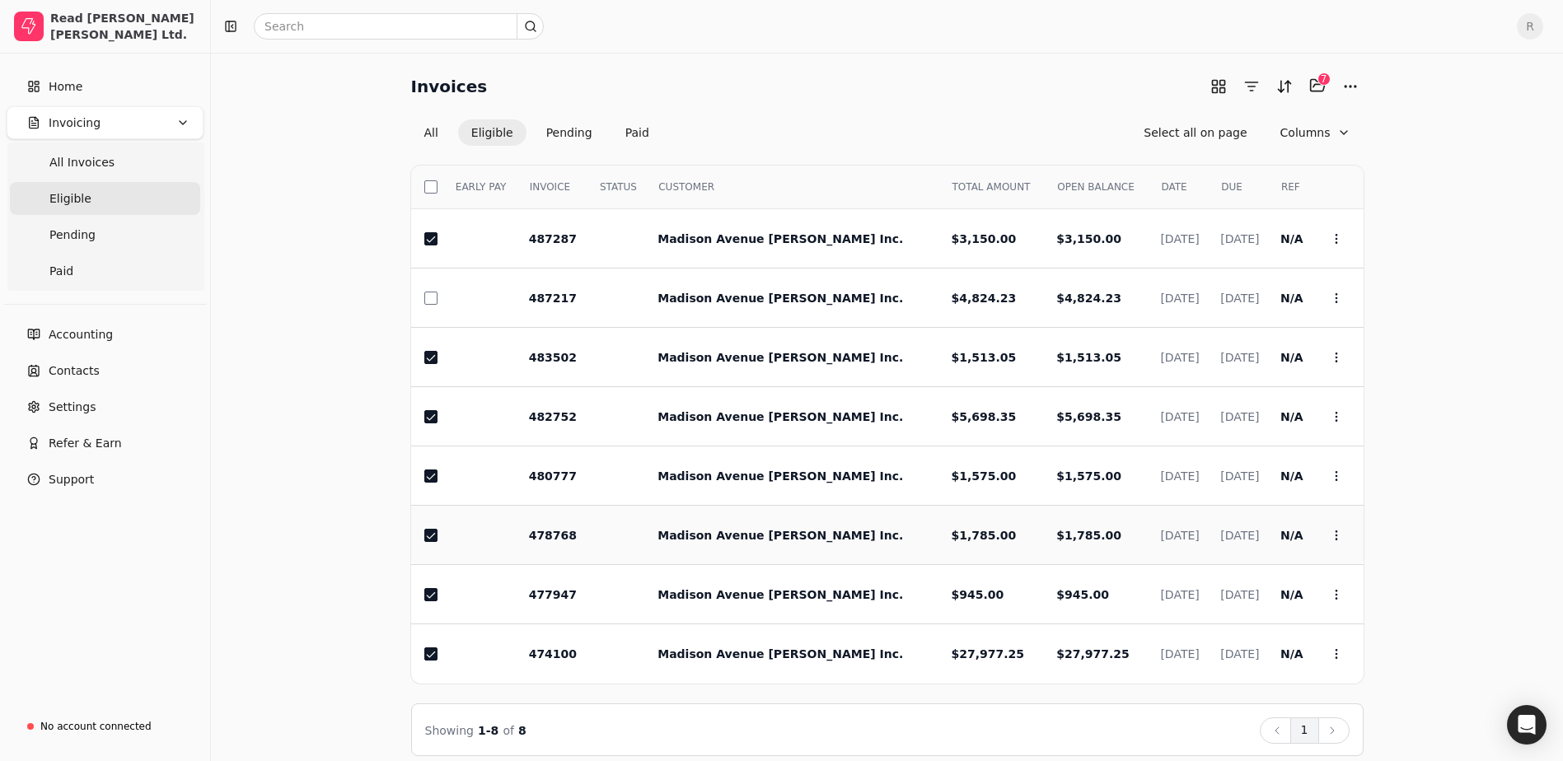
scroll to position [14, 0]
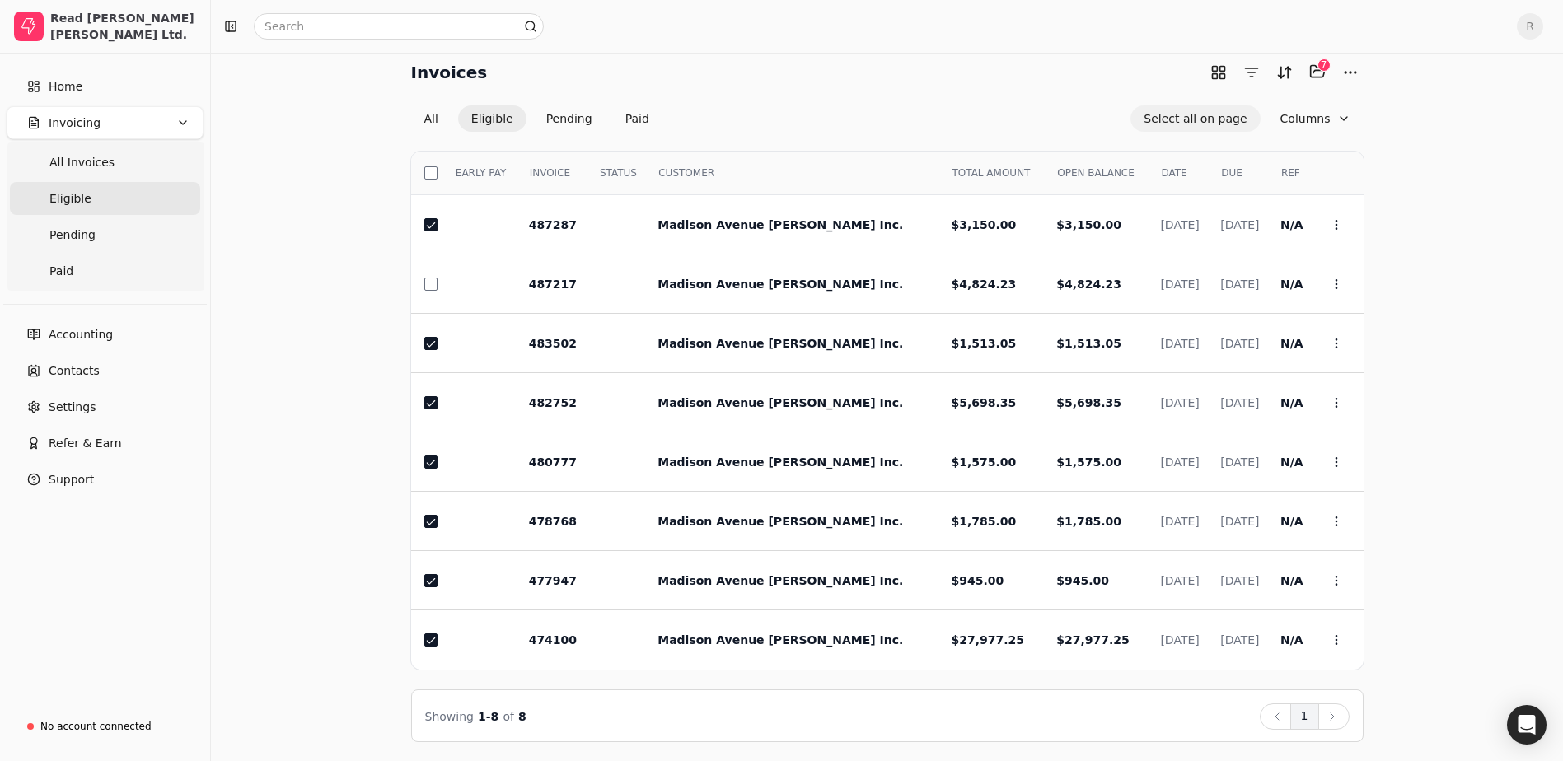
click at [1203, 115] on button "Select all on page" at bounding box center [1194, 118] width 129 height 26
click at [1336, 222] on icon at bounding box center [1336, 224] width 13 height 13
click at [1417, 180] on div "Invoices Selected items: 8 8 All Eligible Pending Paid Deselect all on page Col…" at bounding box center [887, 400] width 1313 height 684
click at [1317, 77] on button "Selected items: 8" at bounding box center [1317, 71] width 26 height 26
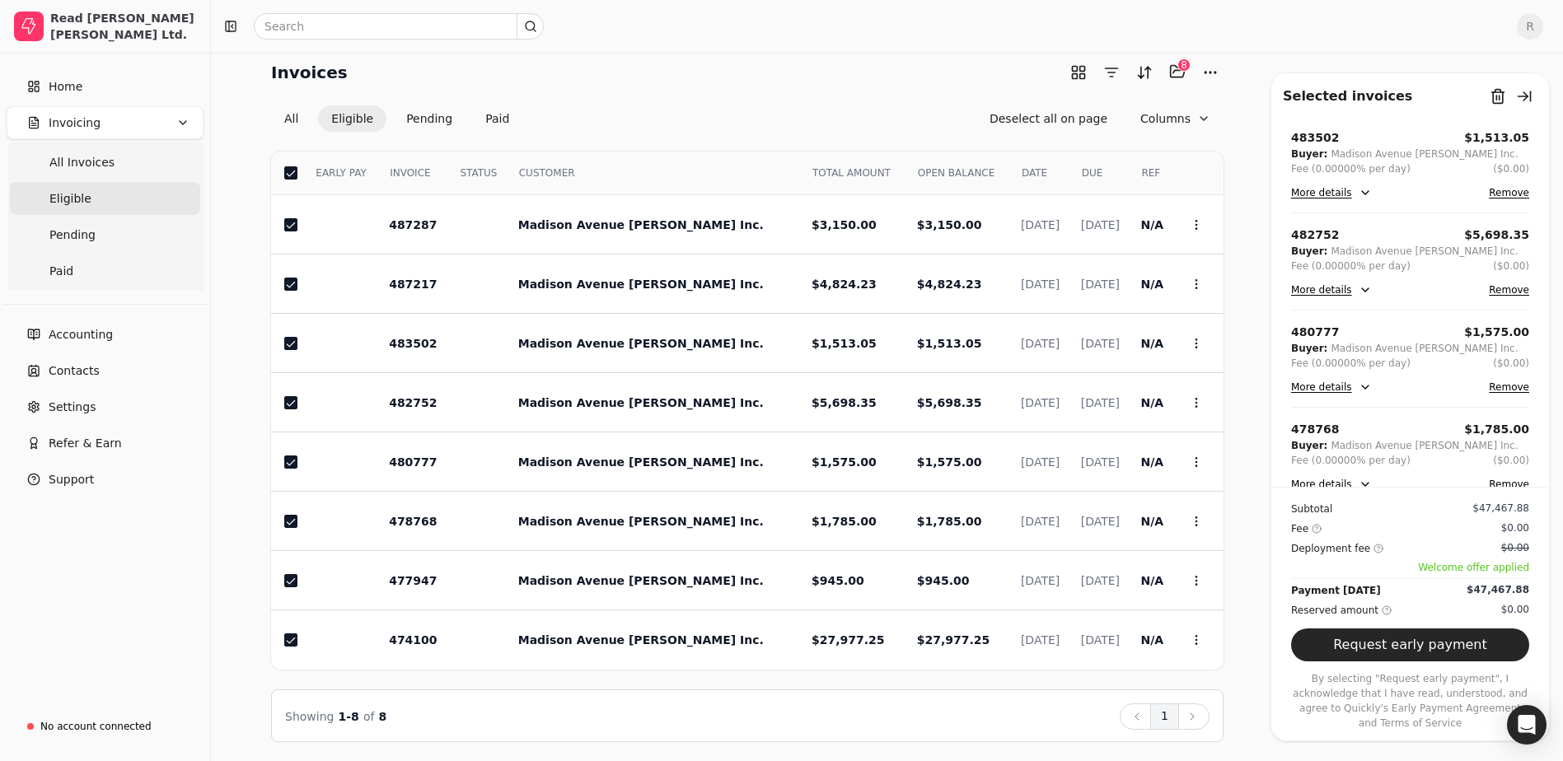
scroll to position [247, 0]
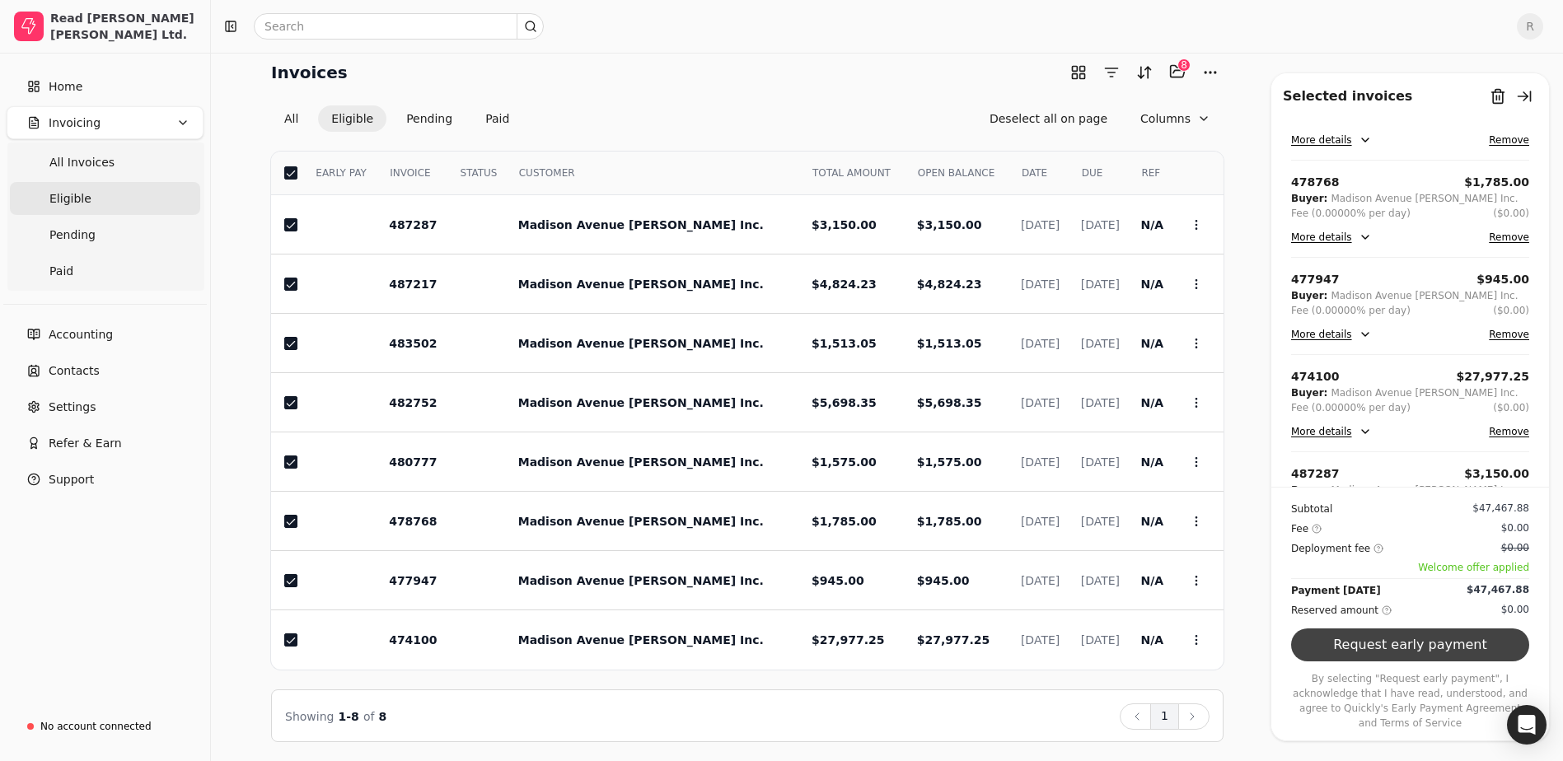
click at [1401, 662] on button "Request early payment" at bounding box center [1410, 645] width 238 height 33
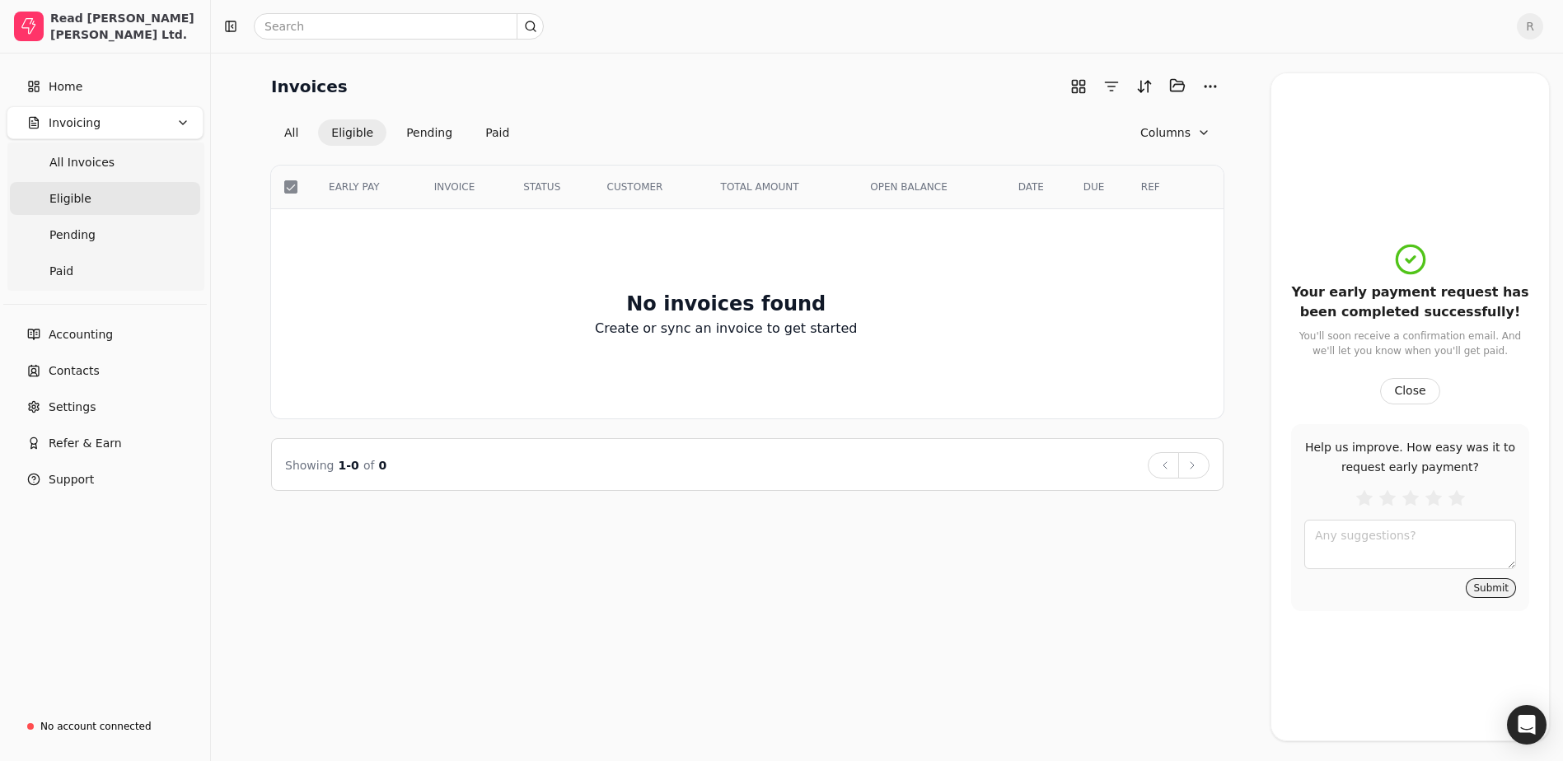
scroll to position [0, 0]
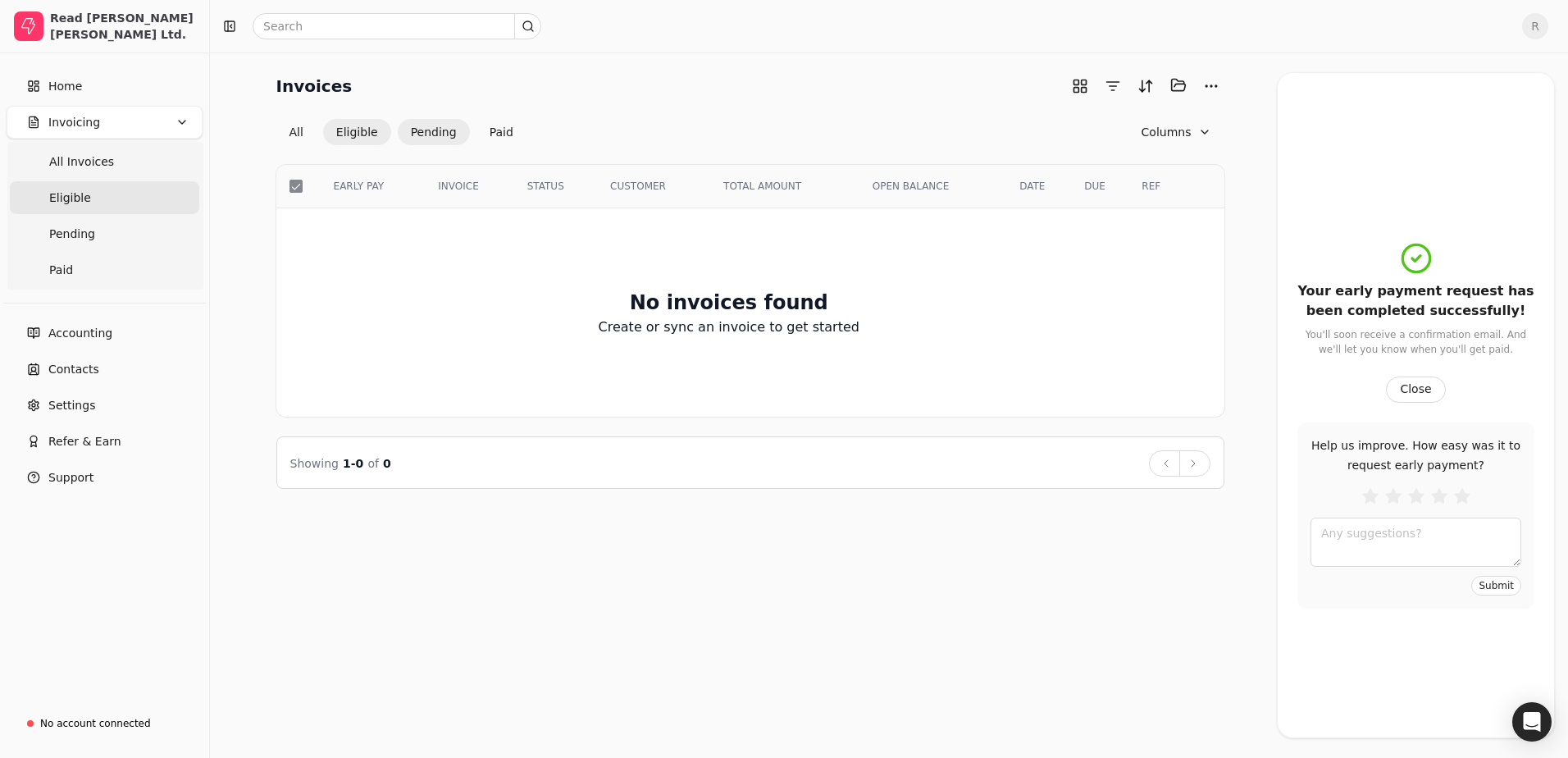
click at [436, 131] on button "Pending" at bounding box center [434, 131] width 73 height 26
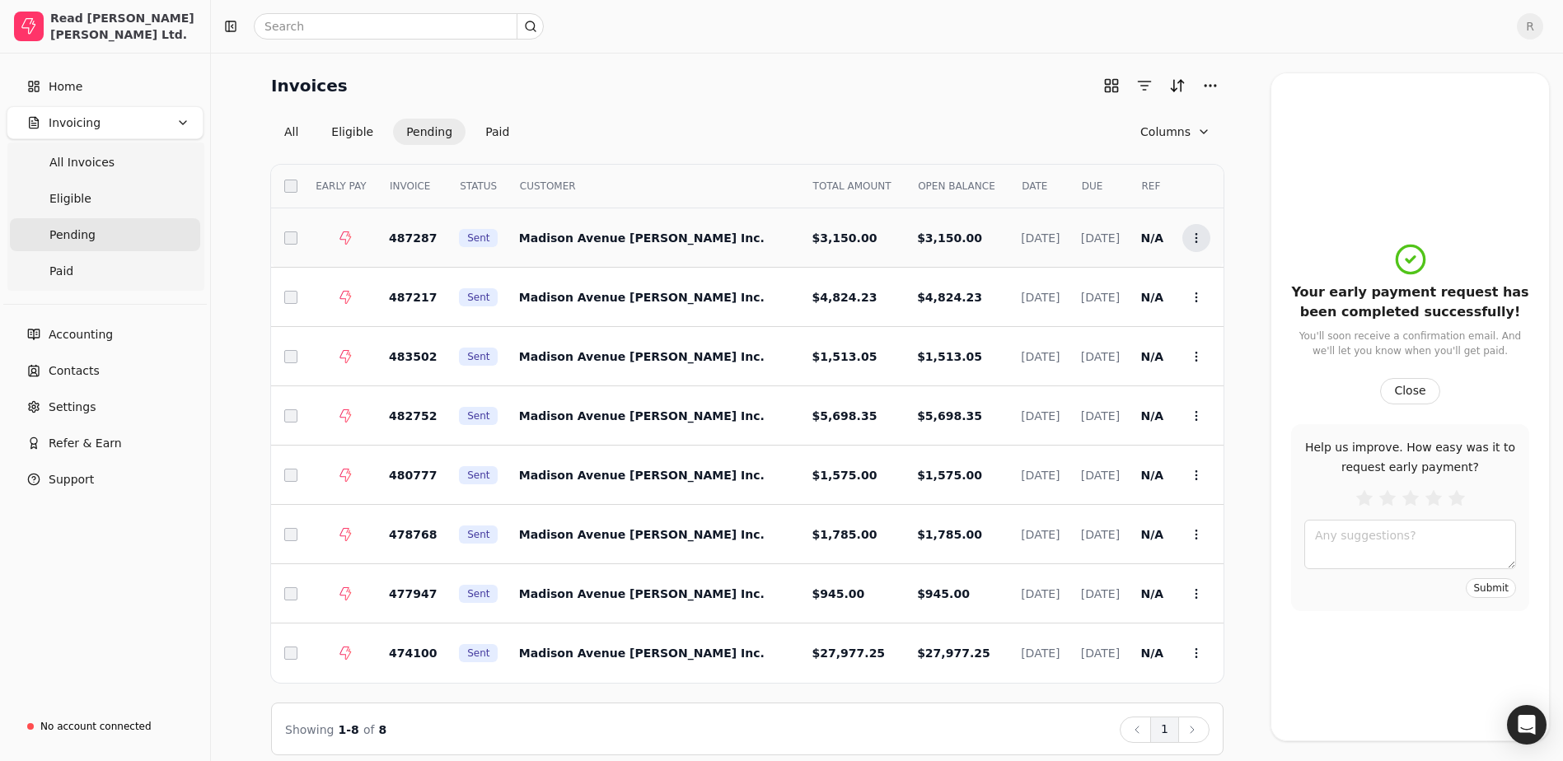
click at [1191, 236] on icon at bounding box center [1196, 238] width 13 height 13
click at [491, 144] on div "Invoices All Eligible Pending Paid Columns Select EARLY PAY INVOICE STATUS CUST…" at bounding box center [747, 414] width 952 height 683
click at [492, 140] on button "Paid" at bounding box center [497, 132] width 50 height 26
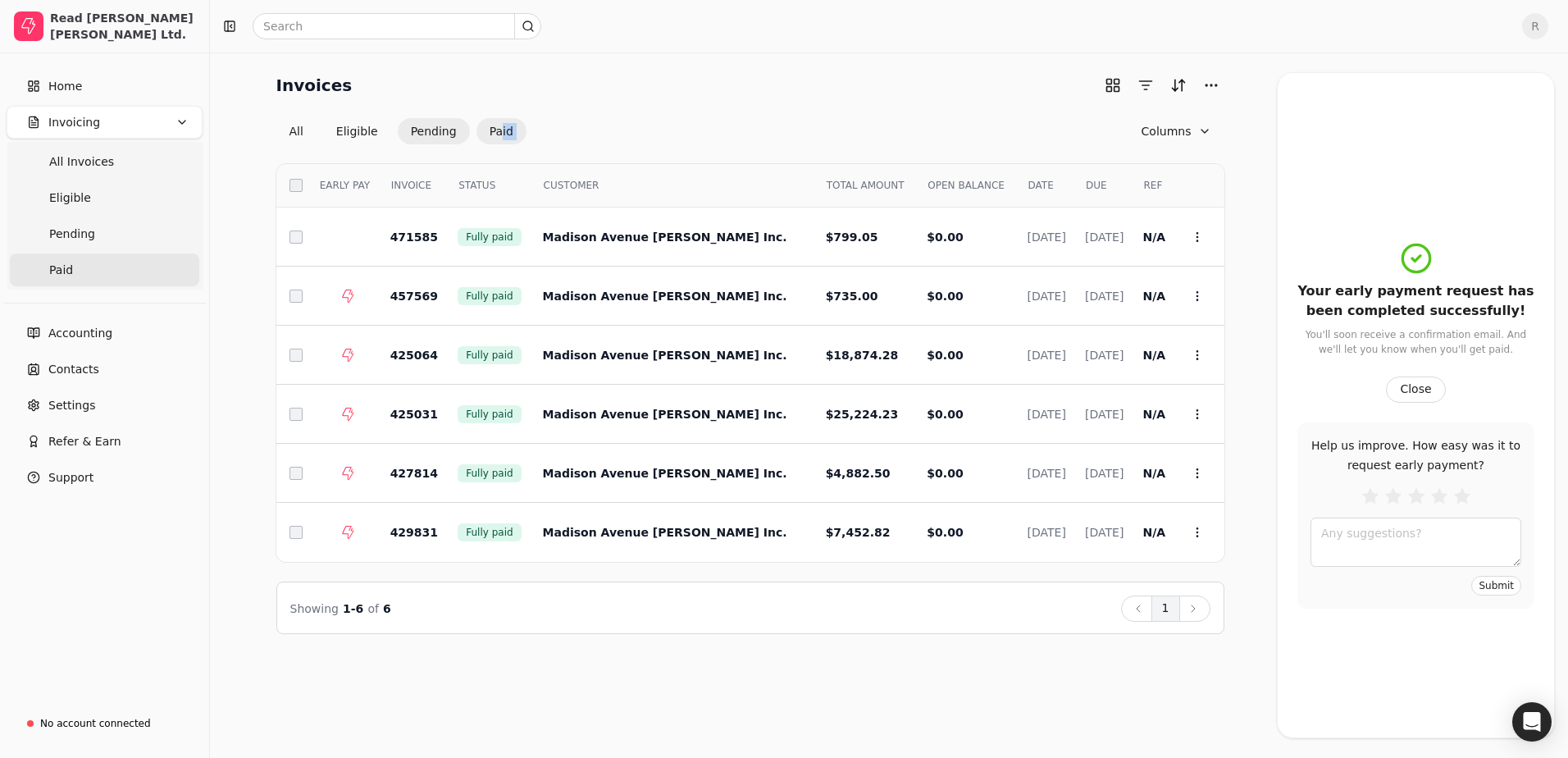
click at [436, 127] on button "Pending" at bounding box center [434, 131] width 73 height 26
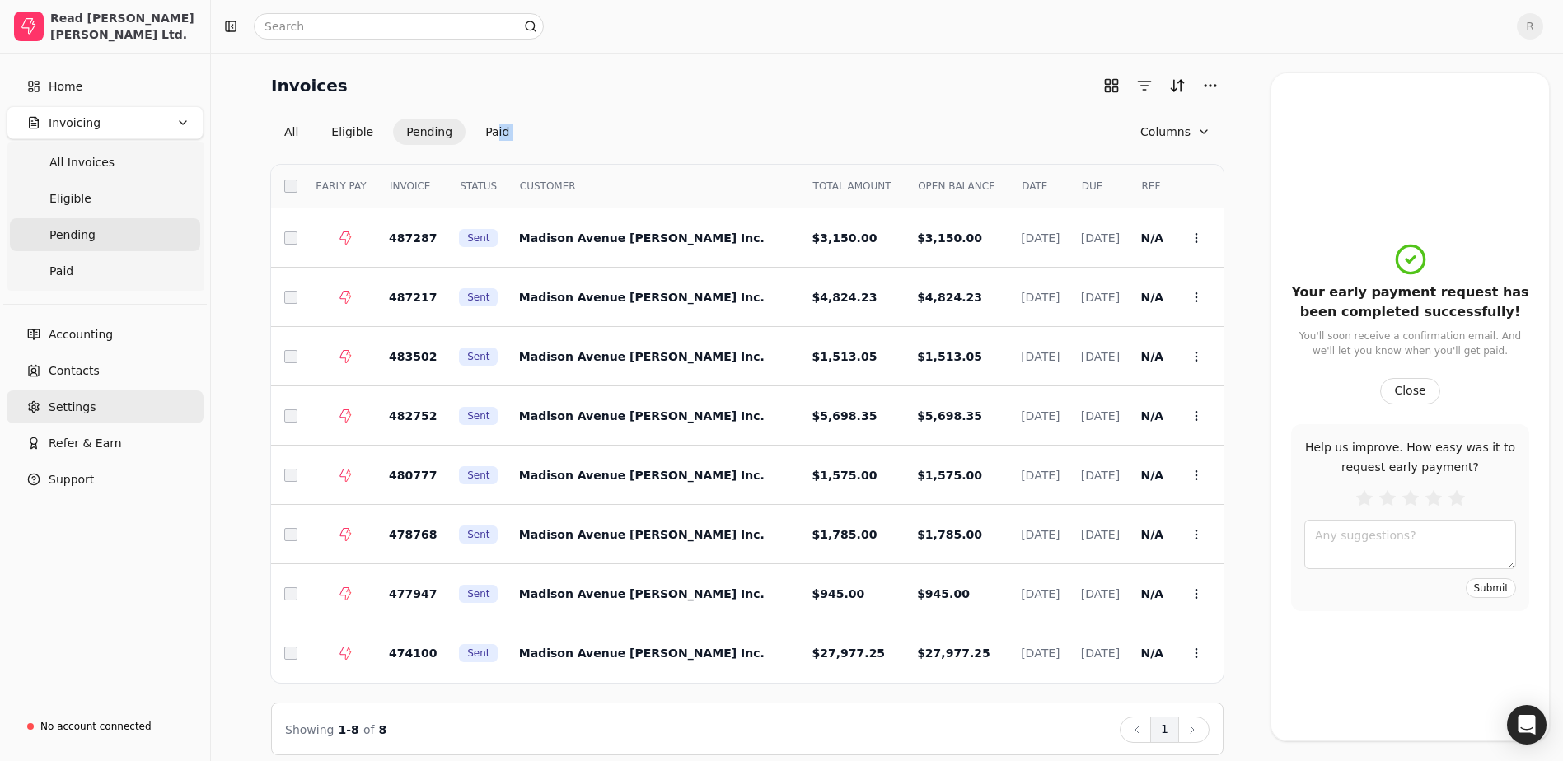
click at [72, 404] on span "Settings" at bounding box center [72, 407] width 47 height 17
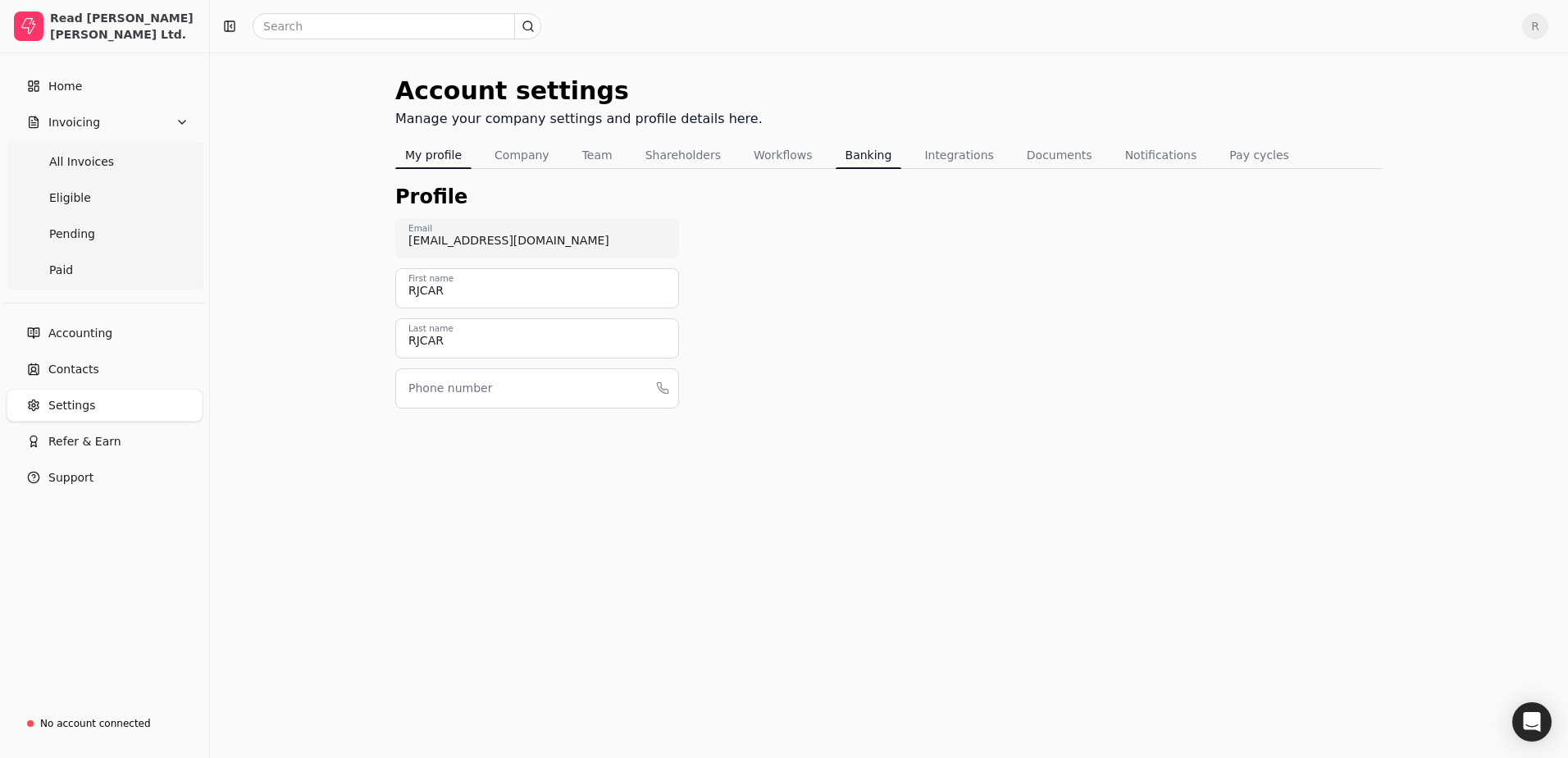
click at [855, 160] on button "Banking" at bounding box center [869, 155] width 67 height 26
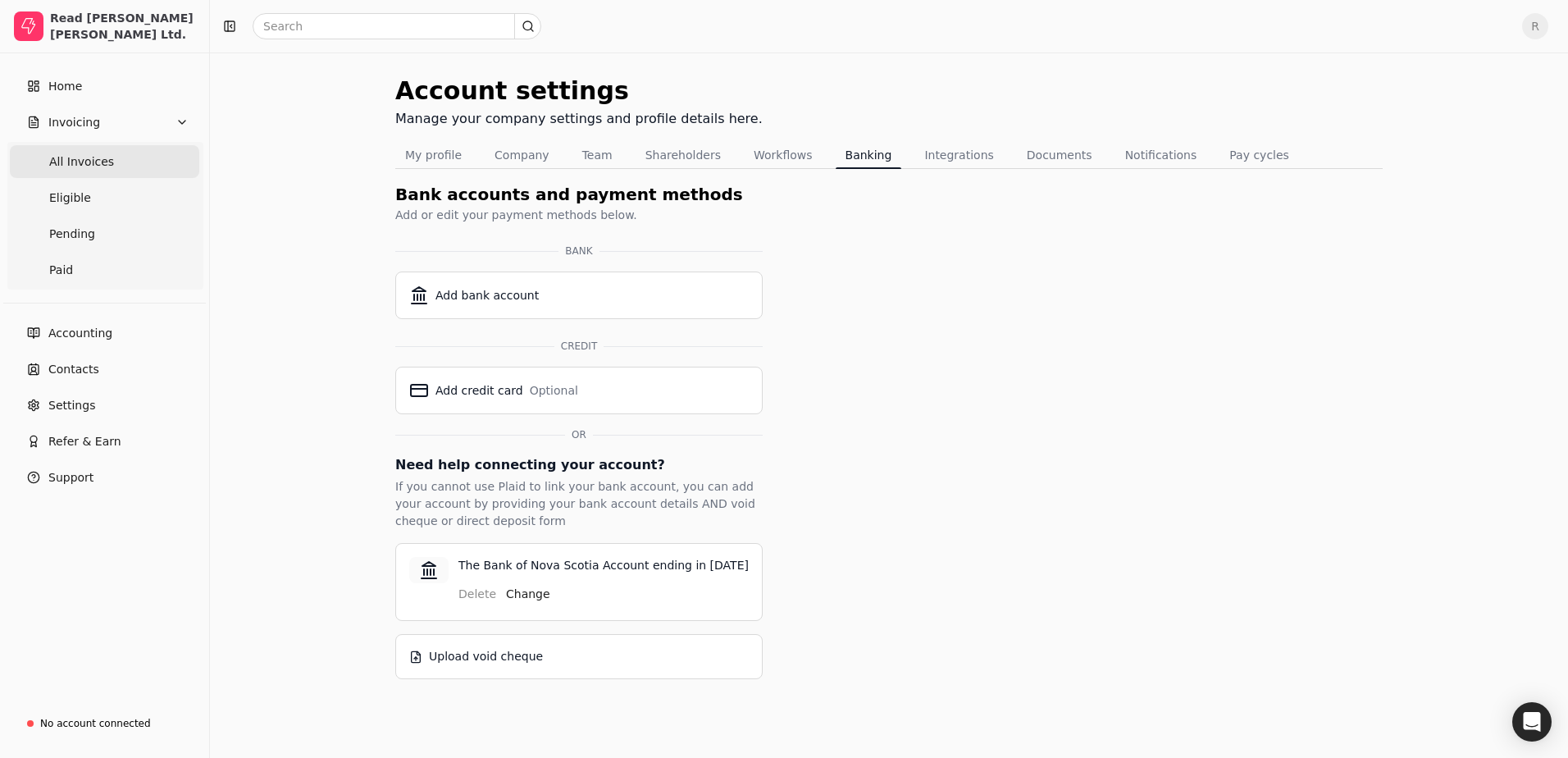
click at [72, 161] on span "All Invoices" at bounding box center [81, 161] width 65 height 17
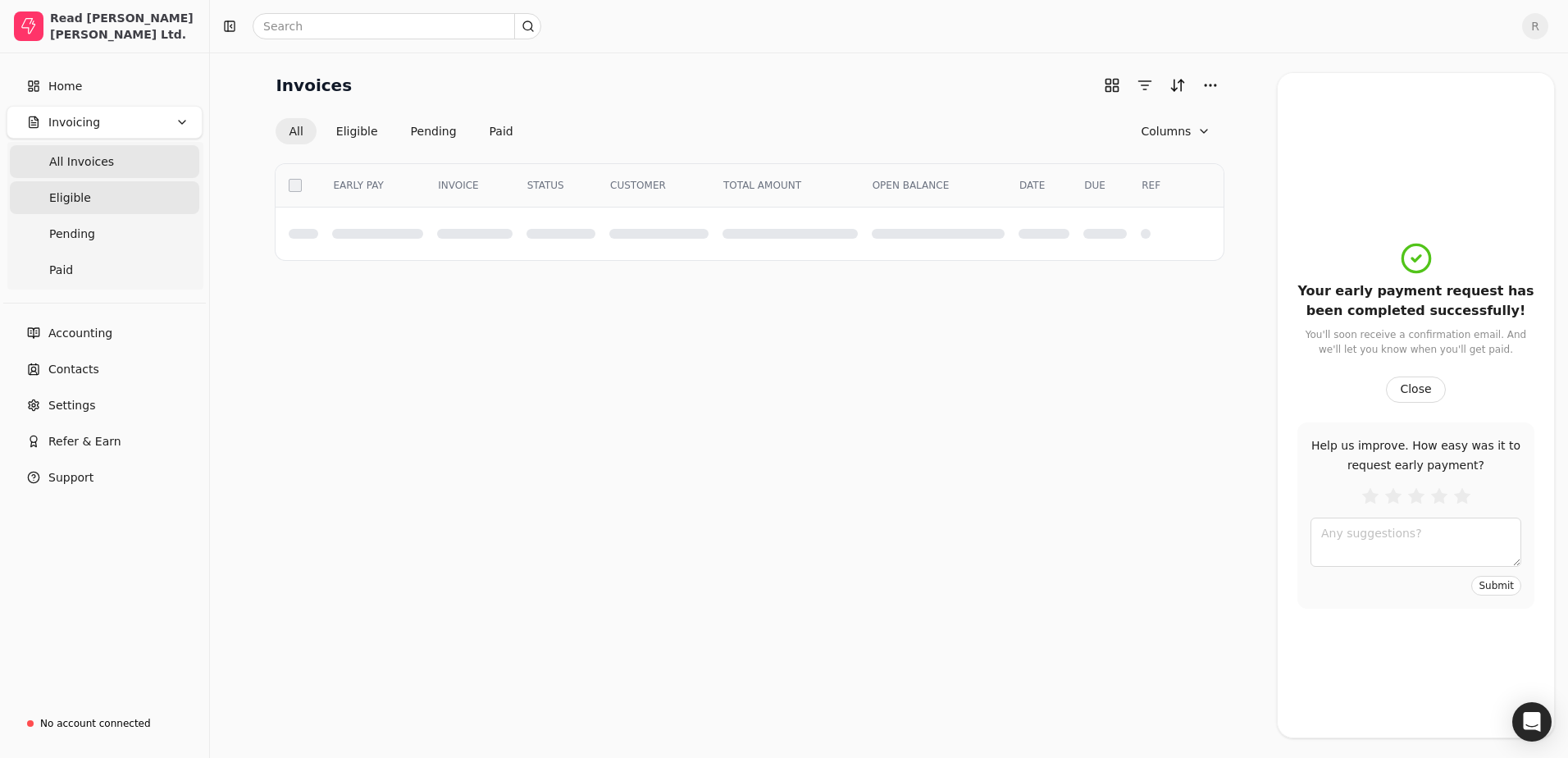
click at [59, 201] on span "Eligible" at bounding box center [70, 197] width 42 height 17
